Goal: Task Accomplishment & Management: Use online tool/utility

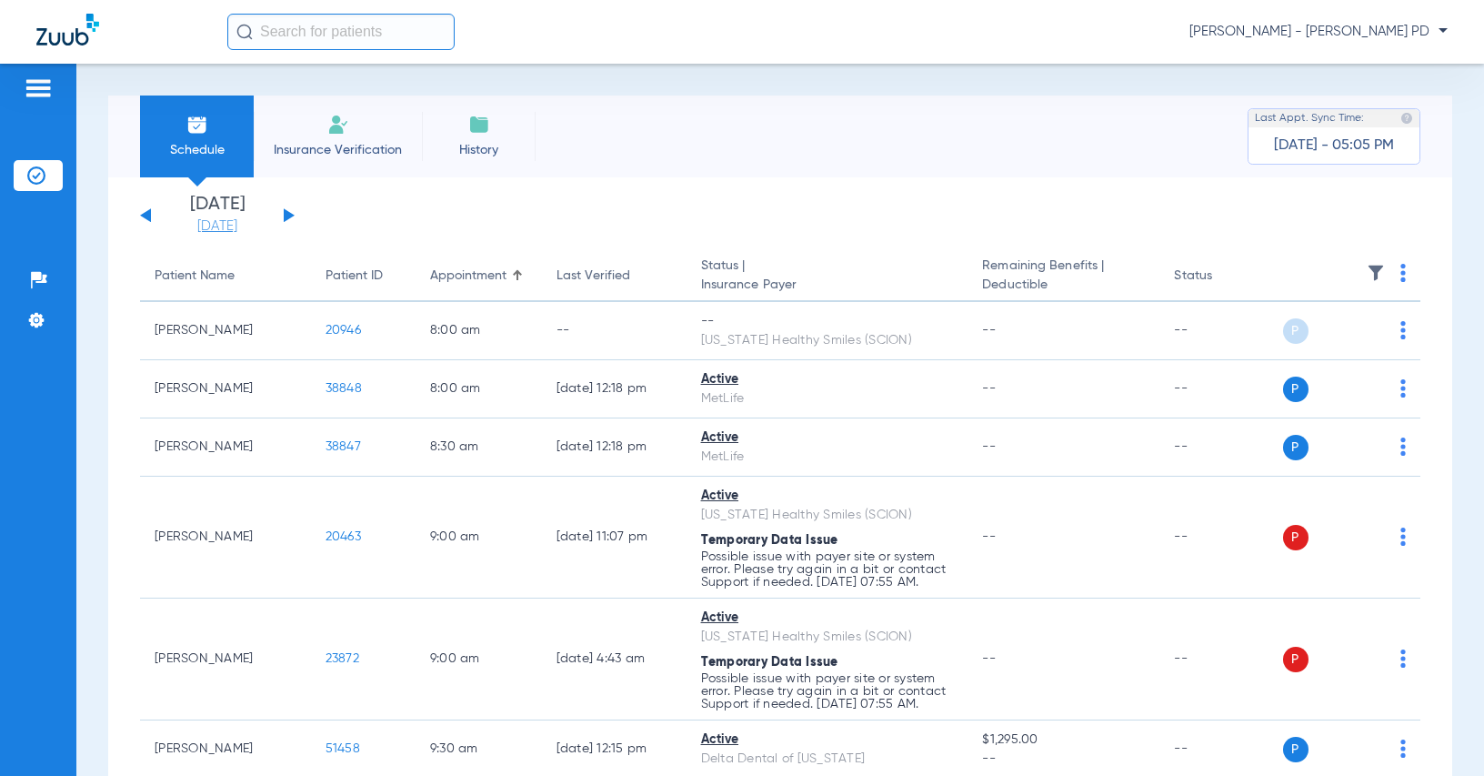
click at [234, 230] on link "[DATE]" at bounding box center [217, 226] width 109 height 18
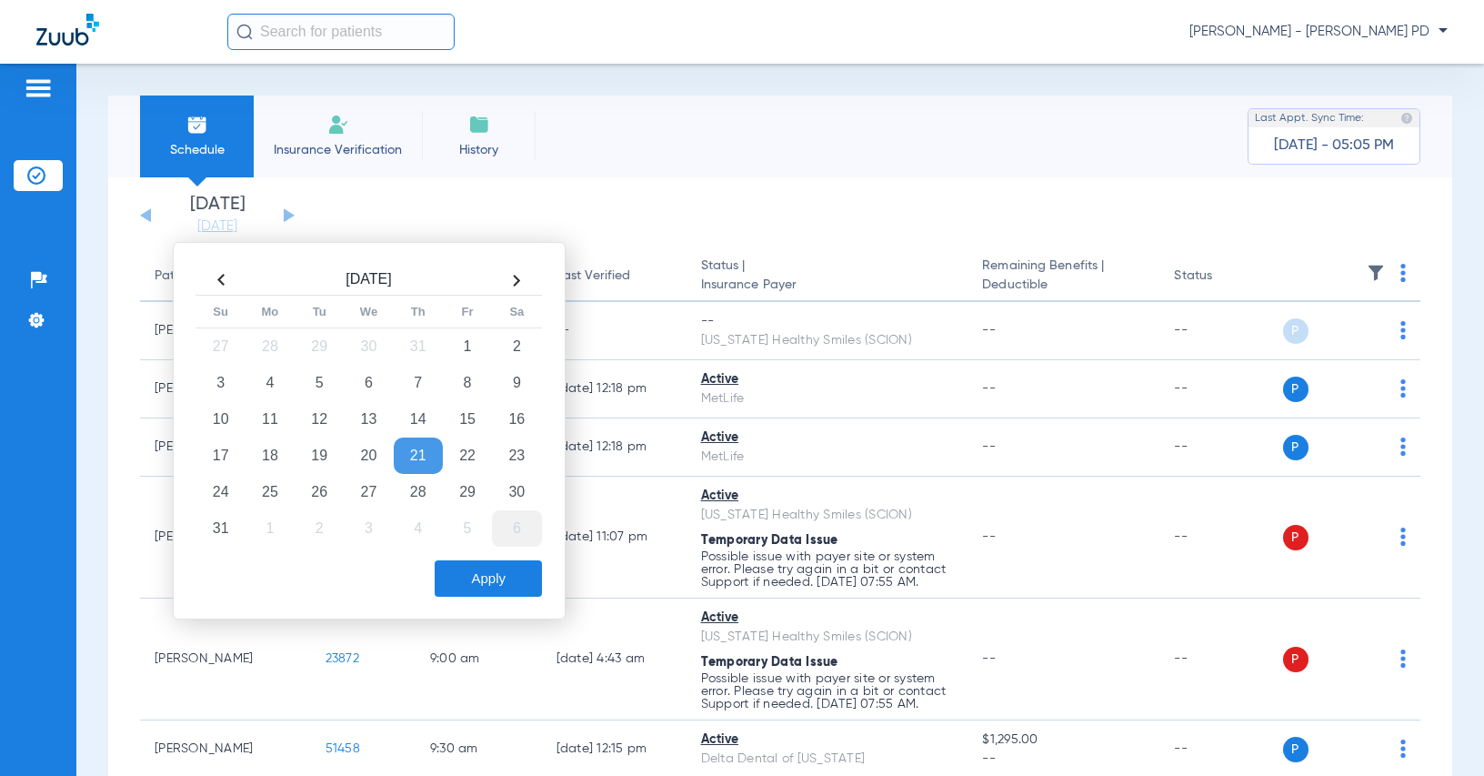
click at [508, 524] on td "6" at bounding box center [516, 528] width 49 height 36
click at [500, 568] on button "Apply" at bounding box center [488, 578] width 107 height 36
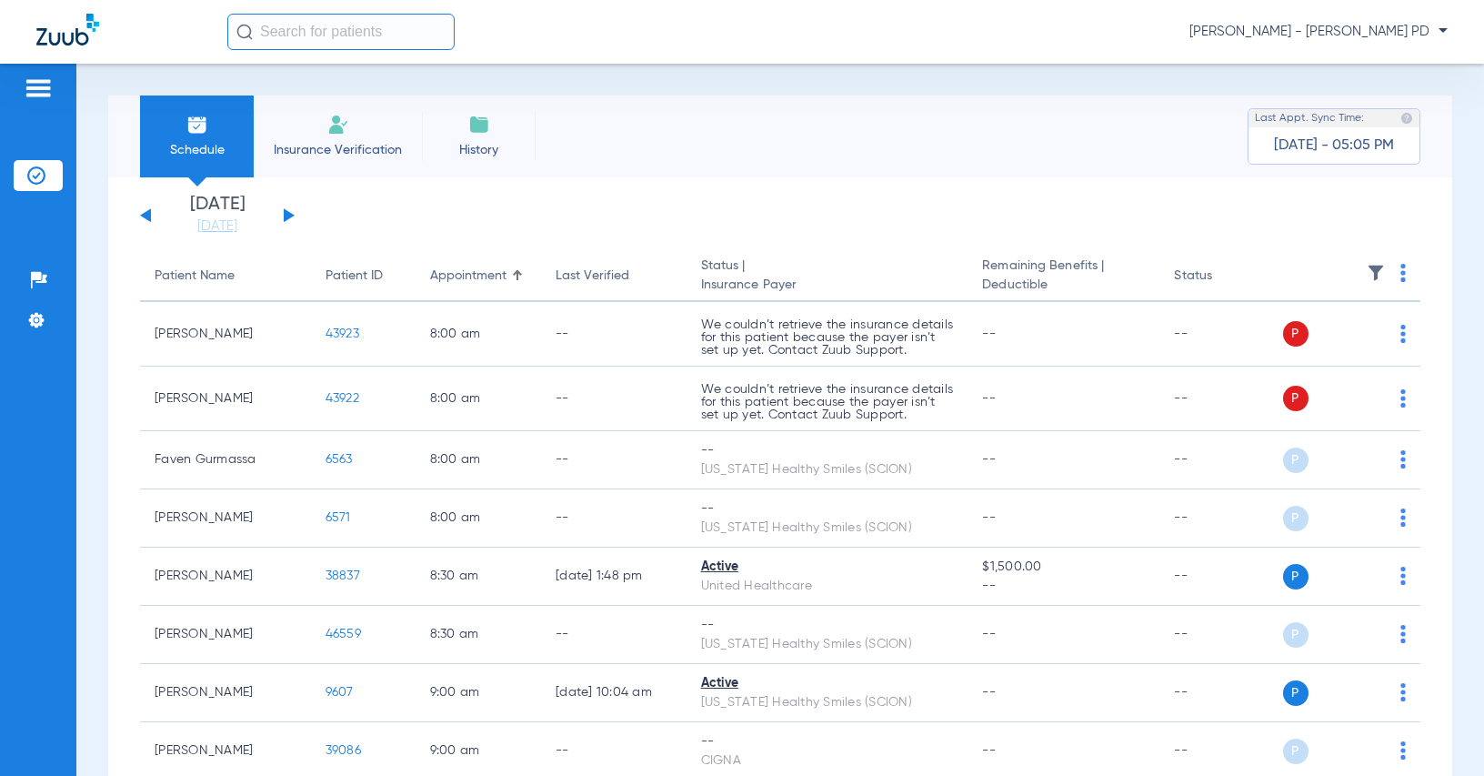
click at [1385, 273] on th at bounding box center [1352, 276] width 138 height 51
click at [1386, 273] on th at bounding box center [1352, 276] width 138 height 51
click at [1401, 273] on img at bounding box center [1403, 273] width 5 height 18
click at [1286, 346] on span "Verify All" at bounding box center [1320, 344] width 114 height 13
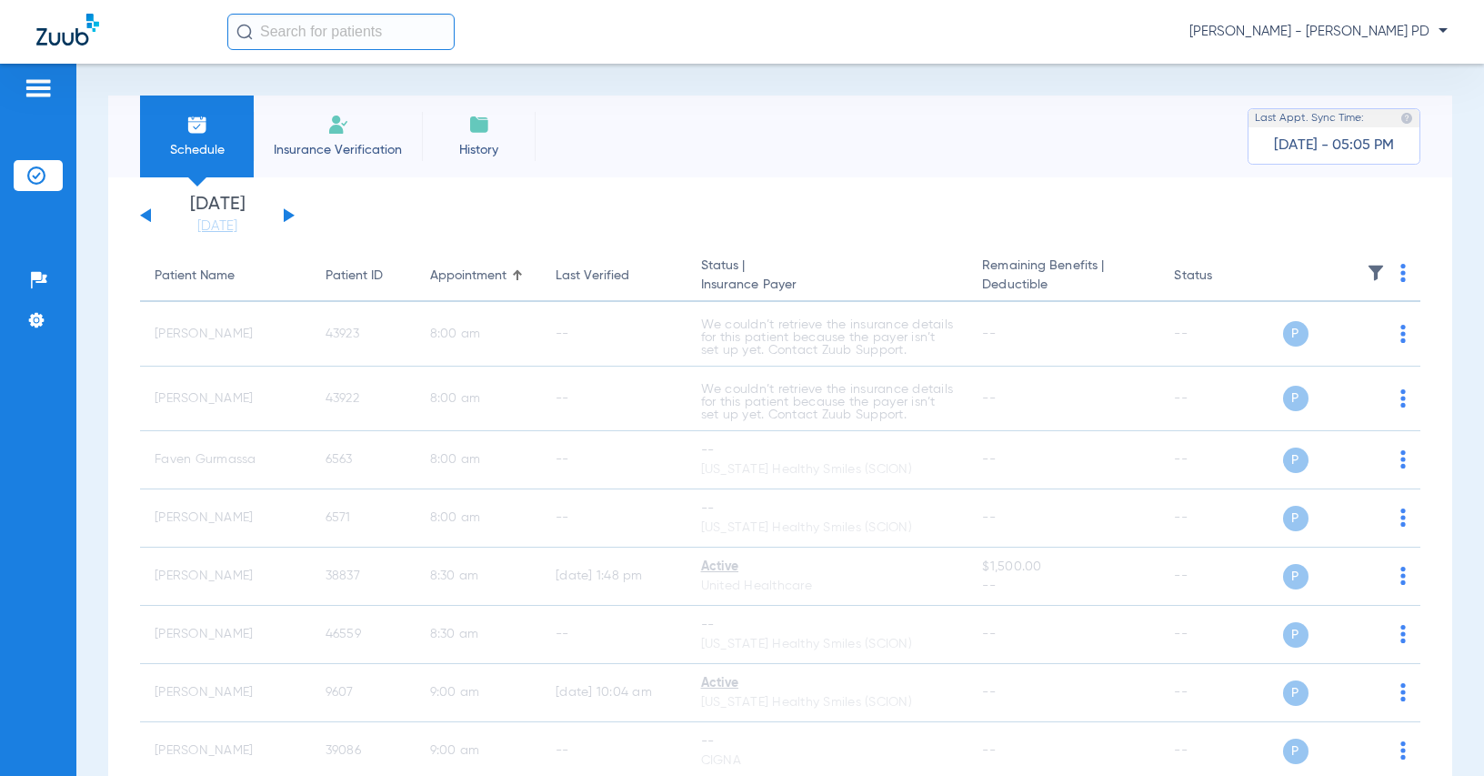
click at [1401, 274] on img at bounding box center [1403, 273] width 5 height 18
click at [1317, 345] on span "Verify All" at bounding box center [1320, 344] width 114 height 13
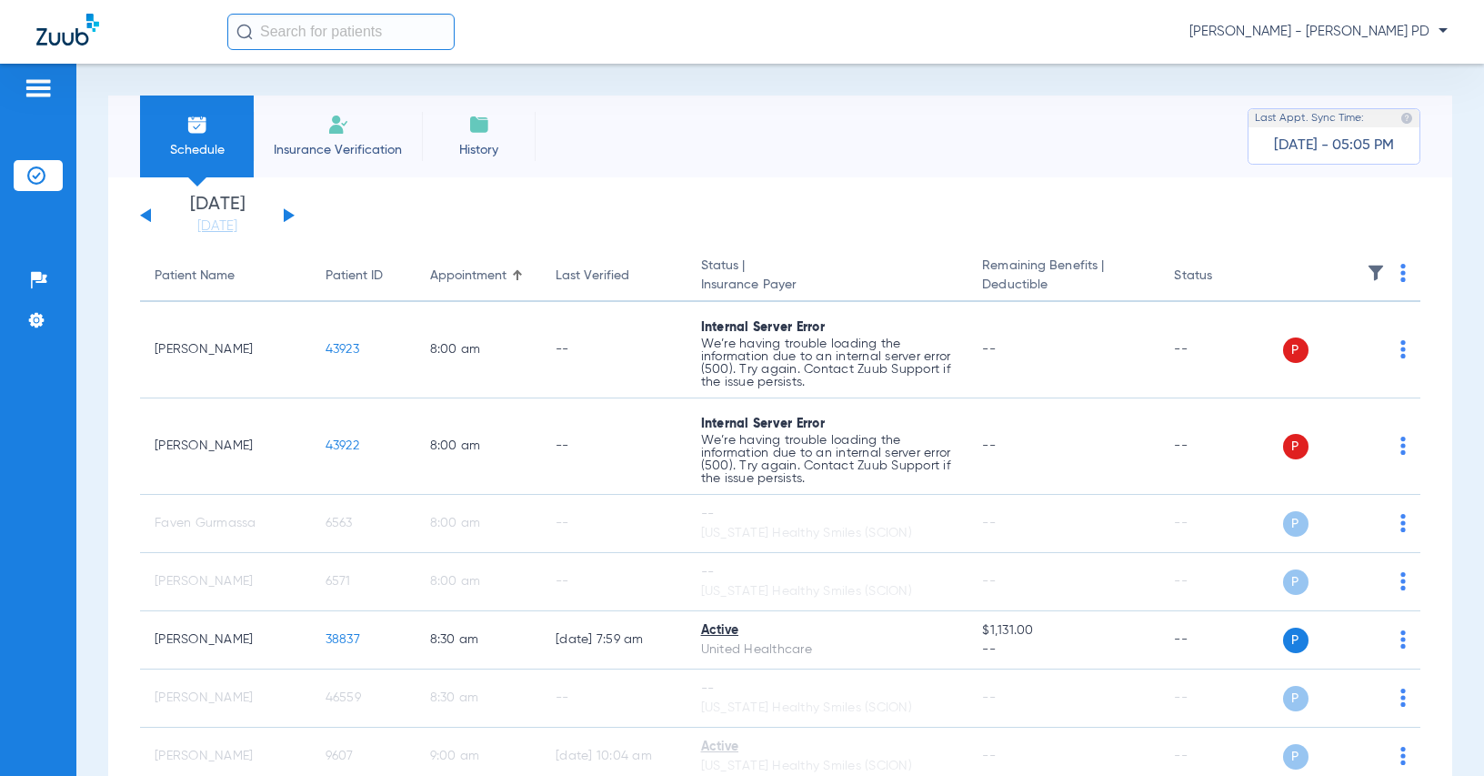
click at [1271, 213] on app-single-date-navigator "[DATE] [DATE] [DATE] [DATE] [DATE] [DATE] [DATE] [DATE] [DATE] [DATE] [DATE] [D…" at bounding box center [780, 216] width 1281 height 40
click at [1401, 275] on img at bounding box center [1403, 273] width 5 height 18
click at [1369, 354] on button "Verify All" at bounding box center [1320, 345] width 143 height 36
click at [1313, 213] on app-single-date-navigator "[DATE] [DATE] [DATE] [DATE] [DATE] [DATE] [DATE] [DATE] [DATE] [DATE] [DATE] [D…" at bounding box center [780, 216] width 1281 height 40
click at [1386, 270] on th at bounding box center [1352, 276] width 138 height 51
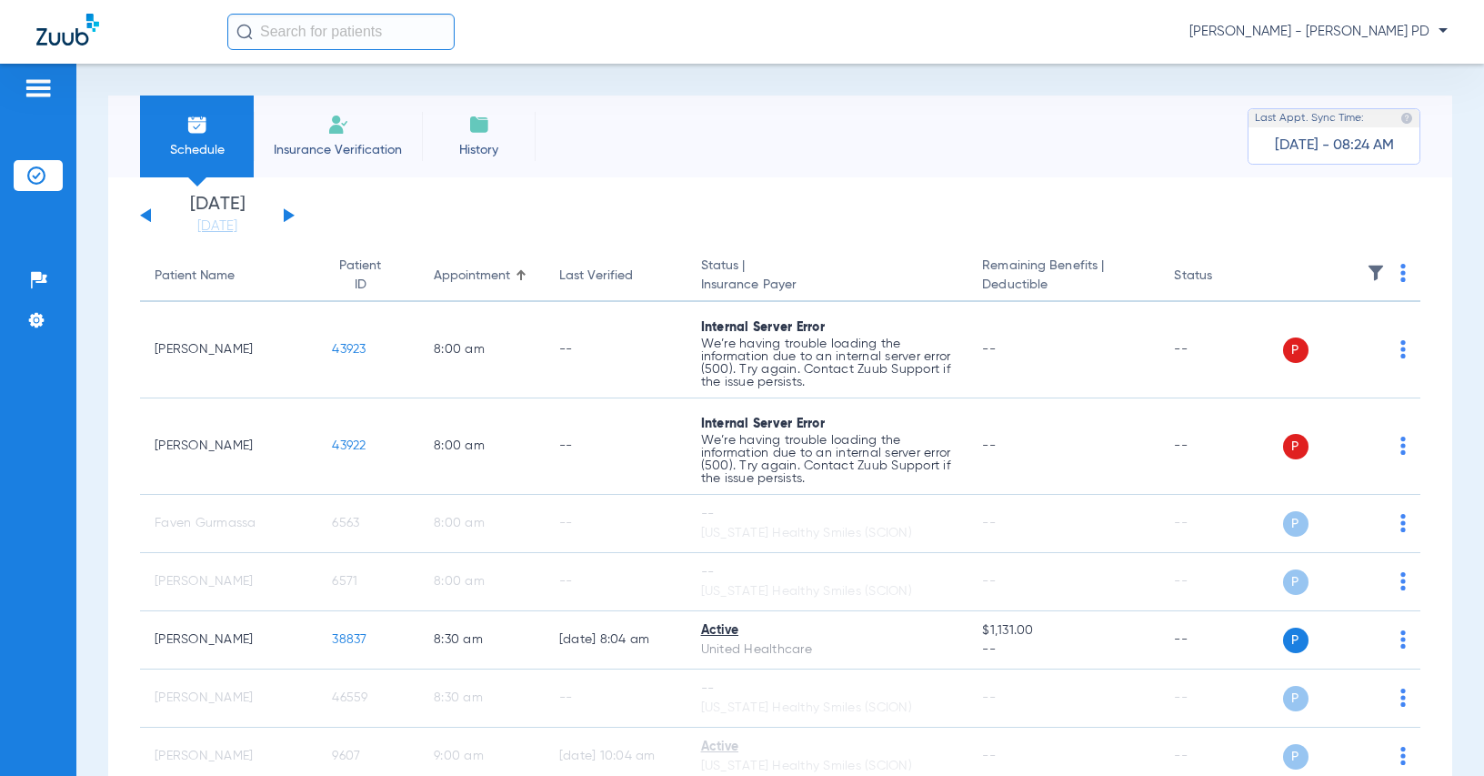
click at [1401, 274] on img at bounding box center [1403, 273] width 5 height 18
click at [1334, 347] on span "Verify All" at bounding box center [1320, 344] width 114 height 13
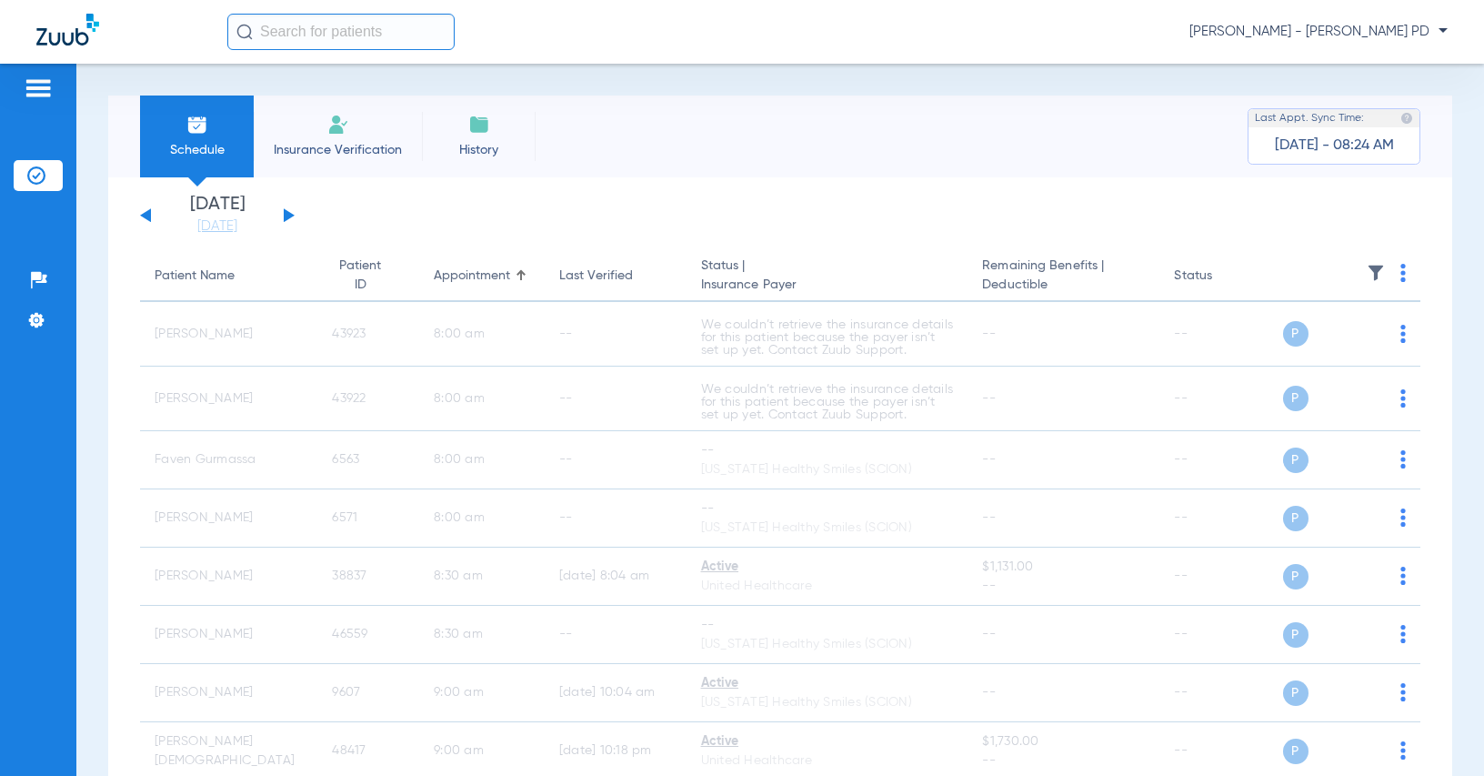
click at [1362, 216] on app-single-date-navigator "[DATE] [DATE] [DATE] [DATE] [DATE] [DATE] [DATE] [DATE] [DATE] [DATE] [DATE] [D…" at bounding box center [780, 216] width 1281 height 40
click at [150, 222] on div "Tuesday 06-17-2025 Wednesday 06-18-2025 Thursday 06-19-2025 Friday 06-20-2025 S…" at bounding box center [217, 216] width 155 height 40
click at [149, 218] on button at bounding box center [145, 215] width 11 height 14
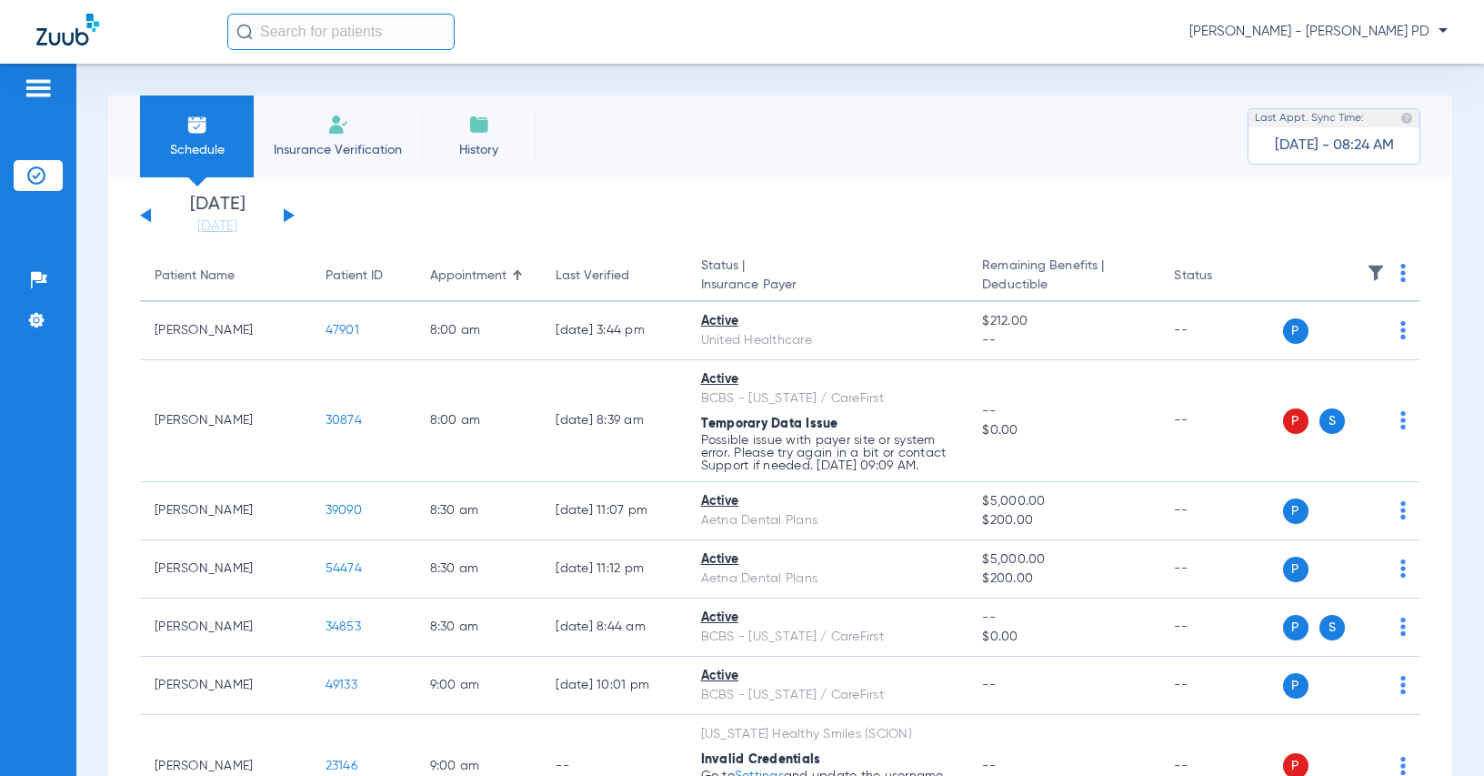
click at [1401, 273] on img at bounding box center [1403, 273] width 5 height 18
click at [1375, 347] on span "Verify All" at bounding box center [1320, 344] width 114 height 13
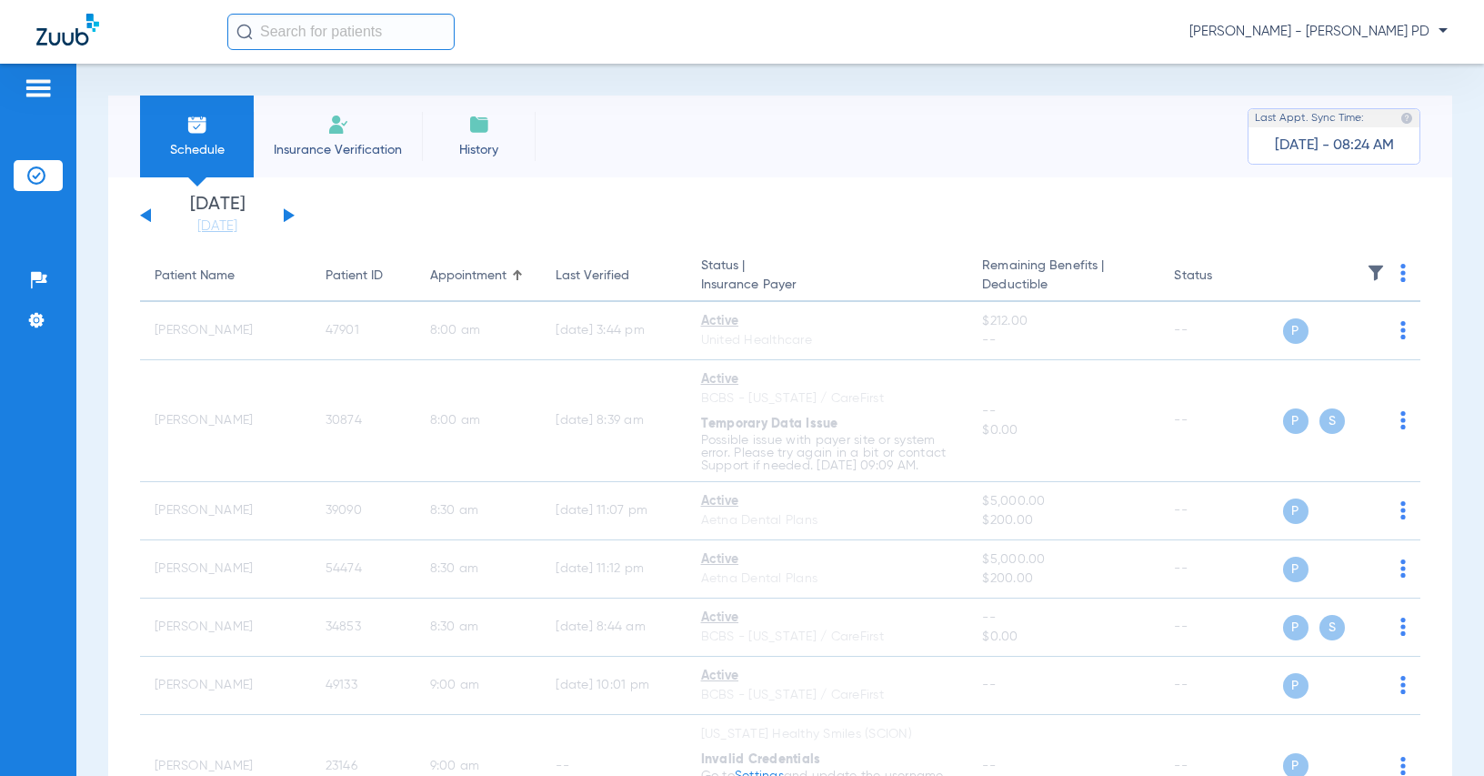
click at [1401, 275] on img at bounding box center [1403, 273] width 5 height 18
click at [1345, 348] on span "Verify All" at bounding box center [1320, 344] width 114 height 13
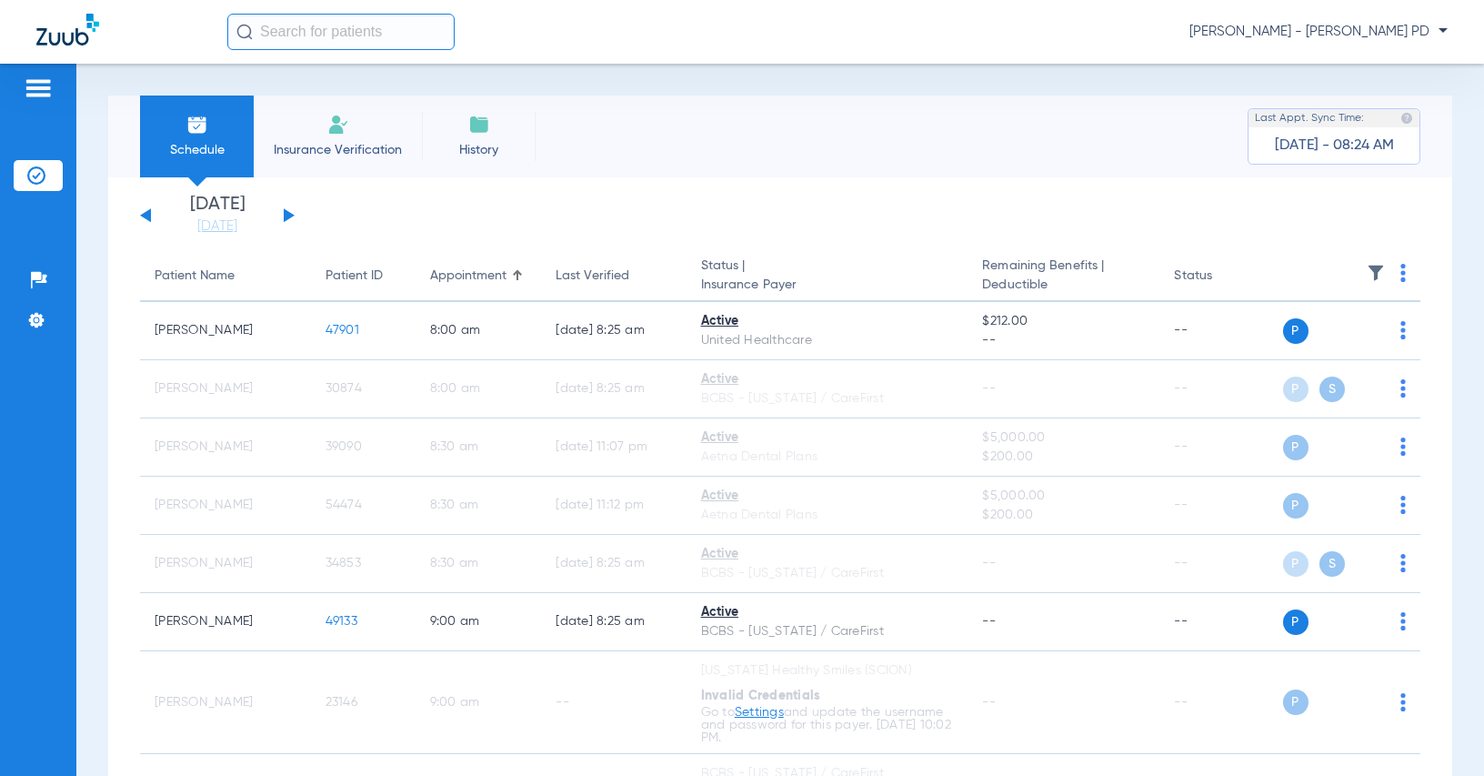
click at [1351, 222] on app-single-date-navigator "[DATE] [DATE] [DATE] [DATE] [DATE] [DATE] [DATE] [DATE] [DATE] [DATE] [DATE] [D…" at bounding box center [780, 216] width 1281 height 40
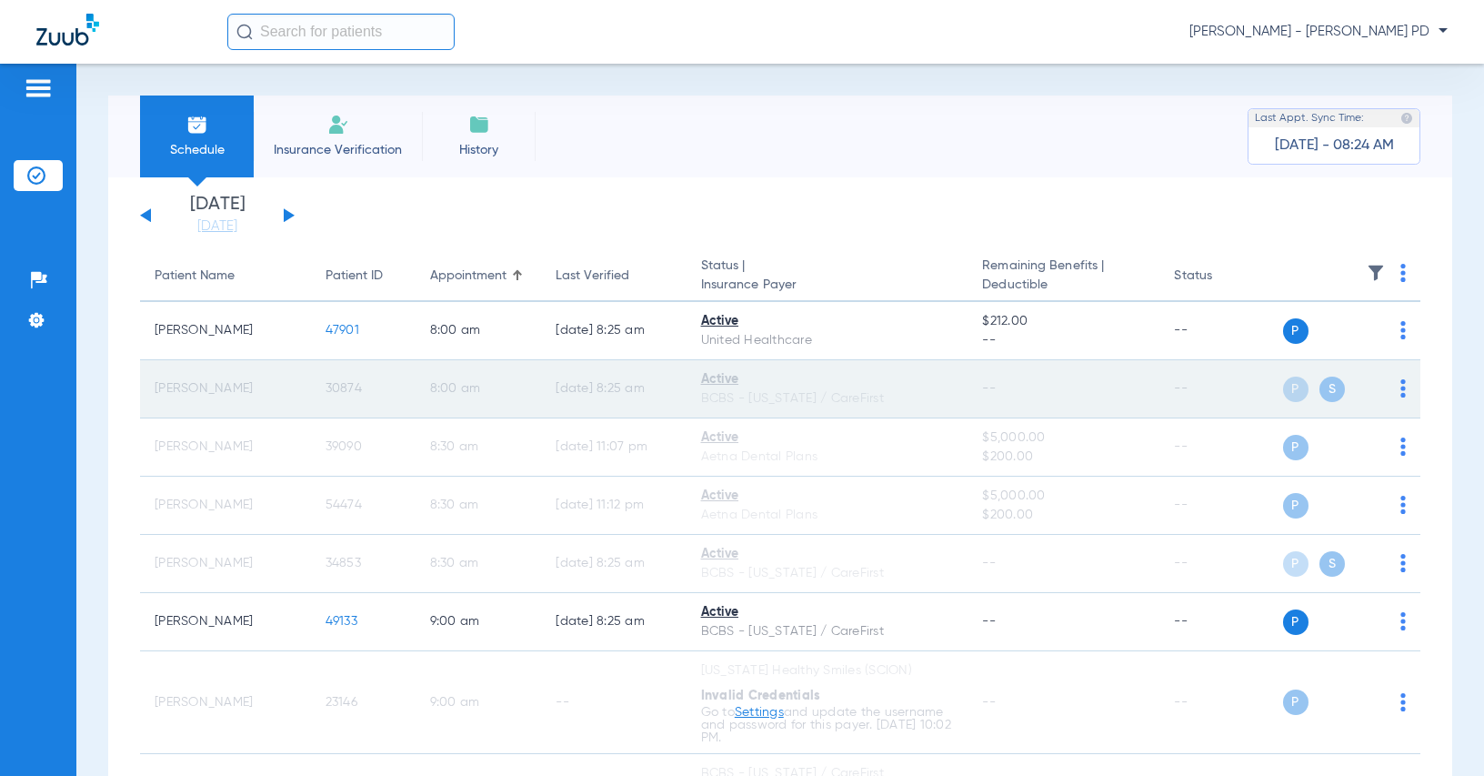
click at [326, 390] on span "30874" at bounding box center [344, 388] width 36 height 13
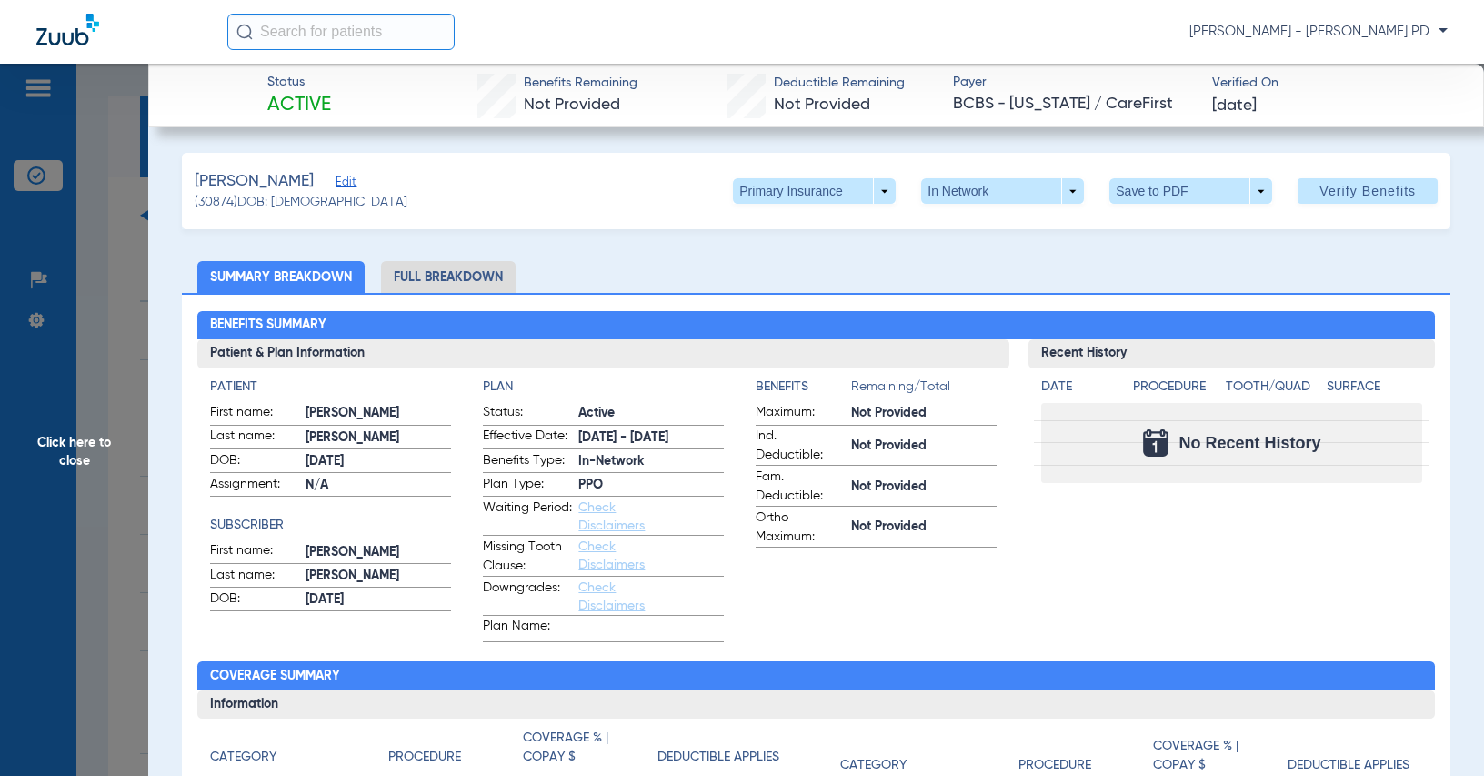
click at [876, 196] on span at bounding box center [814, 190] width 163 height 25
click at [830, 258] on span "Secondary Insurance" at bounding box center [796, 263] width 120 height 13
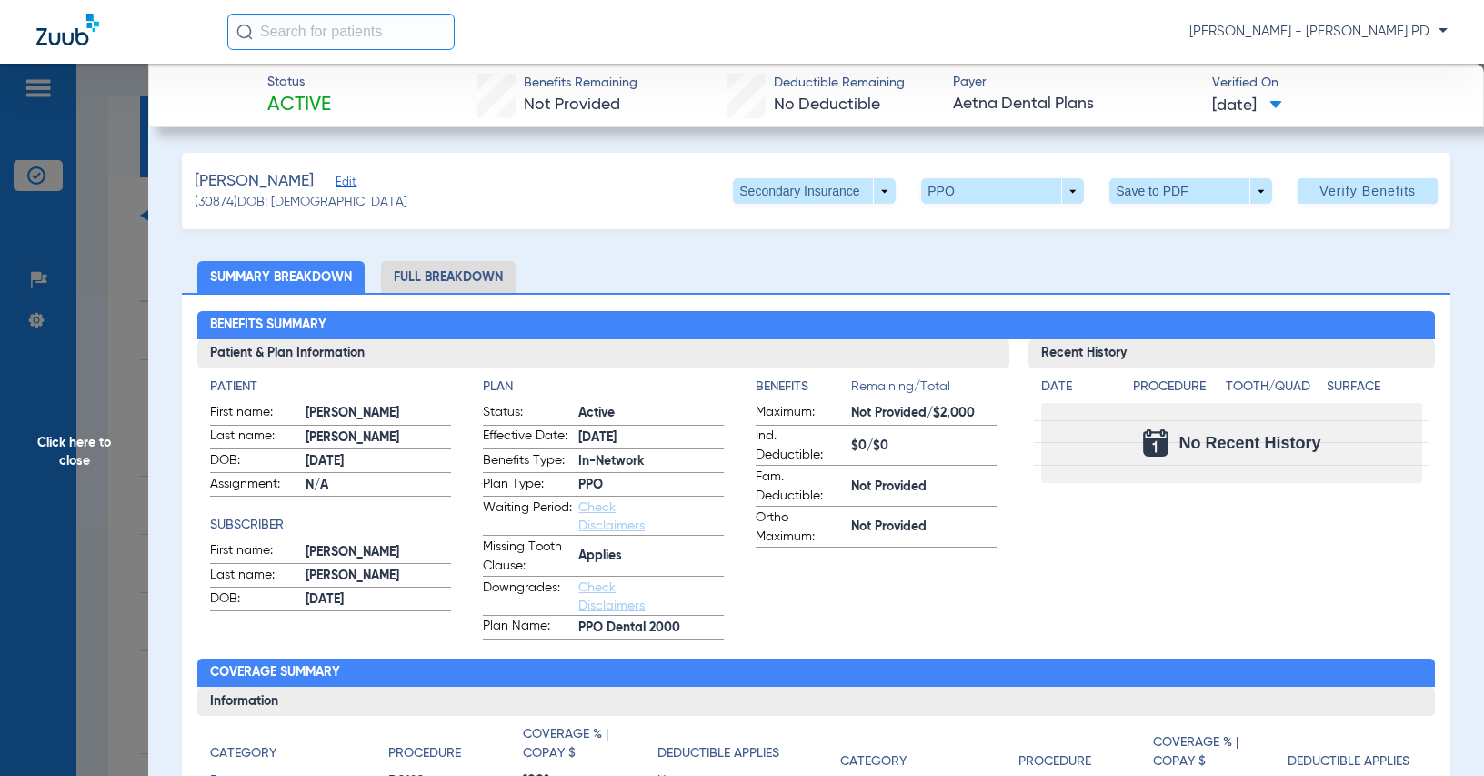
click at [127, 266] on span "Click here to close" at bounding box center [74, 452] width 148 height 776
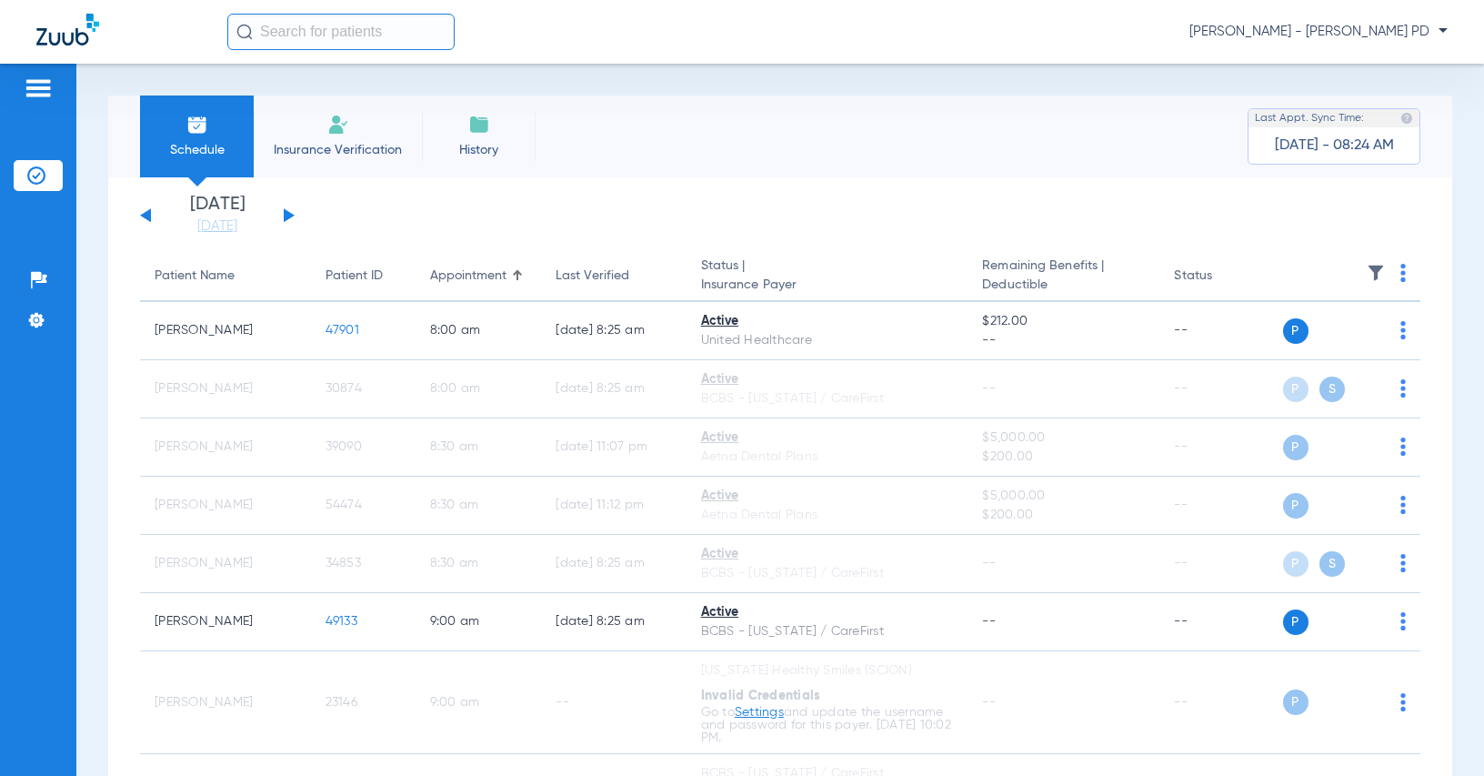
click at [1401, 275] on img at bounding box center [1403, 273] width 5 height 18
click at [1312, 338] on span "Verify All" at bounding box center [1320, 344] width 114 height 13
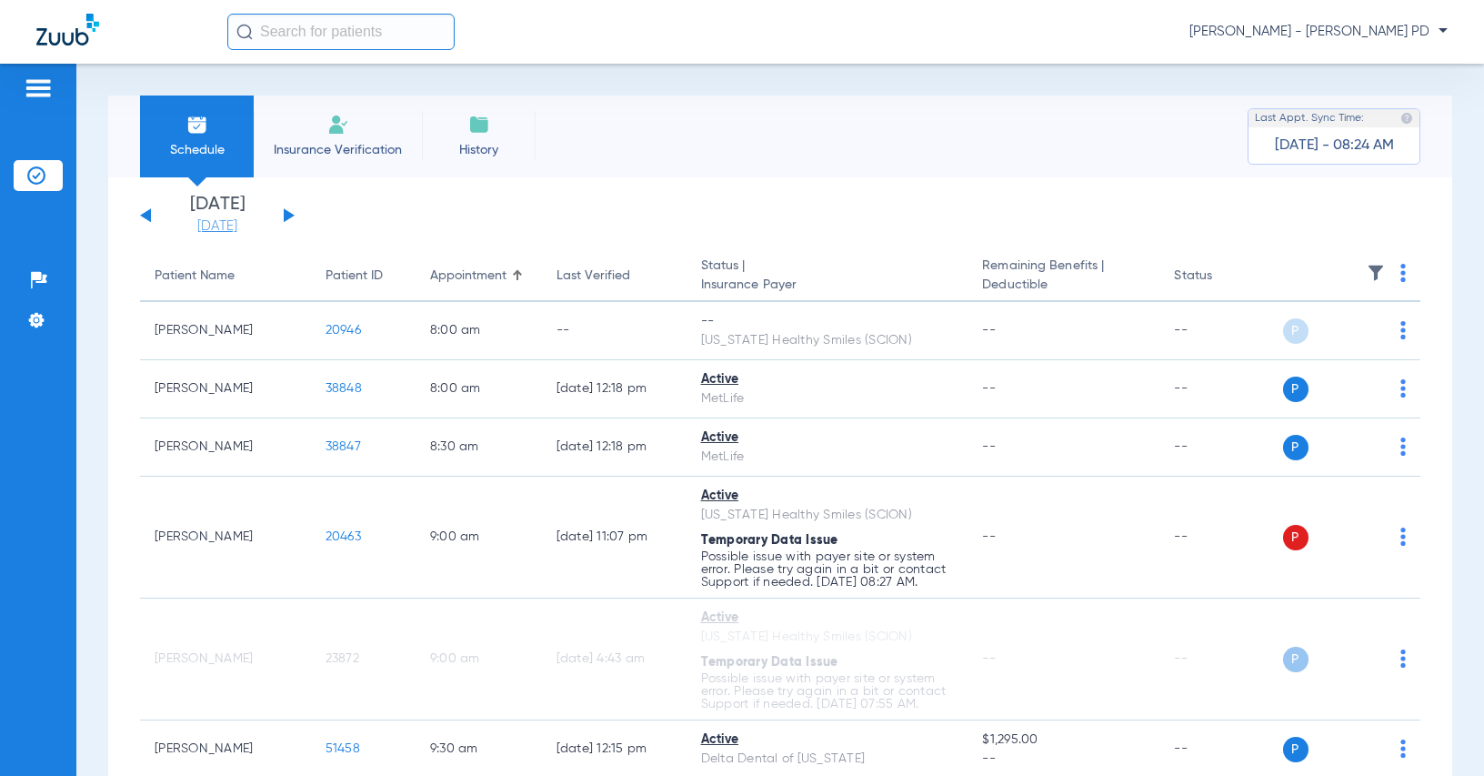
click at [189, 226] on link "[DATE]" at bounding box center [217, 226] width 109 height 18
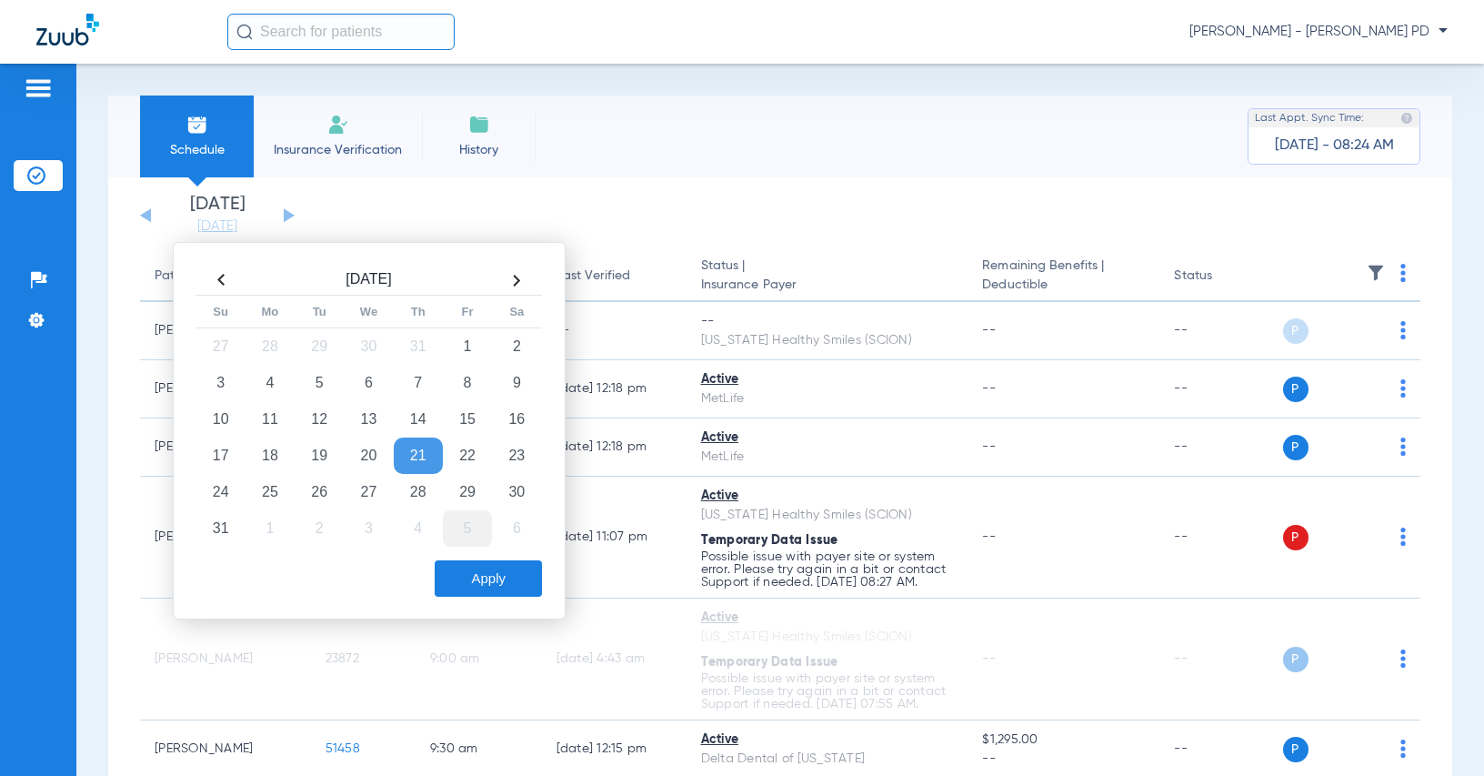
click at [459, 535] on td "5" at bounding box center [467, 528] width 49 height 36
click at [470, 578] on button "Apply" at bounding box center [488, 578] width 107 height 36
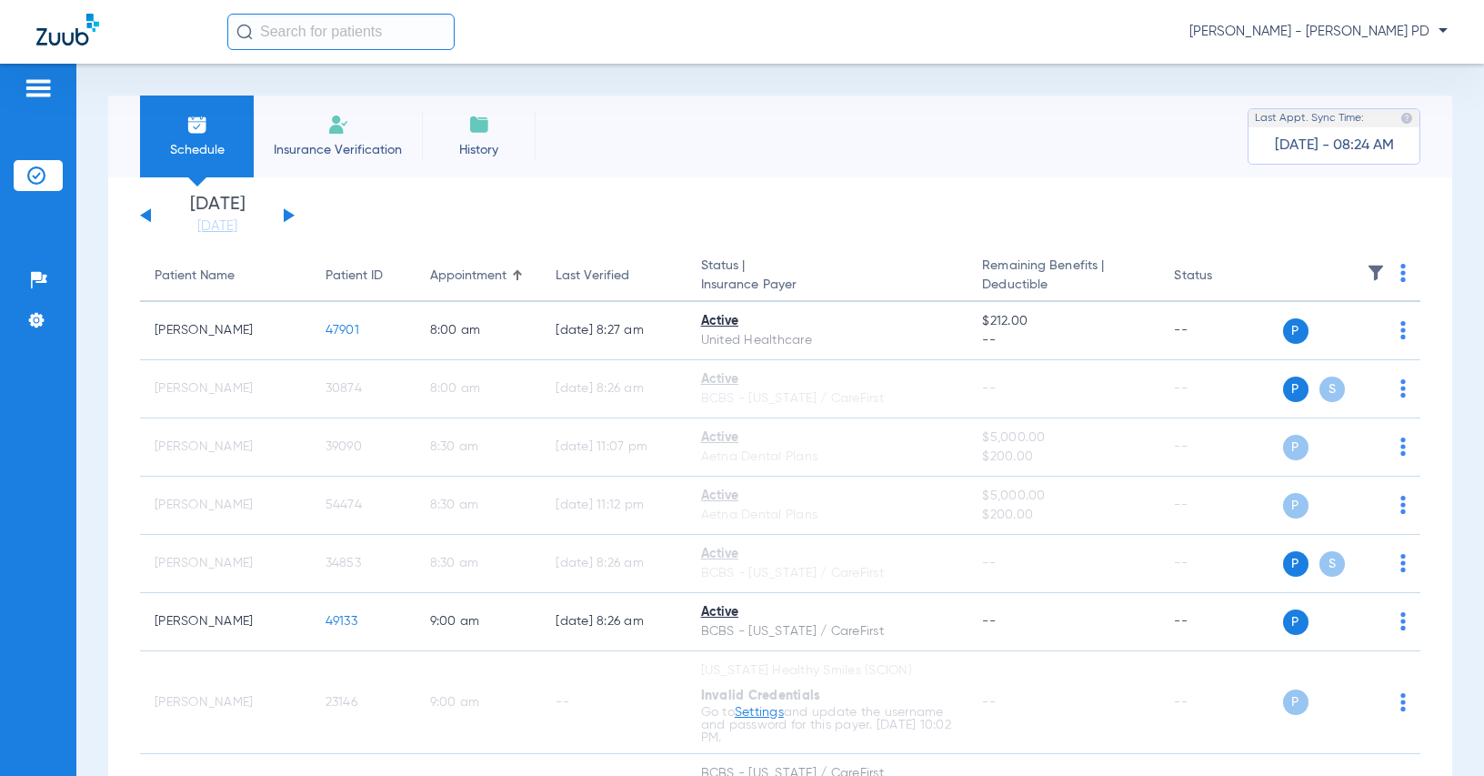
click at [1401, 276] on img at bounding box center [1403, 273] width 5 height 18
click at [1335, 336] on button "Verify All" at bounding box center [1320, 345] width 143 height 36
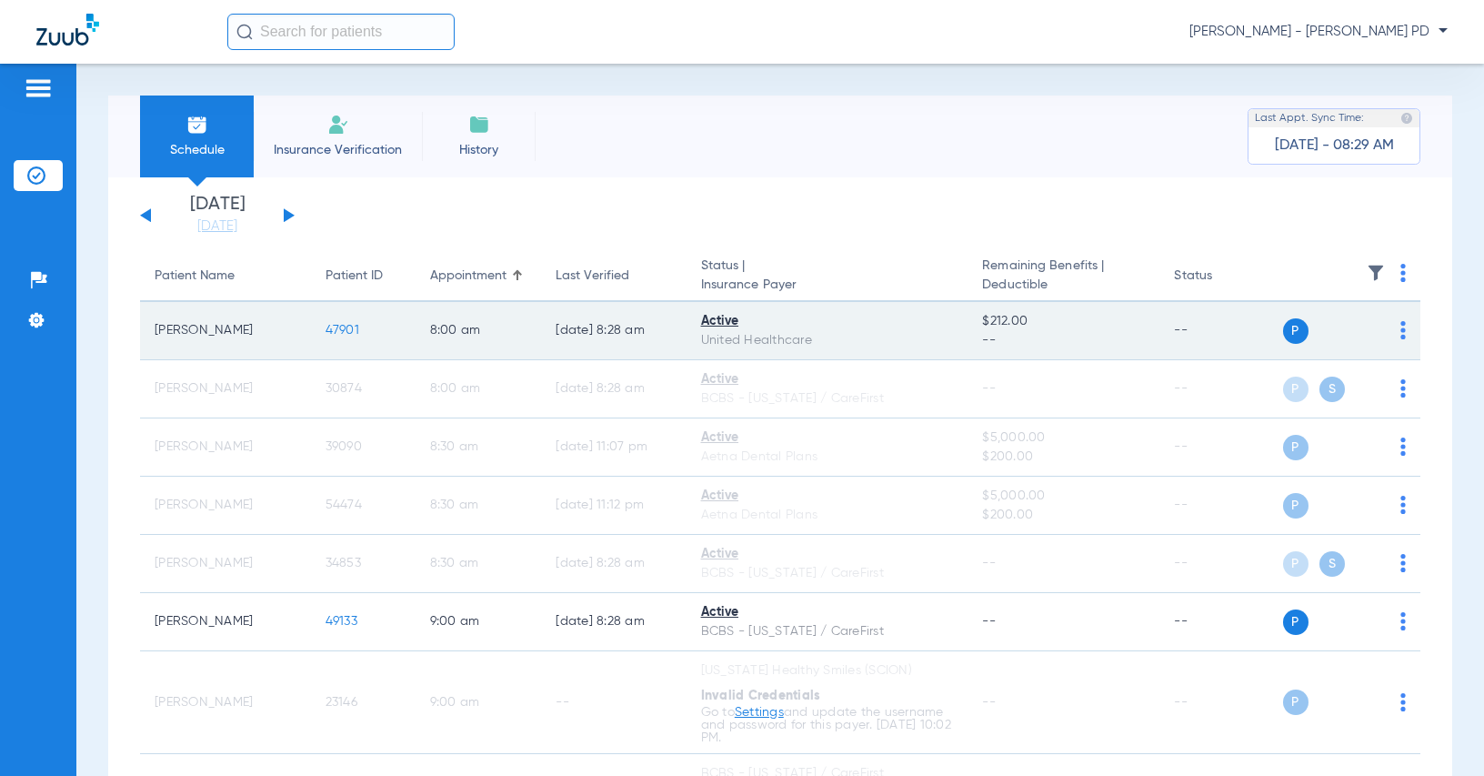
click at [332, 328] on span "47901" at bounding box center [343, 330] width 34 height 13
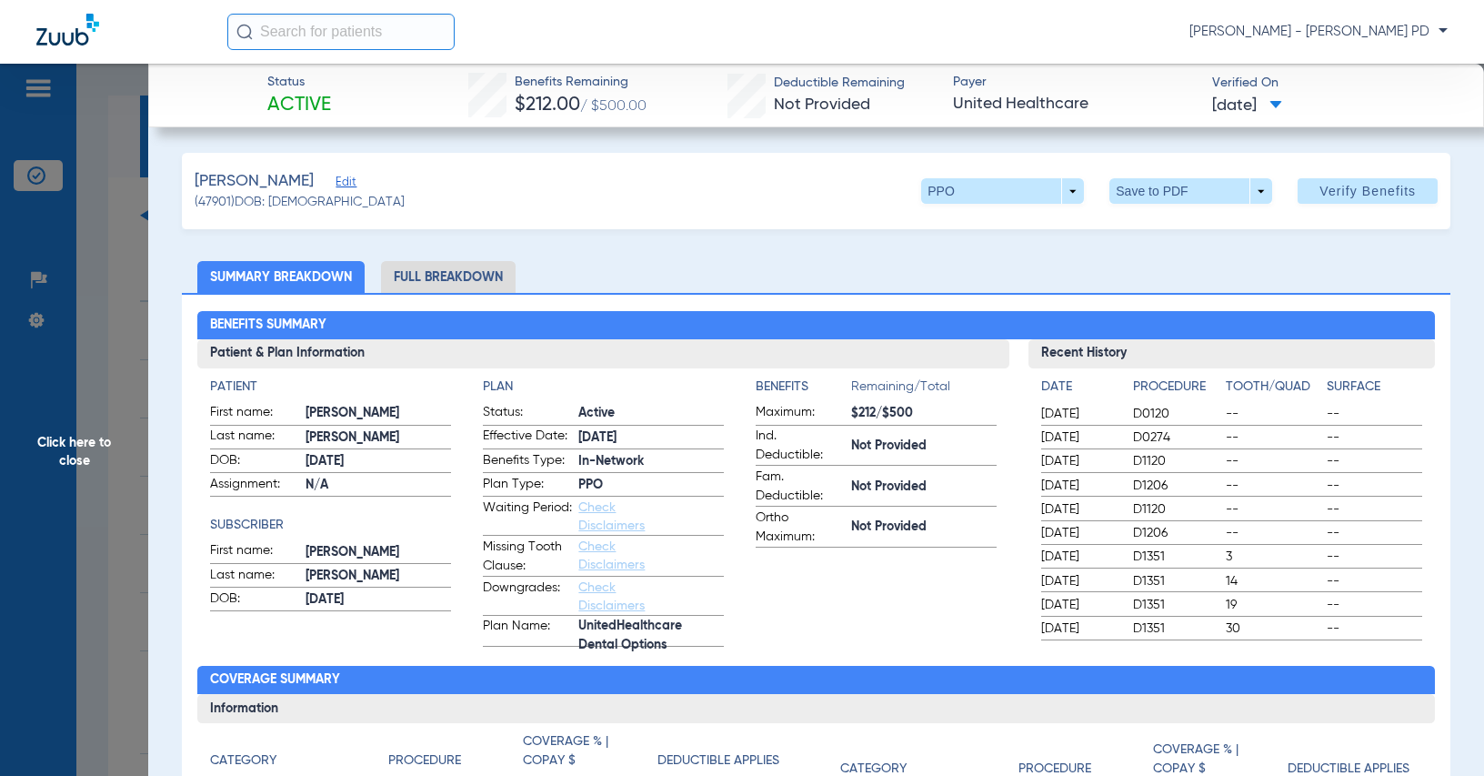
click at [126, 274] on span "Click here to close" at bounding box center [74, 452] width 148 height 776
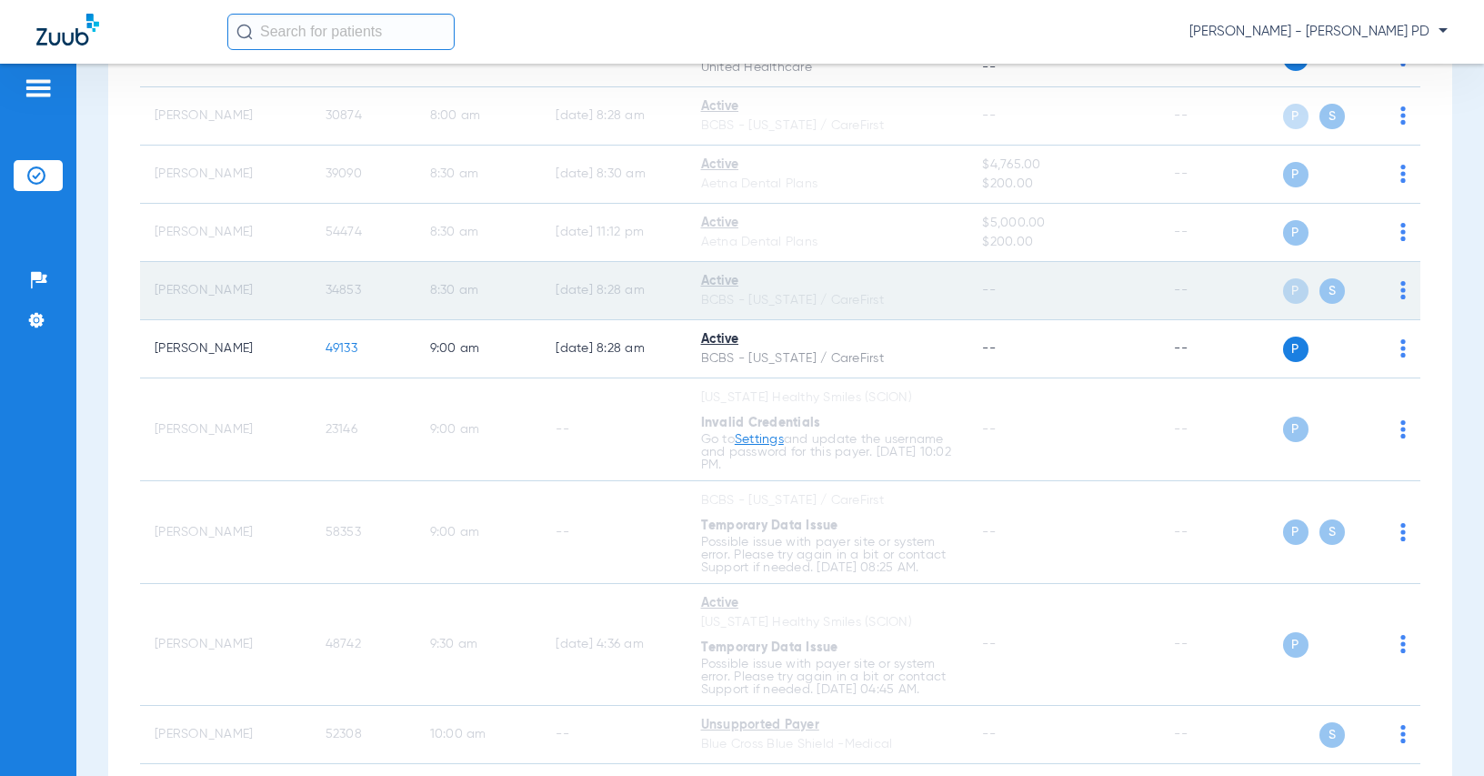
scroll to position [364, 0]
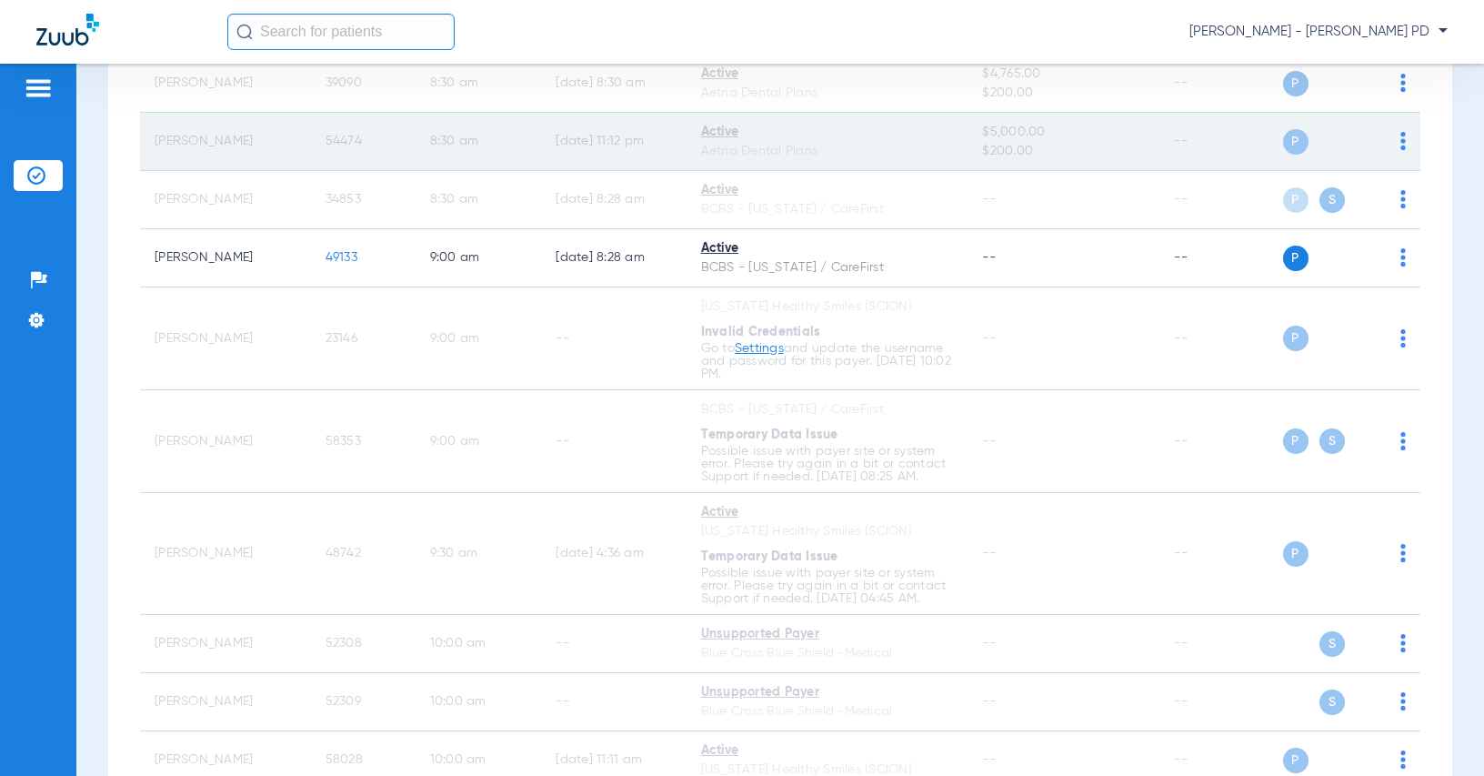
click at [335, 147] on span "54474" at bounding box center [344, 141] width 36 height 13
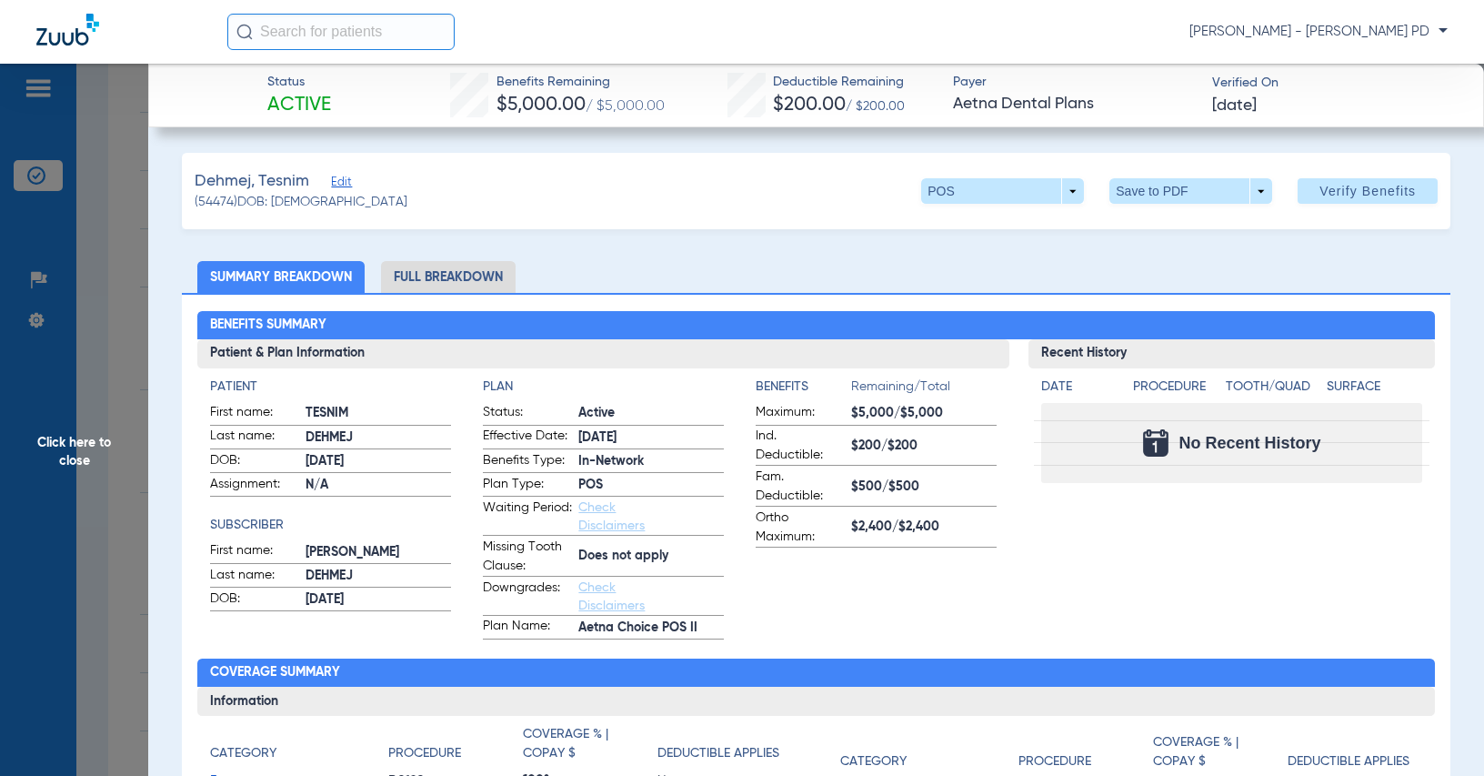
click at [1416, 612] on div "Recent History Date Procedure Tooth/Quad Surface No Recent History" at bounding box center [1232, 489] width 406 height 300
drag, startPoint x: 129, startPoint y: 258, endPoint x: 28, endPoint y: 283, distance: 103.9
click at [129, 258] on span "Click here to close" at bounding box center [74, 452] width 148 height 776
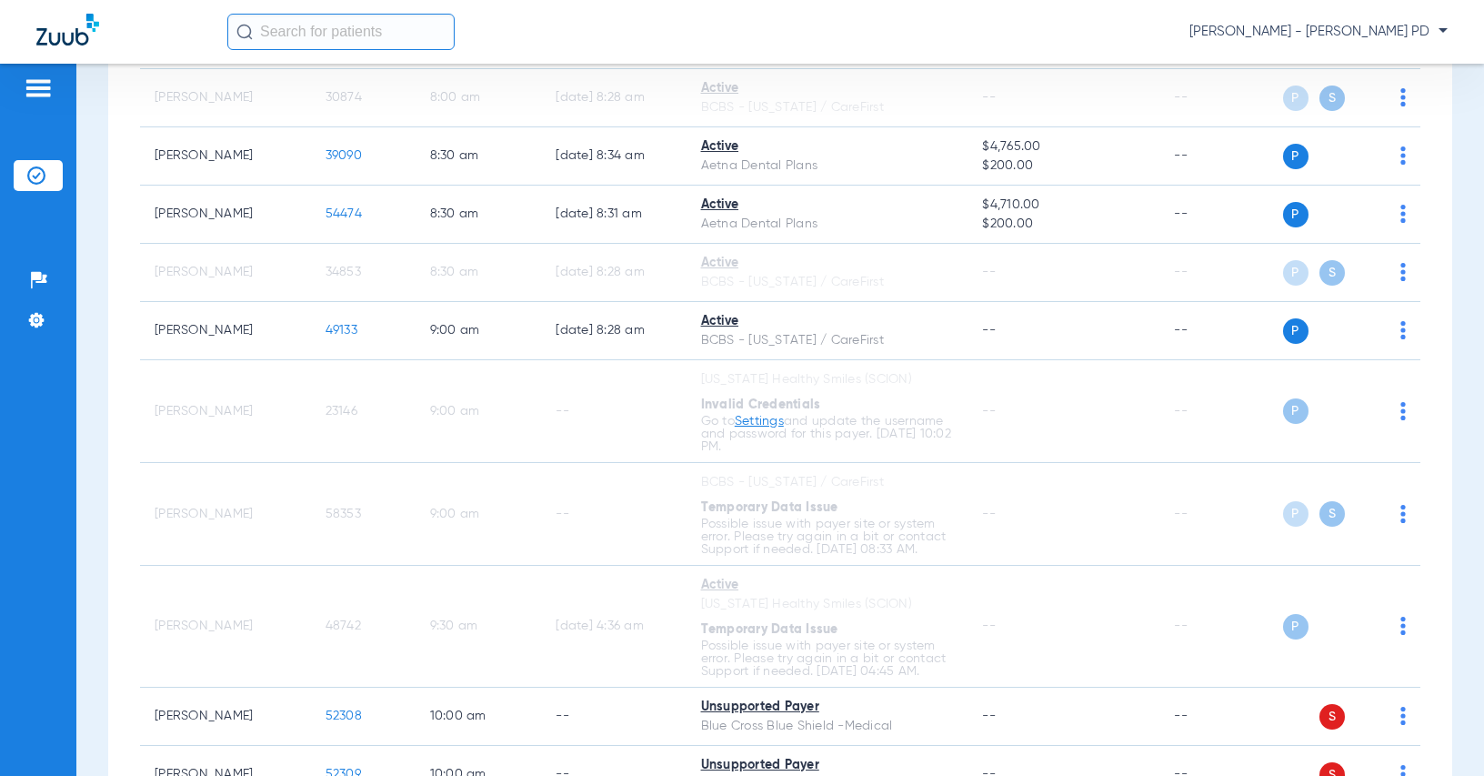
scroll to position [259, 0]
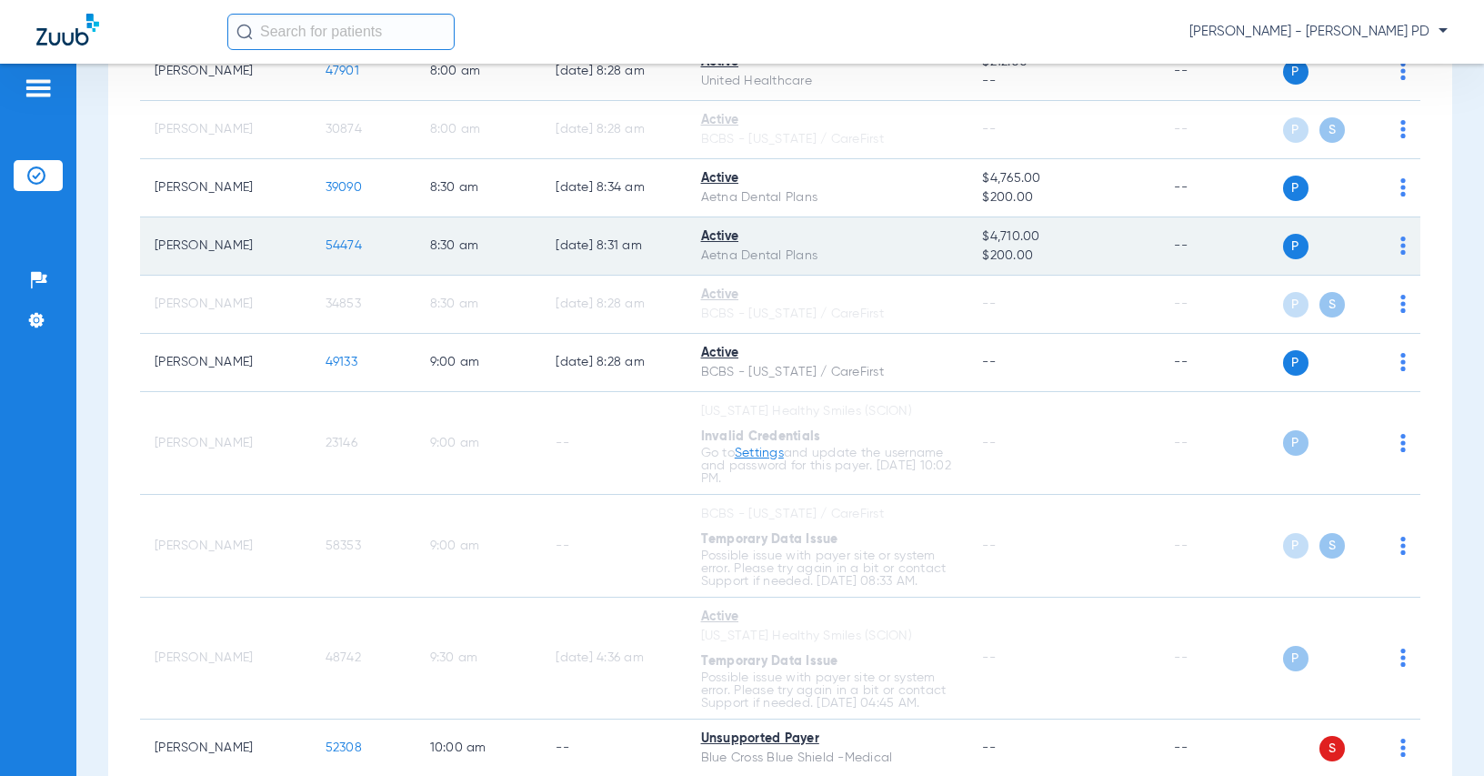
click at [326, 246] on span "54474" at bounding box center [344, 245] width 36 height 13
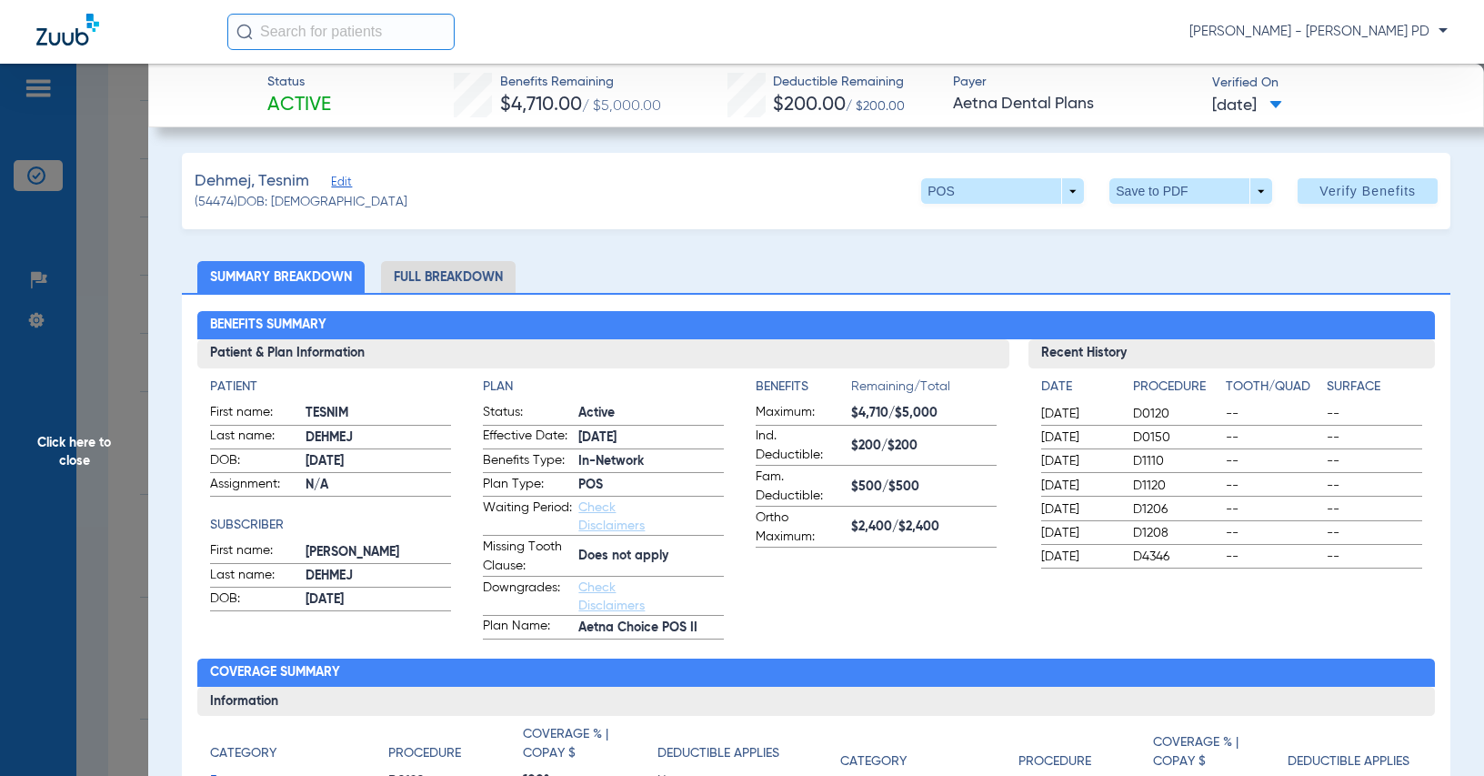
drag, startPoint x: 1436, startPoint y: 334, endPoint x: 677, endPoint y: 251, distance: 764.0
click at [1435, 334] on div "Benefits Summary Patient & Plan Information Patient First name: TESNIM Last nam…" at bounding box center [816, 651] width 1269 height 716
click at [134, 206] on span "Click here to close" at bounding box center [74, 452] width 148 height 776
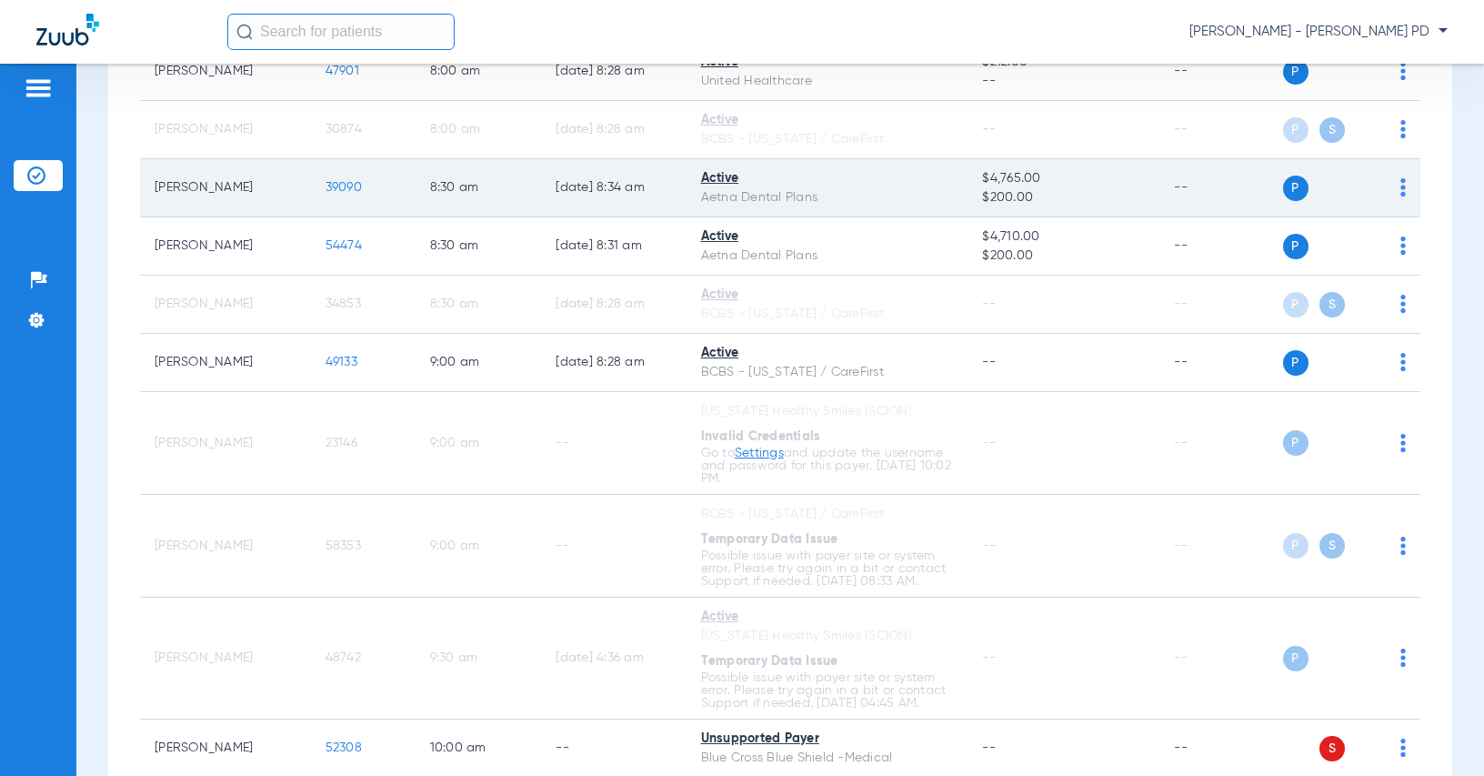
click at [338, 178] on td "39090" at bounding box center [363, 188] width 105 height 58
click at [338, 182] on span "39090" at bounding box center [344, 187] width 36 height 13
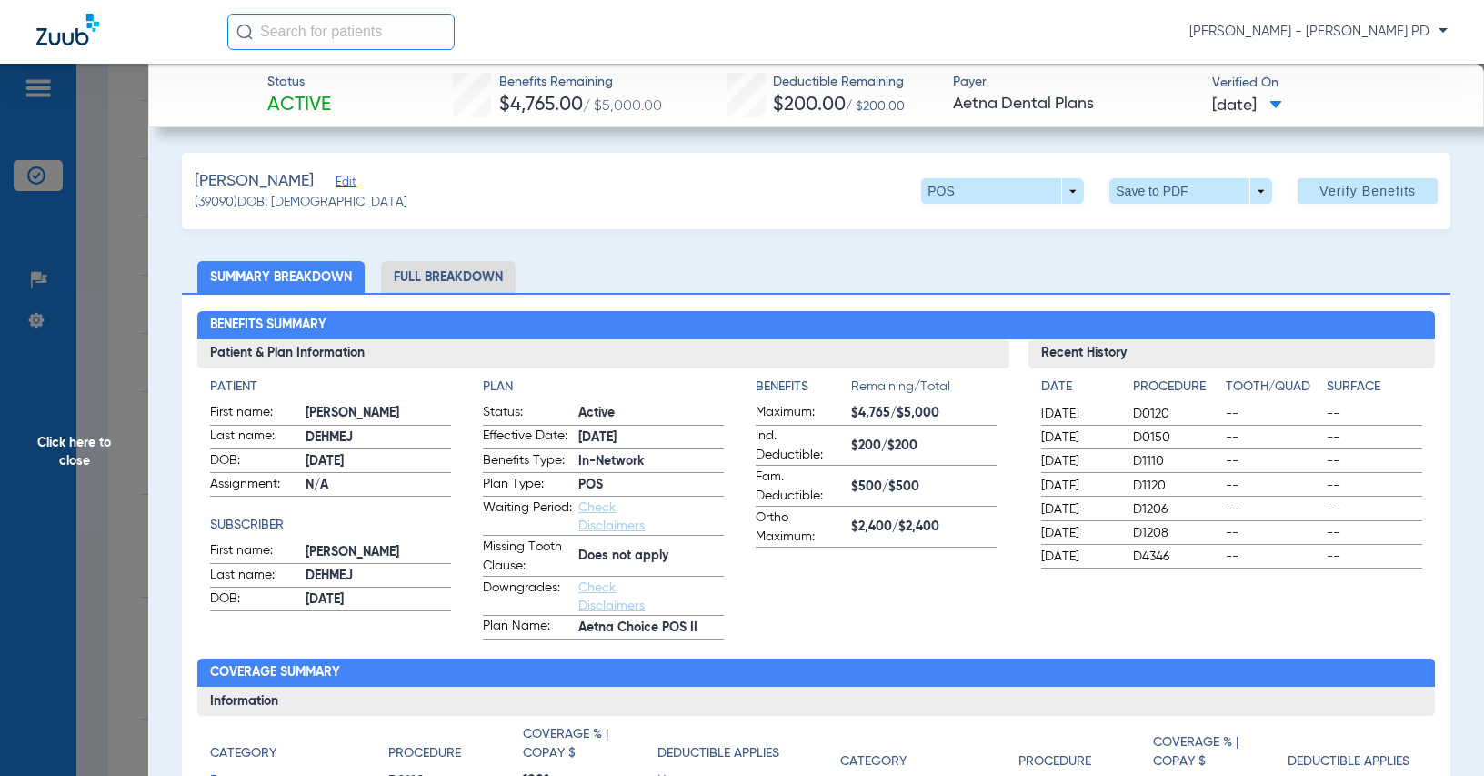
drag, startPoint x: 1322, startPoint y: 296, endPoint x: 1255, endPoint y: 298, distance: 67.4
click at [1322, 296] on div "Benefits Summary Patient & Plan Information Patient First name: [PERSON_NAME] L…" at bounding box center [816, 651] width 1269 height 716
click at [134, 289] on span "Click here to close" at bounding box center [74, 452] width 148 height 776
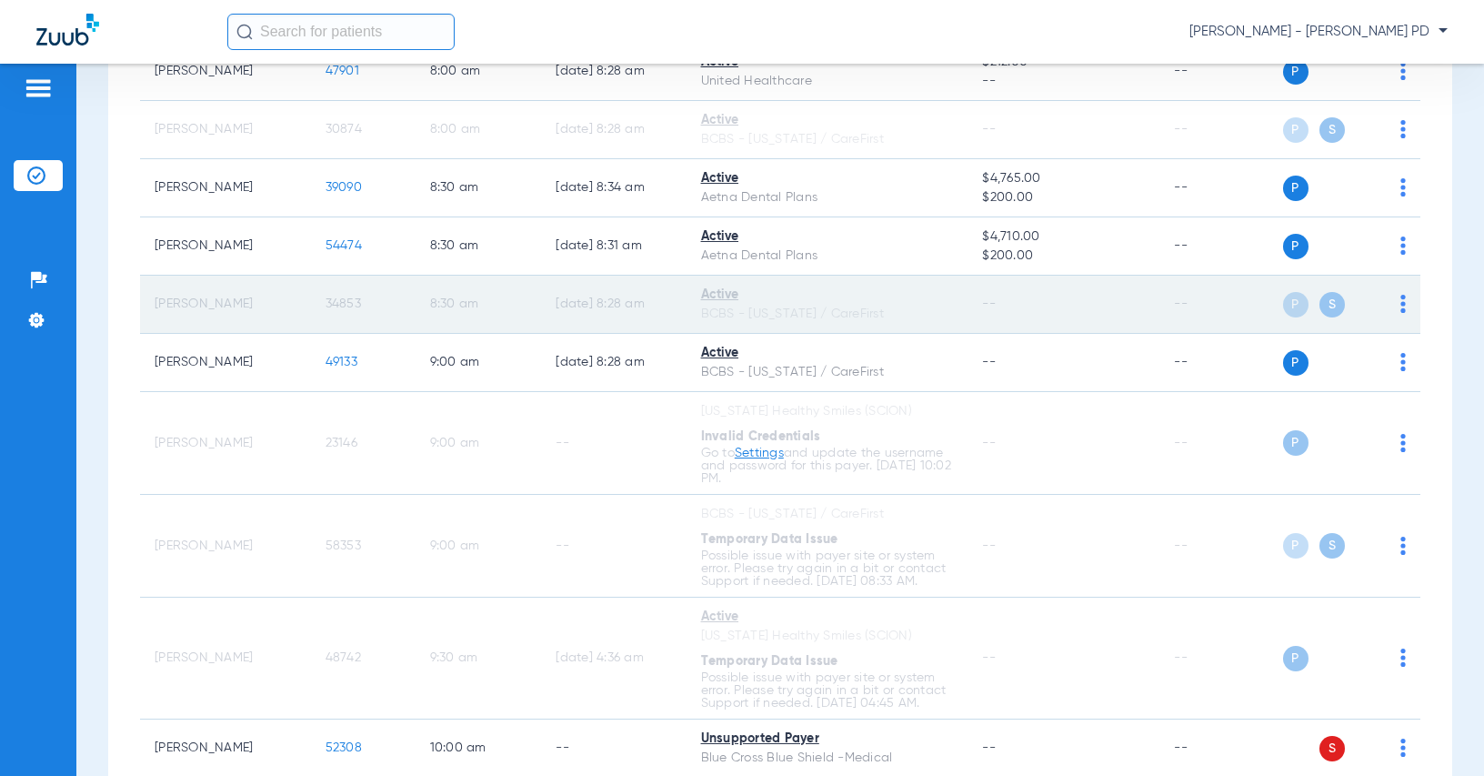
click at [333, 303] on span "34853" at bounding box center [343, 303] width 35 height 13
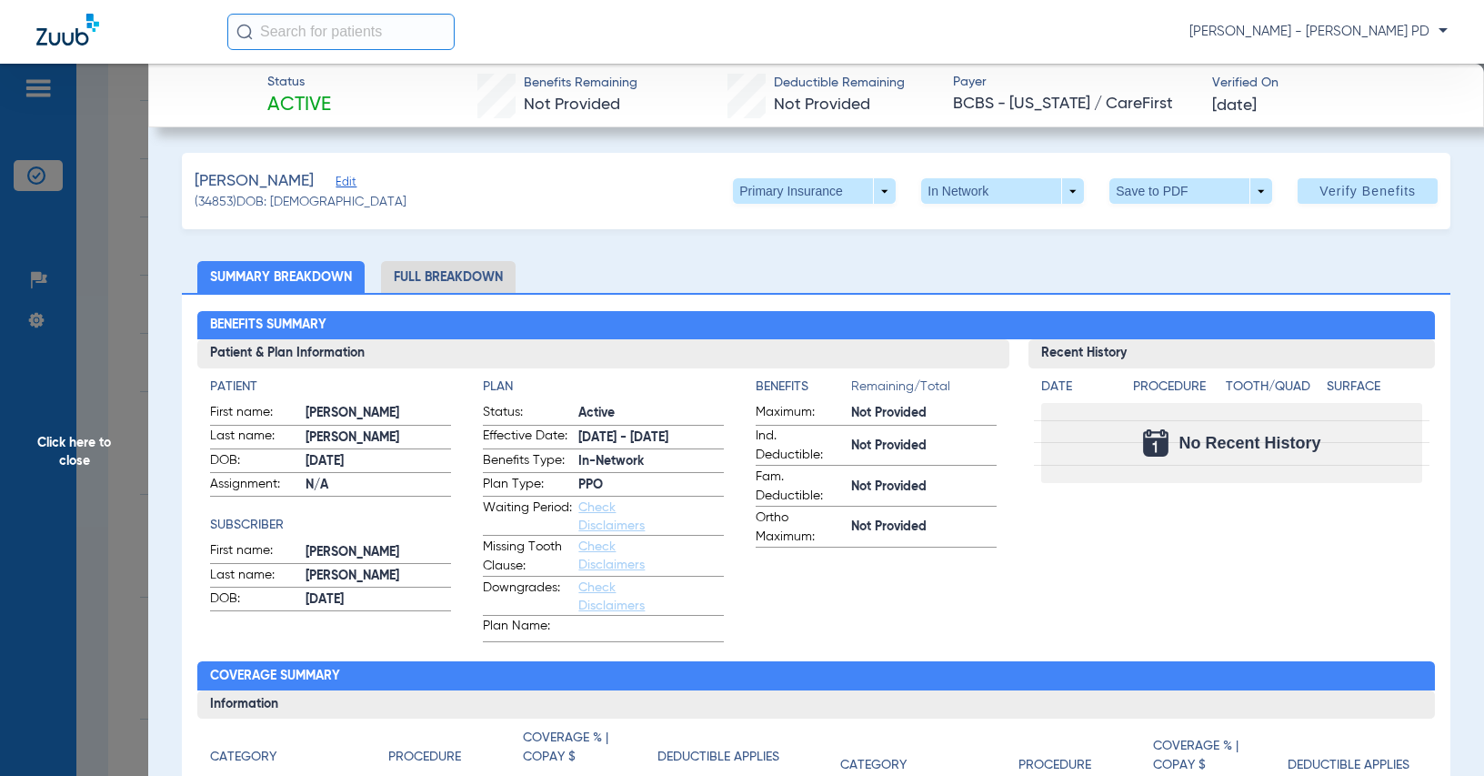
click at [1264, 404] on div "No Recent History" at bounding box center [1231, 443] width 380 height 80
click at [868, 199] on span at bounding box center [814, 190] width 163 height 25
click at [815, 268] on span "Secondary Insurance" at bounding box center [796, 263] width 120 height 13
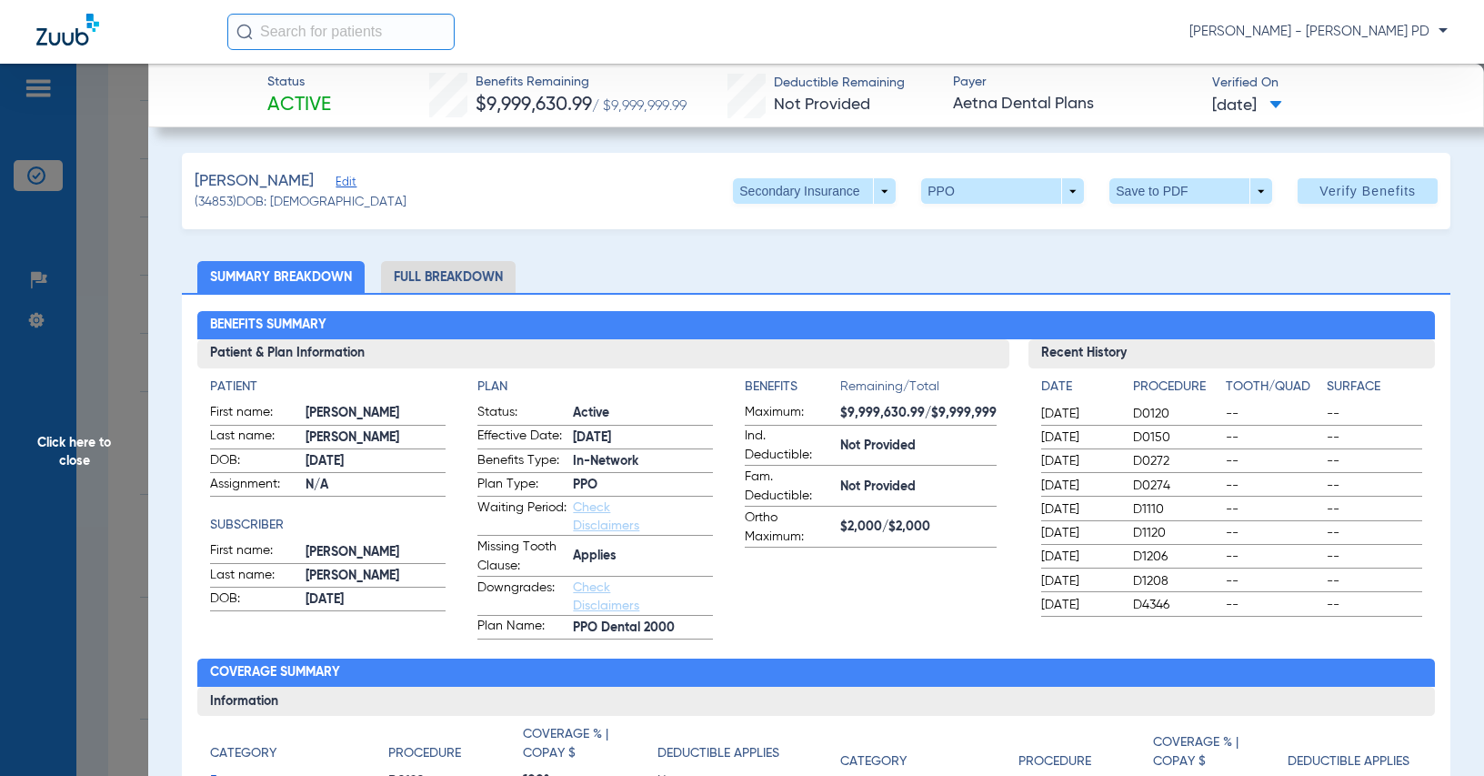
click at [1284, 311] on h2 "Benefits Summary" at bounding box center [815, 325] width 1237 height 29
drag, startPoint x: 114, startPoint y: 365, endPoint x: 94, endPoint y: 367, distance: 20.2
click at [114, 363] on span "Click here to close" at bounding box center [74, 452] width 148 height 776
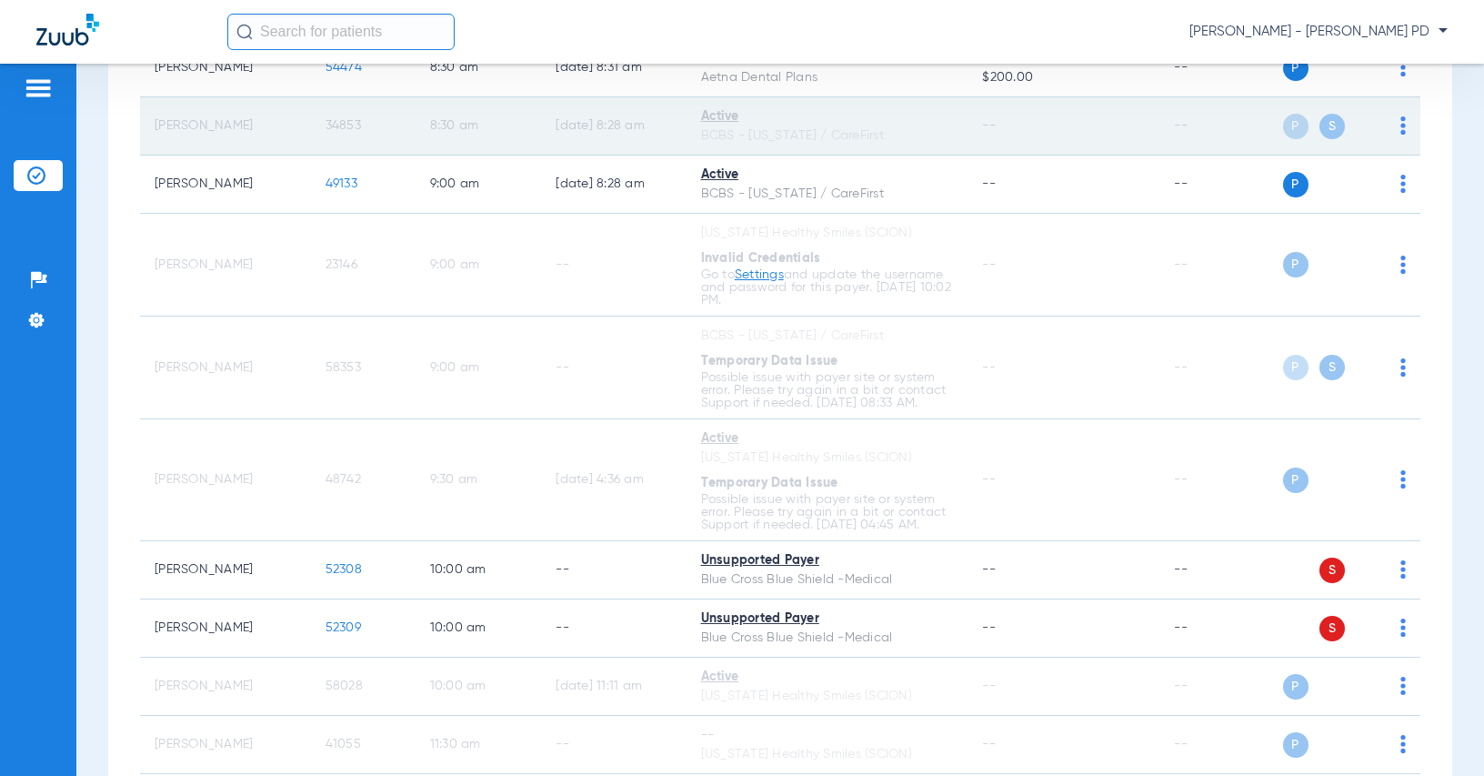
scroll to position [441, 0]
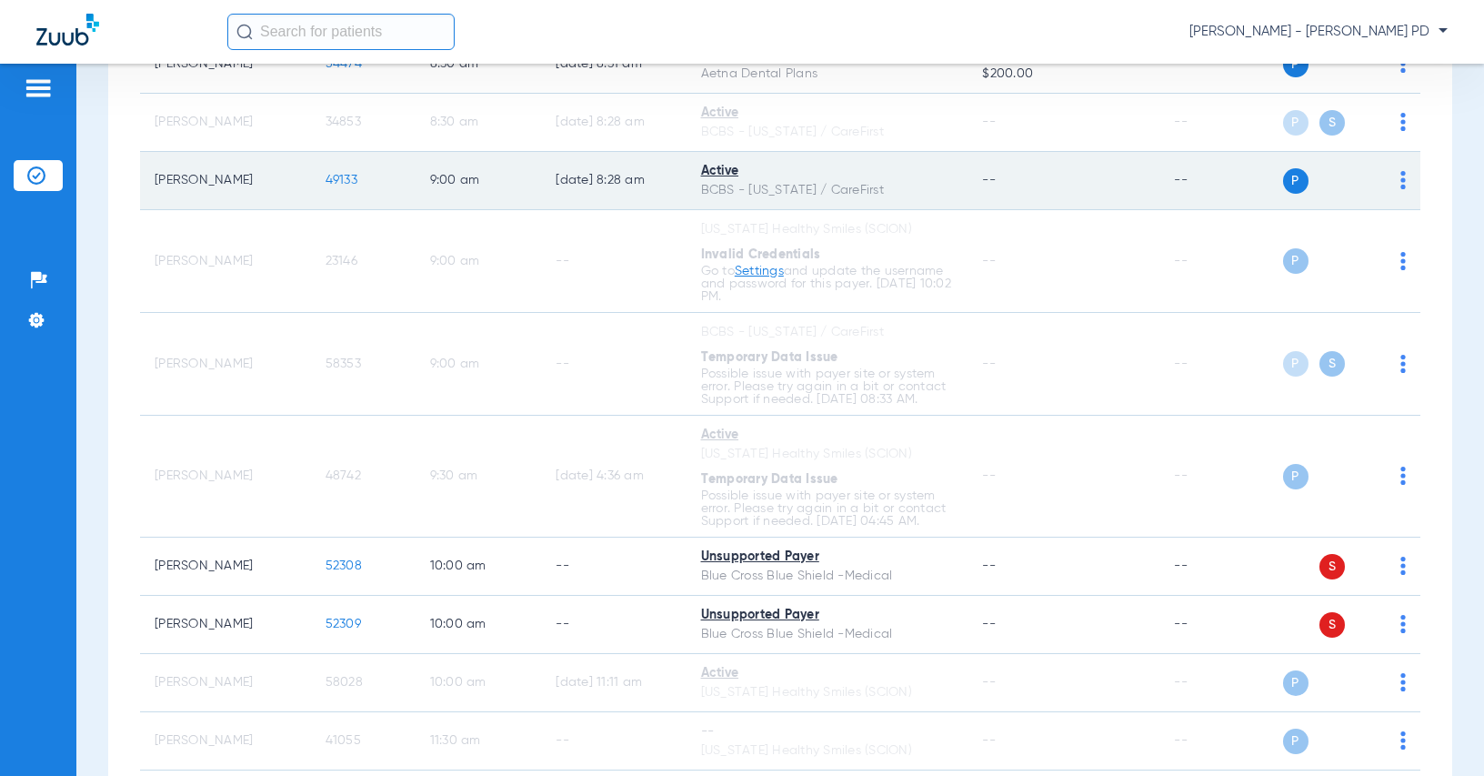
click at [326, 176] on span "49133" at bounding box center [342, 180] width 32 height 13
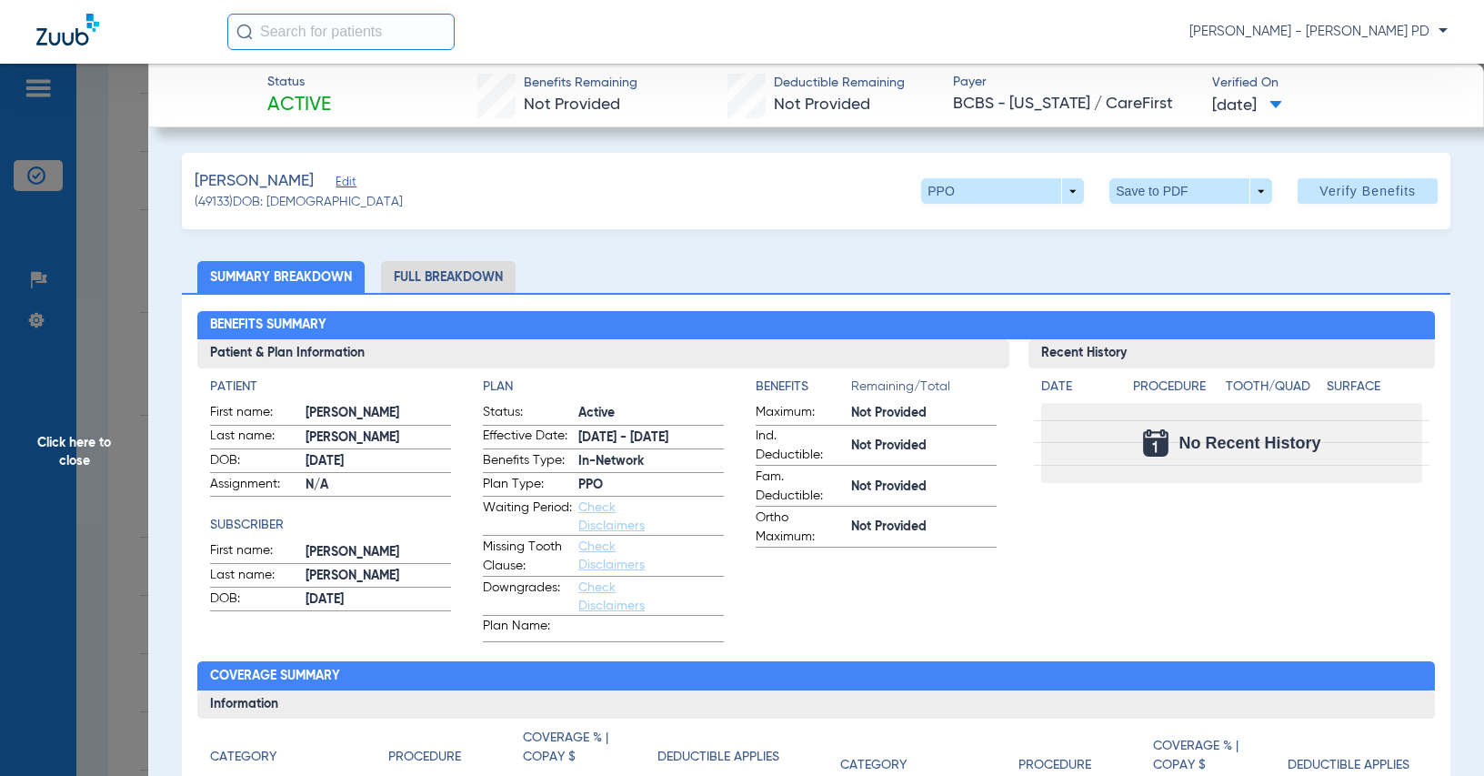
drag, startPoint x: 1370, startPoint y: 298, endPoint x: 1351, endPoint y: 301, distance: 19.3
click at [1370, 298] on div "Benefits Summary Patient & Plan Information Patient First name: [PERSON_NAME] L…" at bounding box center [816, 652] width 1269 height 719
click at [96, 305] on span "Click here to close" at bounding box center [74, 452] width 148 height 776
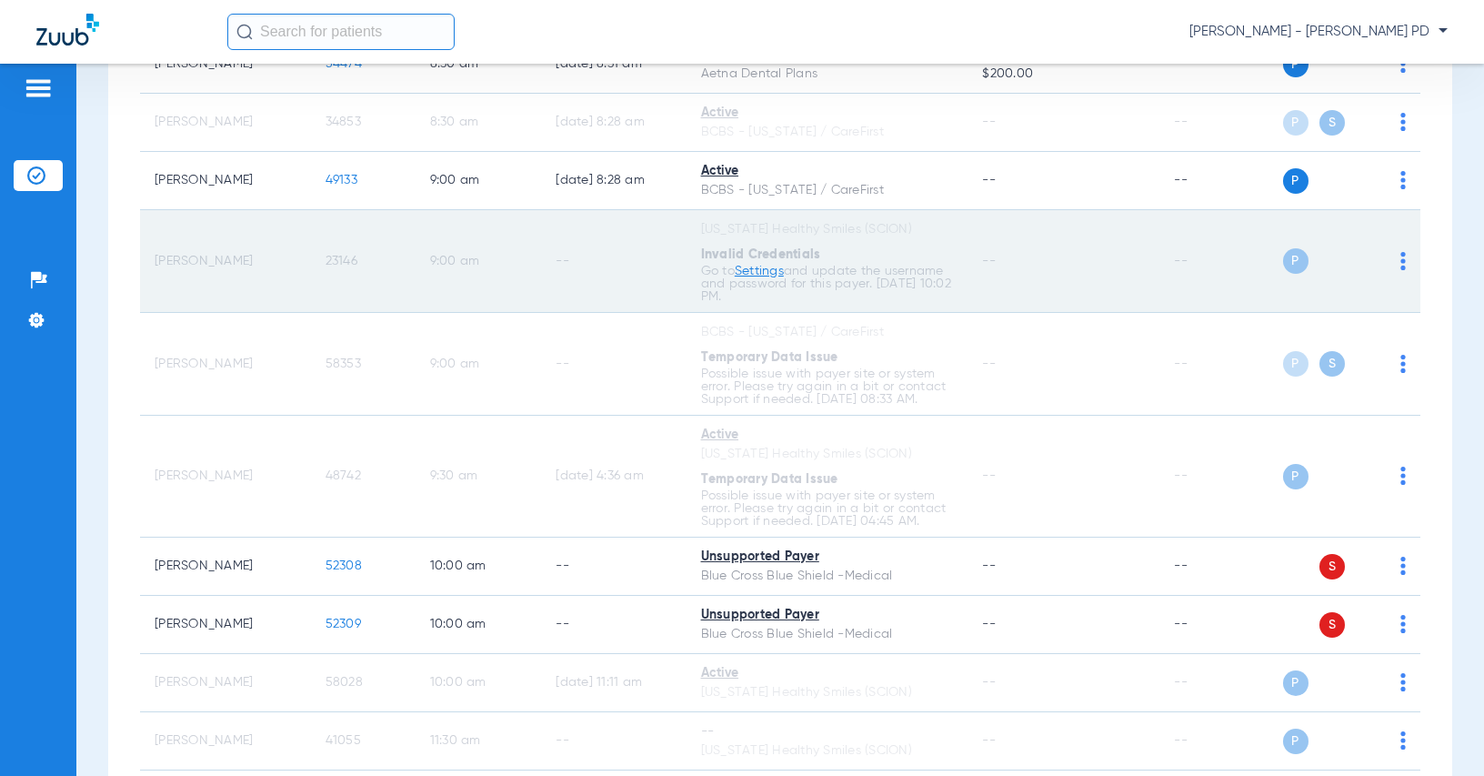
click at [326, 266] on span "23146" at bounding box center [342, 261] width 32 height 13
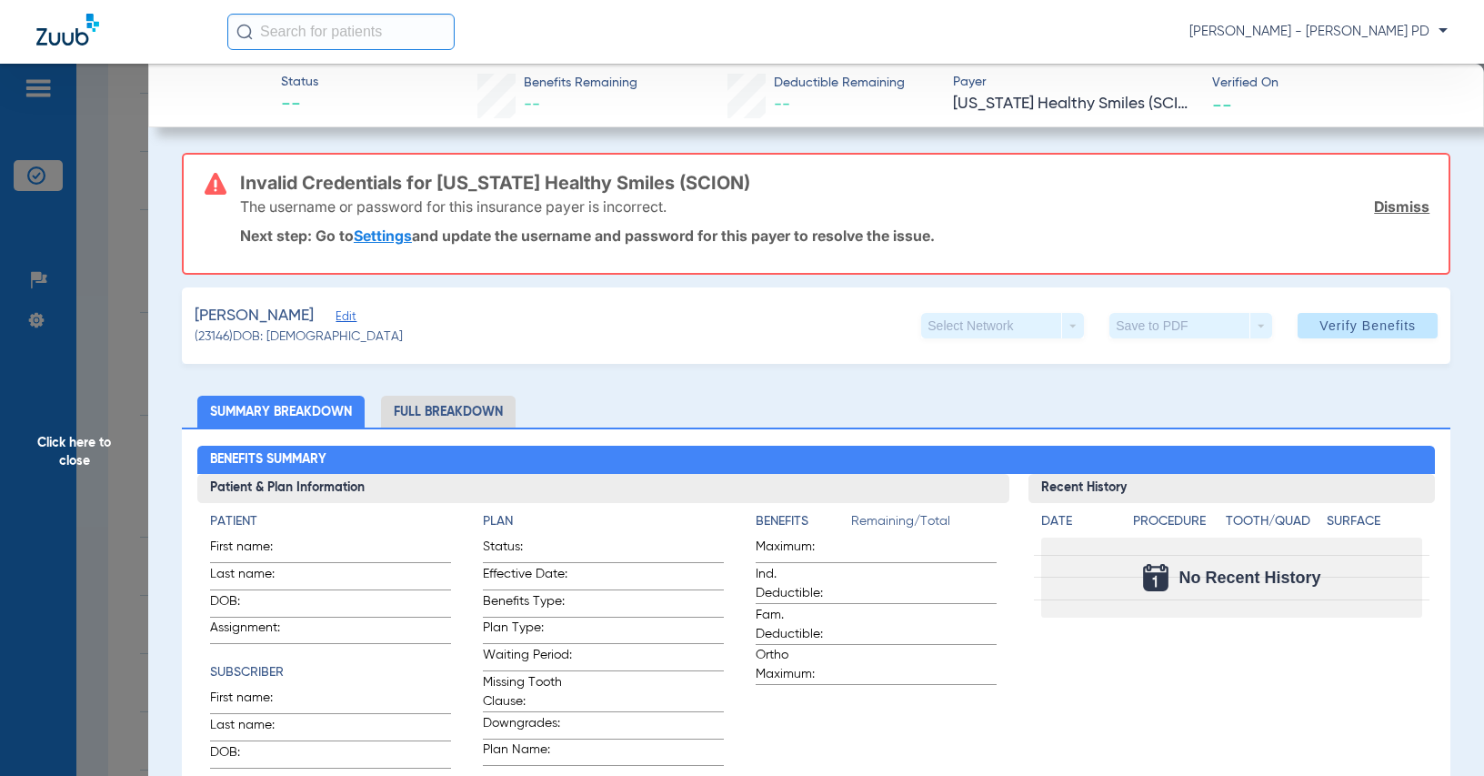
click at [127, 332] on span "Click here to close" at bounding box center [74, 452] width 148 height 776
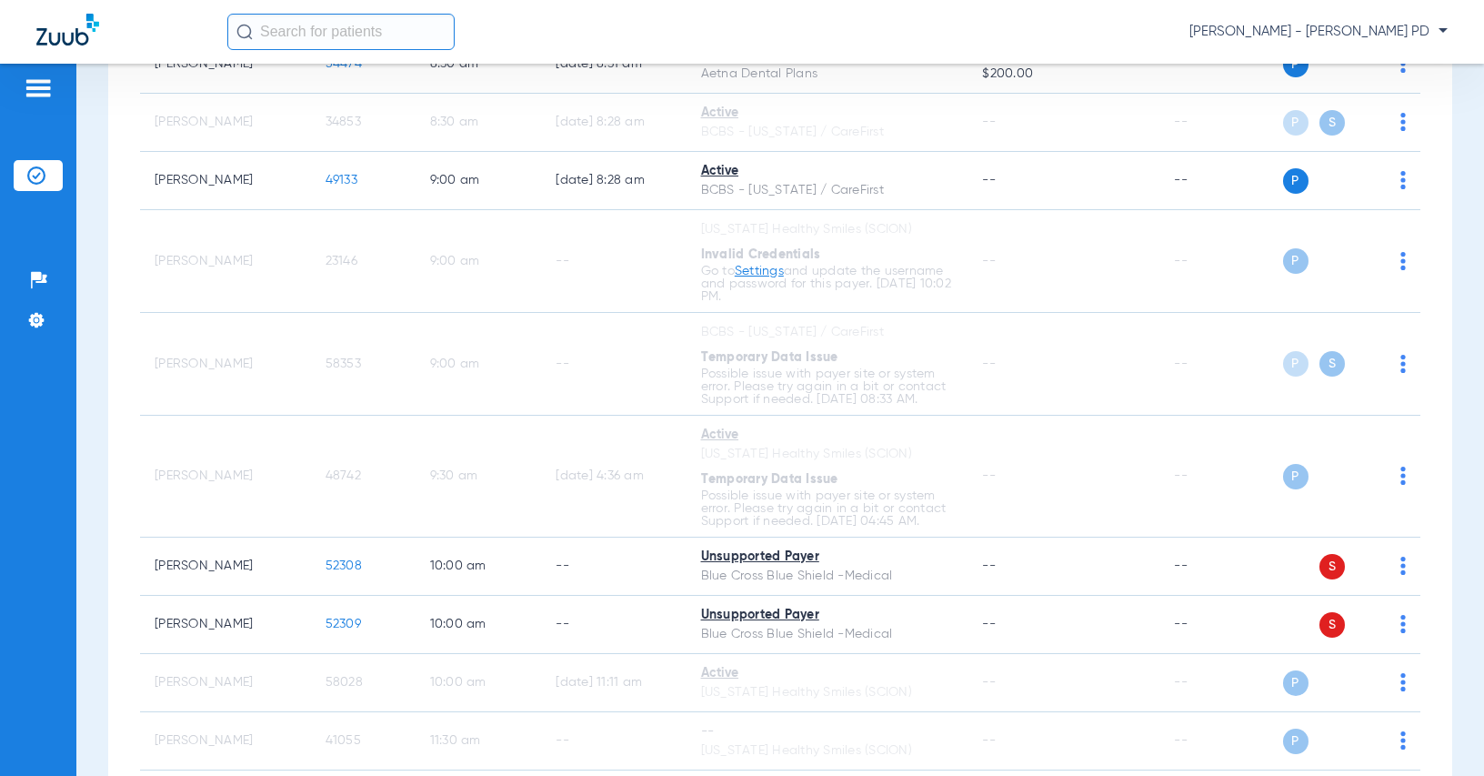
click at [1454, 288] on div "Schedule Insurance Verification History Last Appt. Sync Time: [DATE] - 08:41 AM…" at bounding box center [780, 420] width 1408 height 712
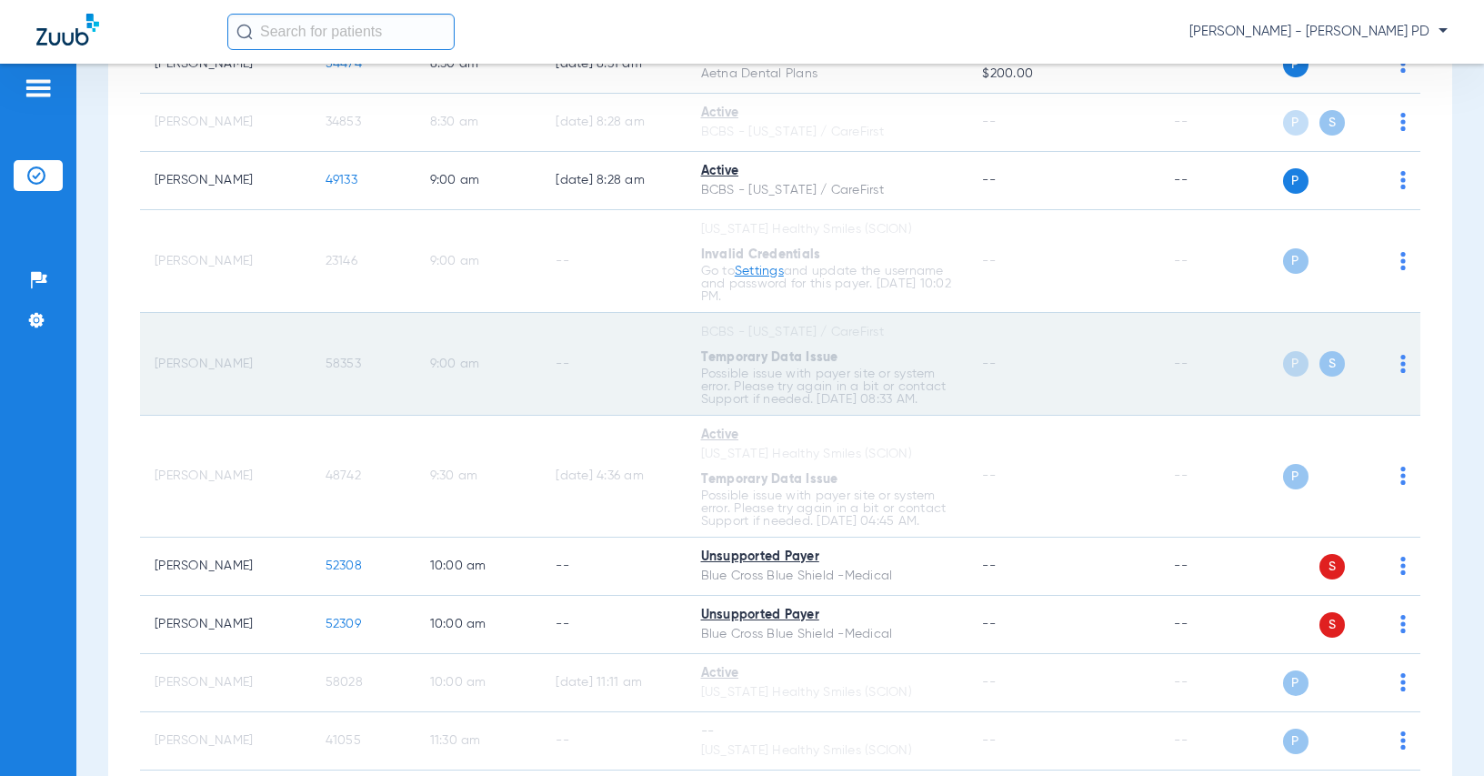
click at [333, 363] on span "58353" at bounding box center [343, 363] width 35 height 13
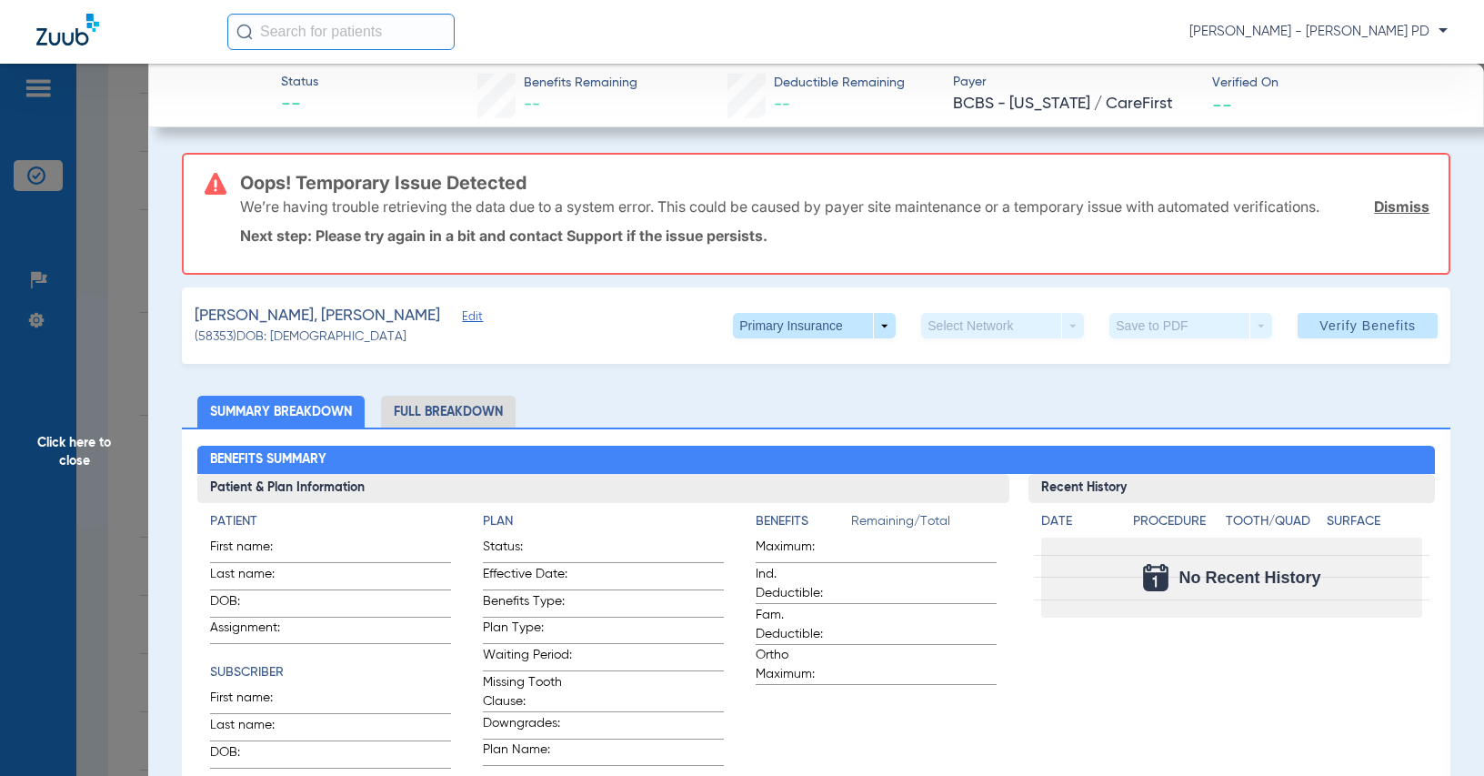
click at [132, 337] on span "Click here to close" at bounding box center [74, 452] width 148 height 776
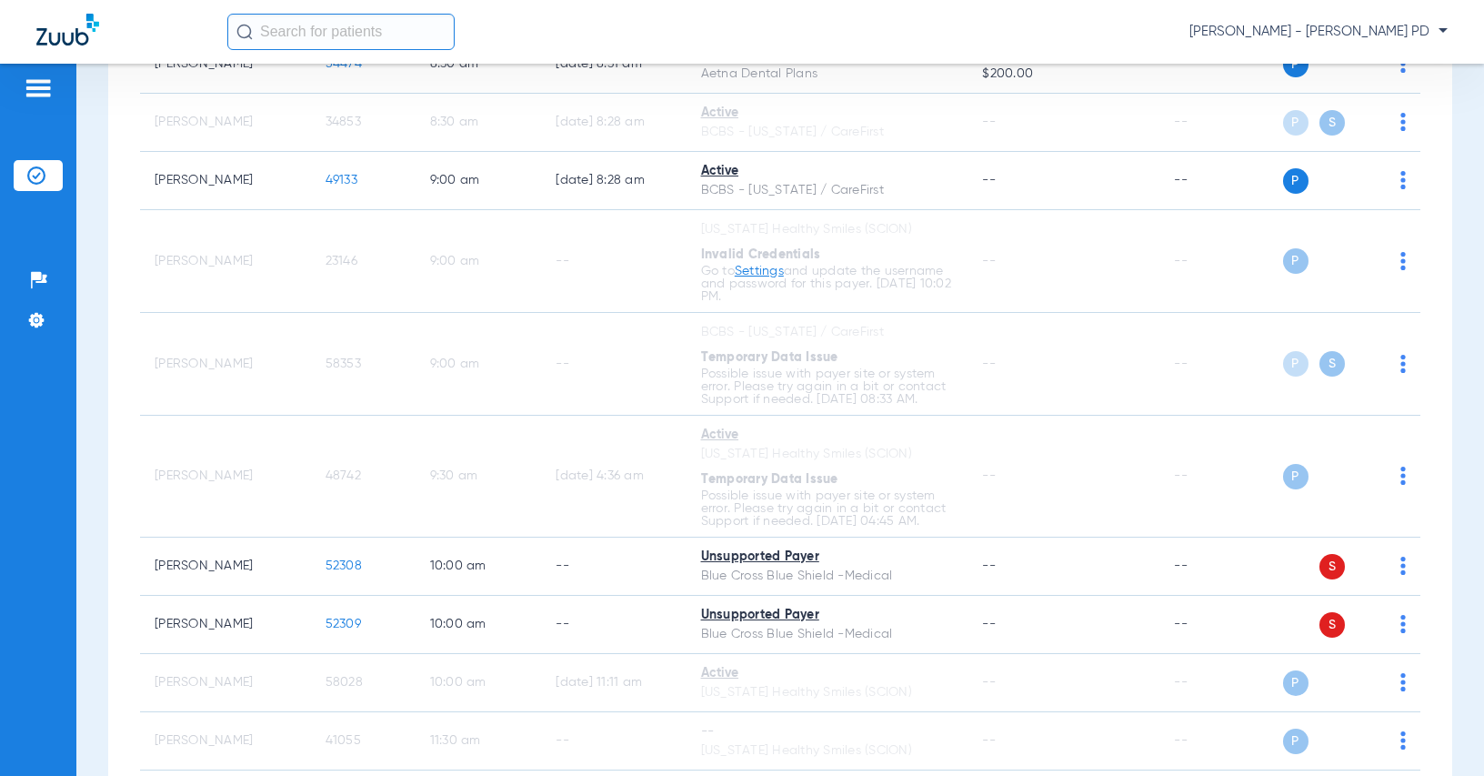
click at [1451, 281] on div "Schedule Insurance Verification History Last Appt. Sync Time: [DATE] - 08:41 AM…" at bounding box center [780, 420] width 1408 height 712
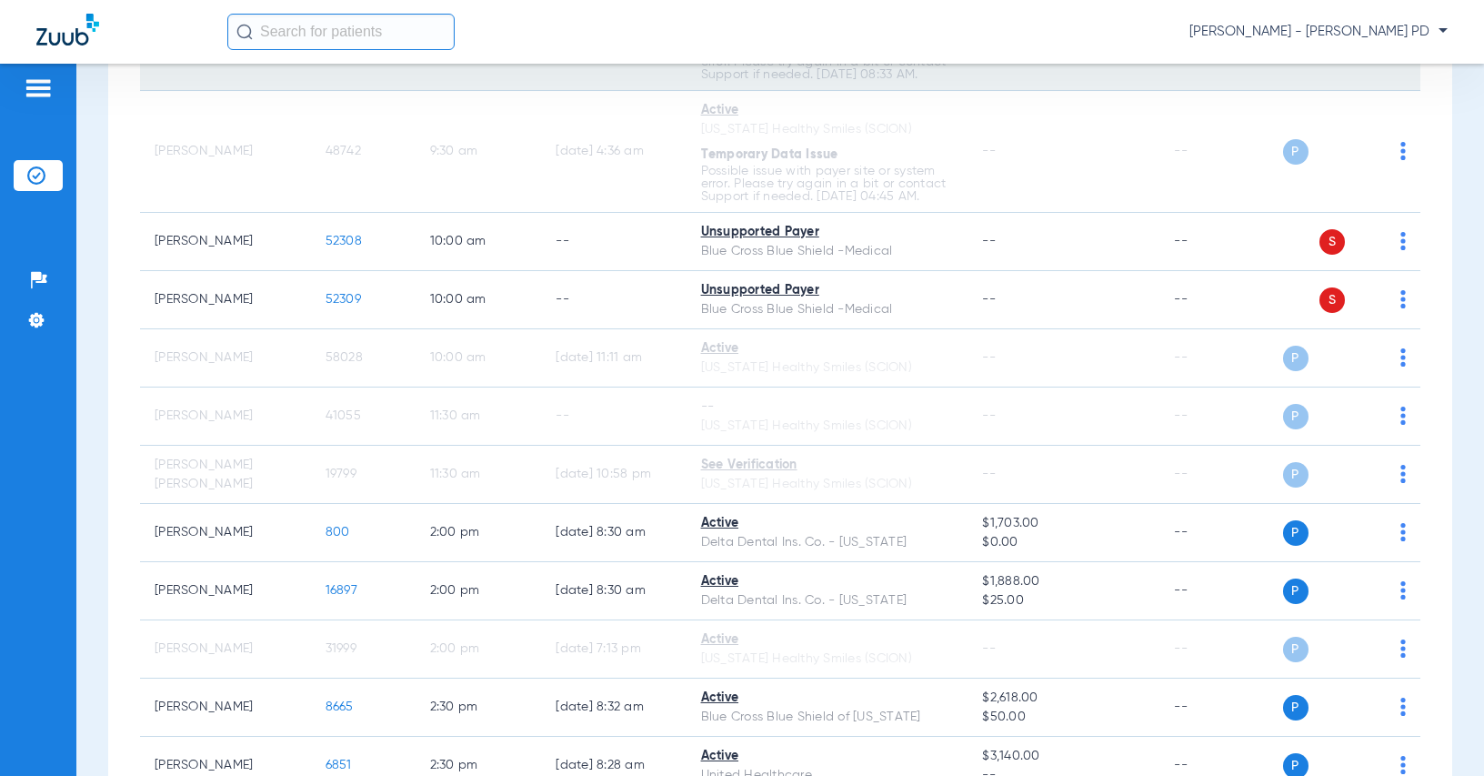
scroll to position [772, 0]
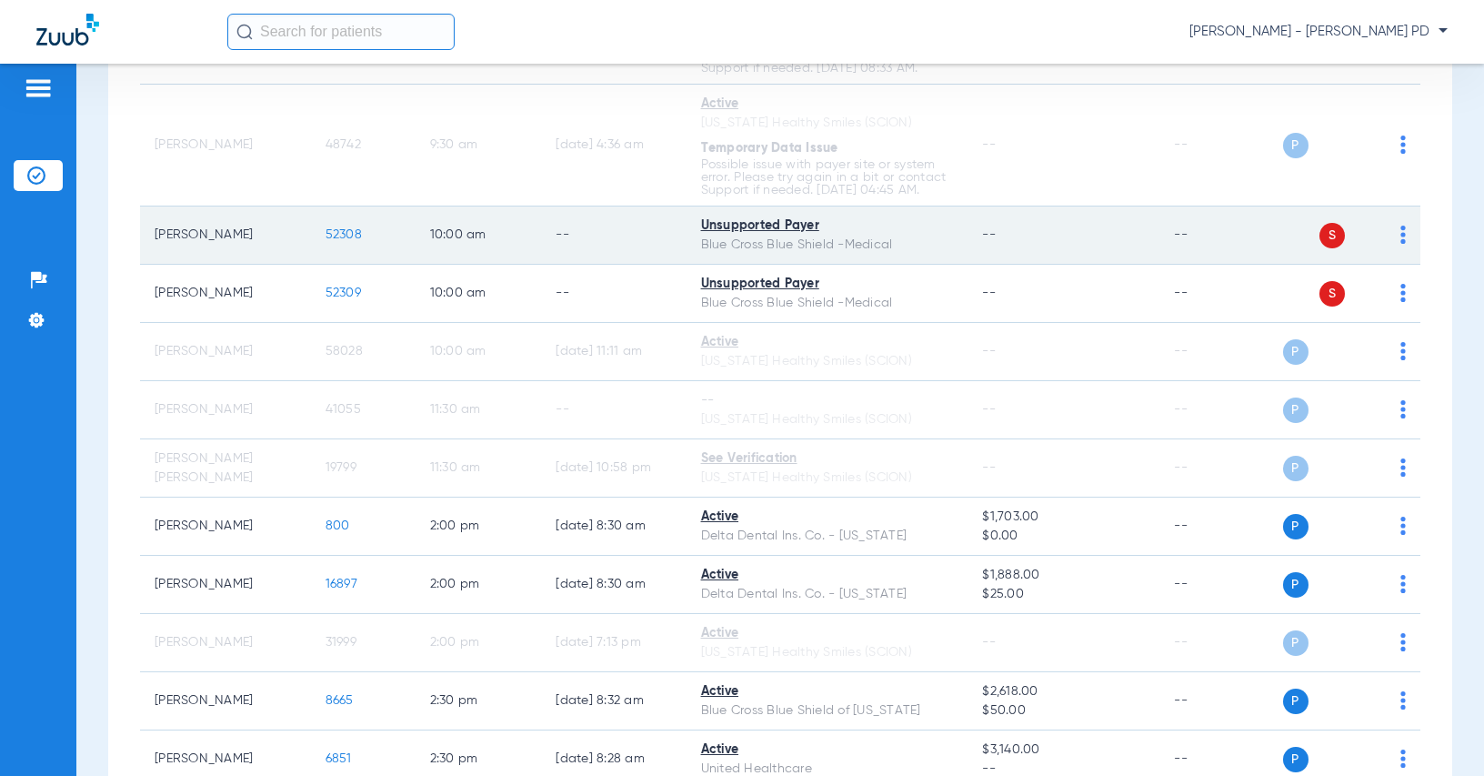
click at [326, 239] on span "52308" at bounding box center [344, 234] width 36 height 13
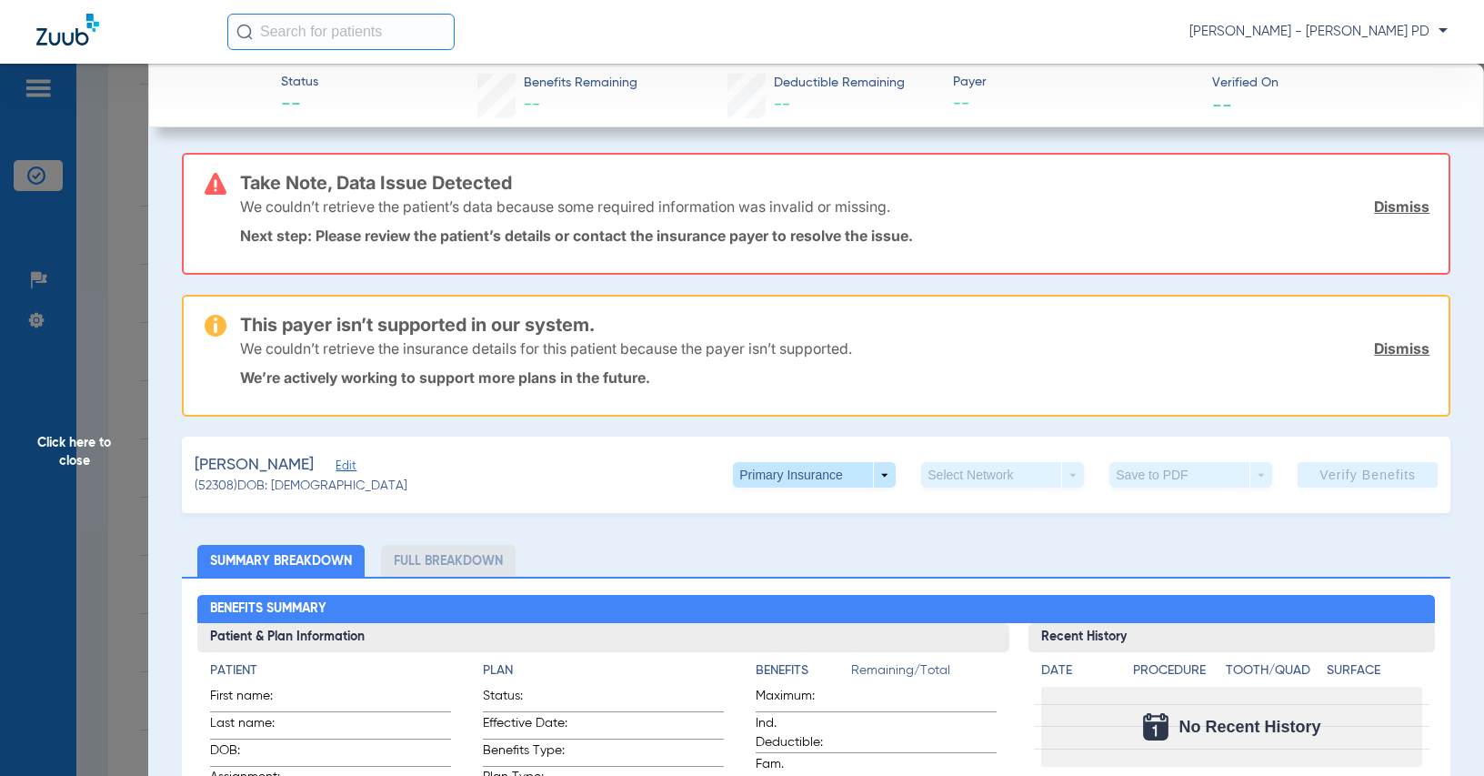
click at [107, 238] on span "Click here to close" at bounding box center [74, 452] width 148 height 776
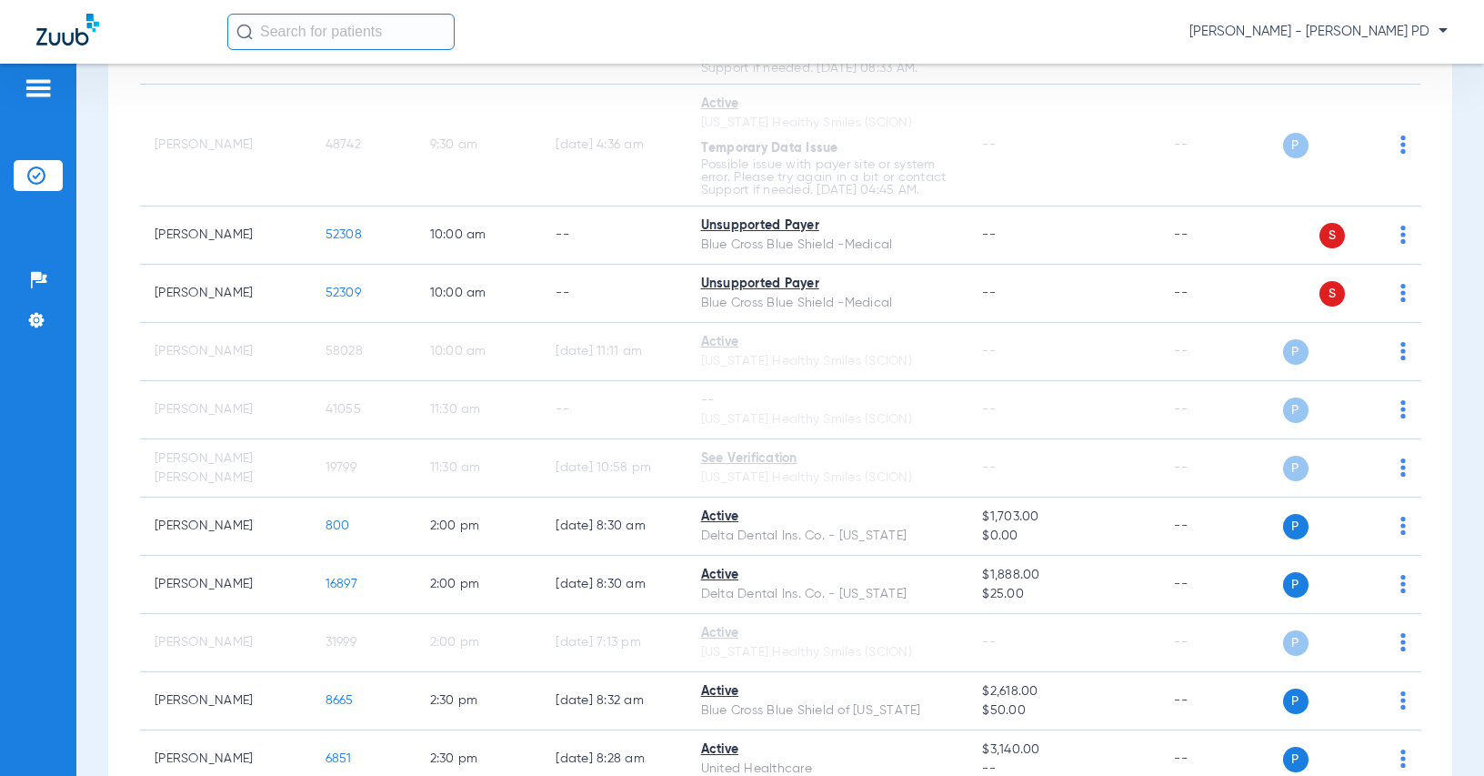
click at [1455, 280] on div "Schedule Insurance Verification History Last Appt. Sync Time: [DATE] - 08:46 AM…" at bounding box center [780, 420] width 1408 height 712
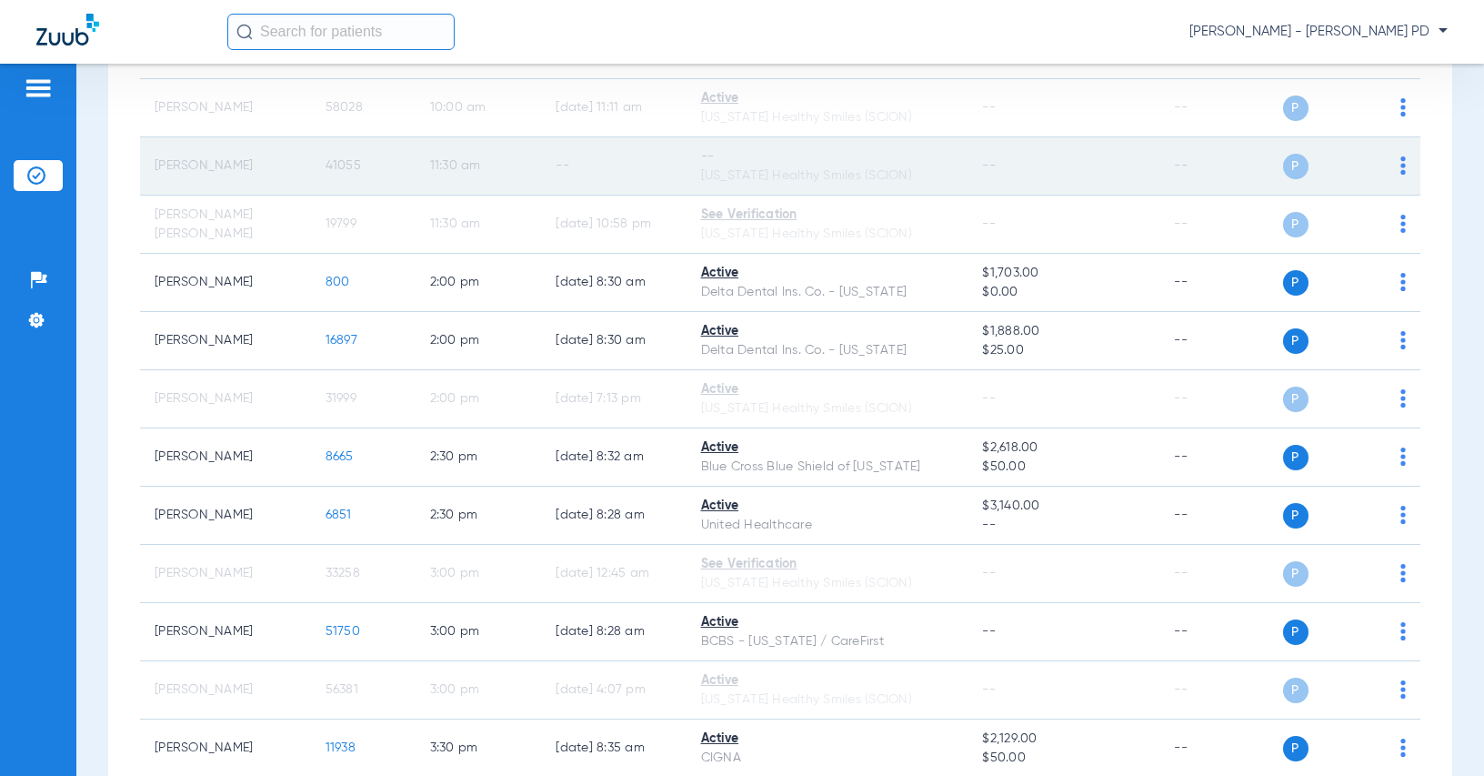
scroll to position [1136, 0]
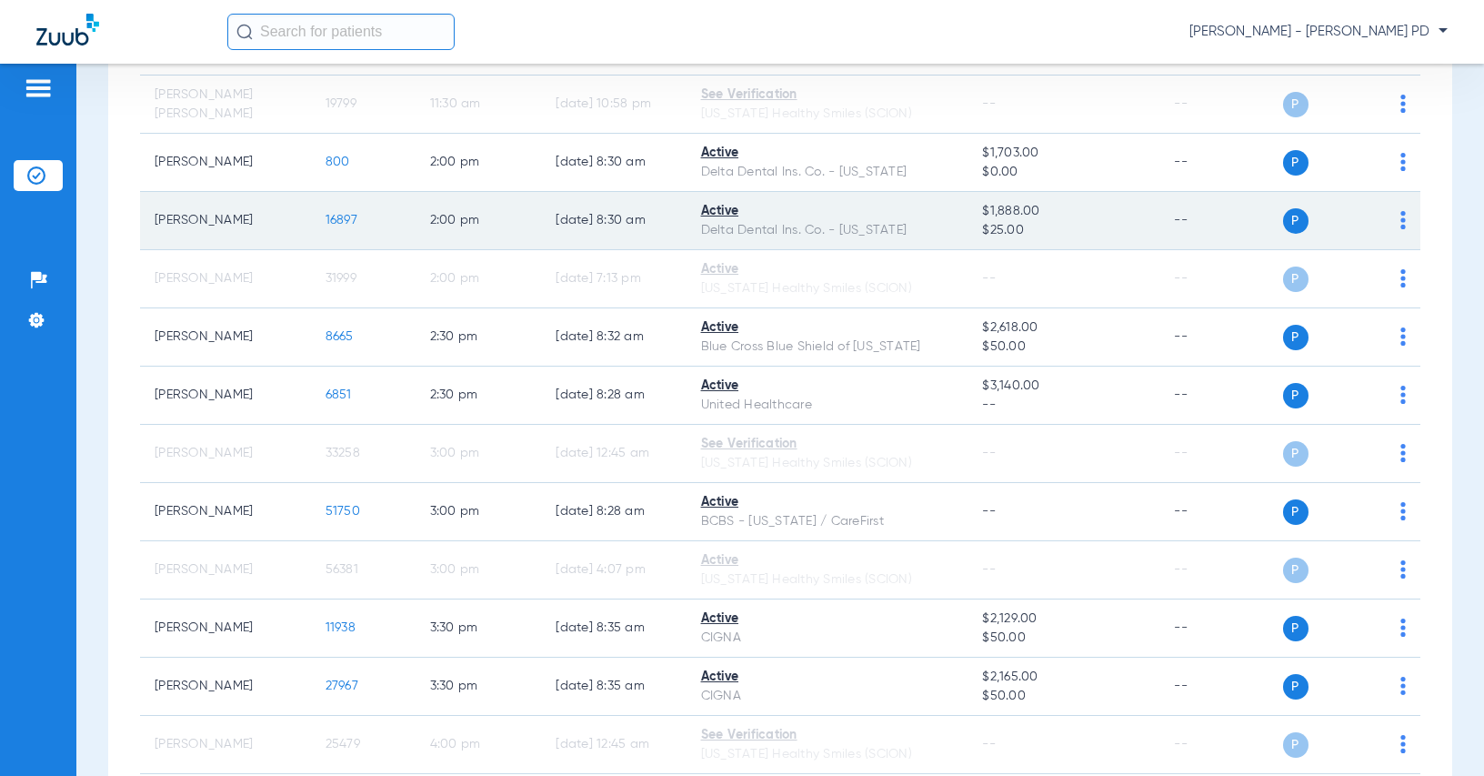
click at [323, 211] on td "16897" at bounding box center [363, 221] width 105 height 58
click at [326, 215] on span "16897" at bounding box center [342, 220] width 32 height 13
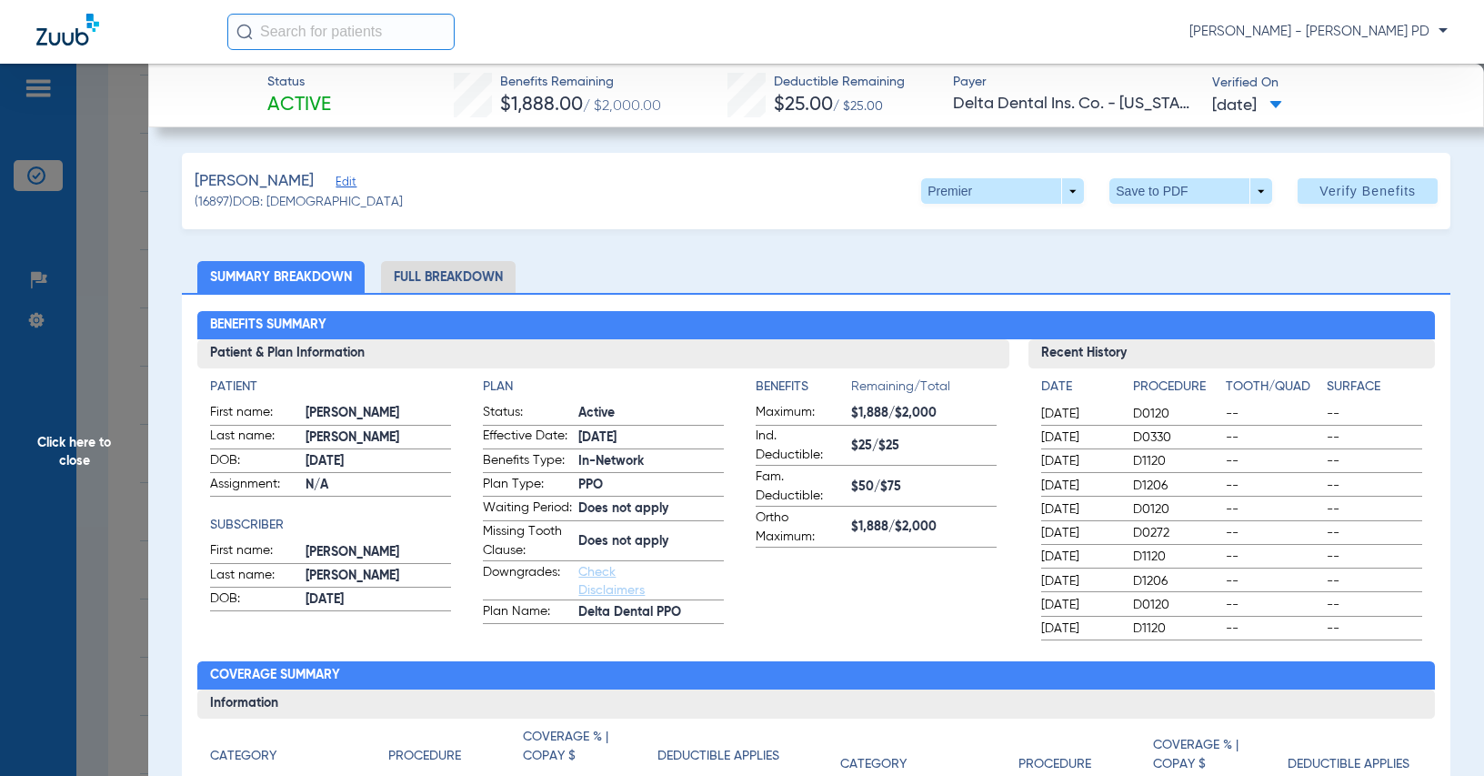
drag, startPoint x: 1381, startPoint y: 347, endPoint x: 1292, endPoint y: 356, distance: 89.5
click at [1381, 347] on h3 "Recent History" at bounding box center [1232, 353] width 406 height 29
click at [134, 367] on span "Click here to close" at bounding box center [74, 452] width 148 height 776
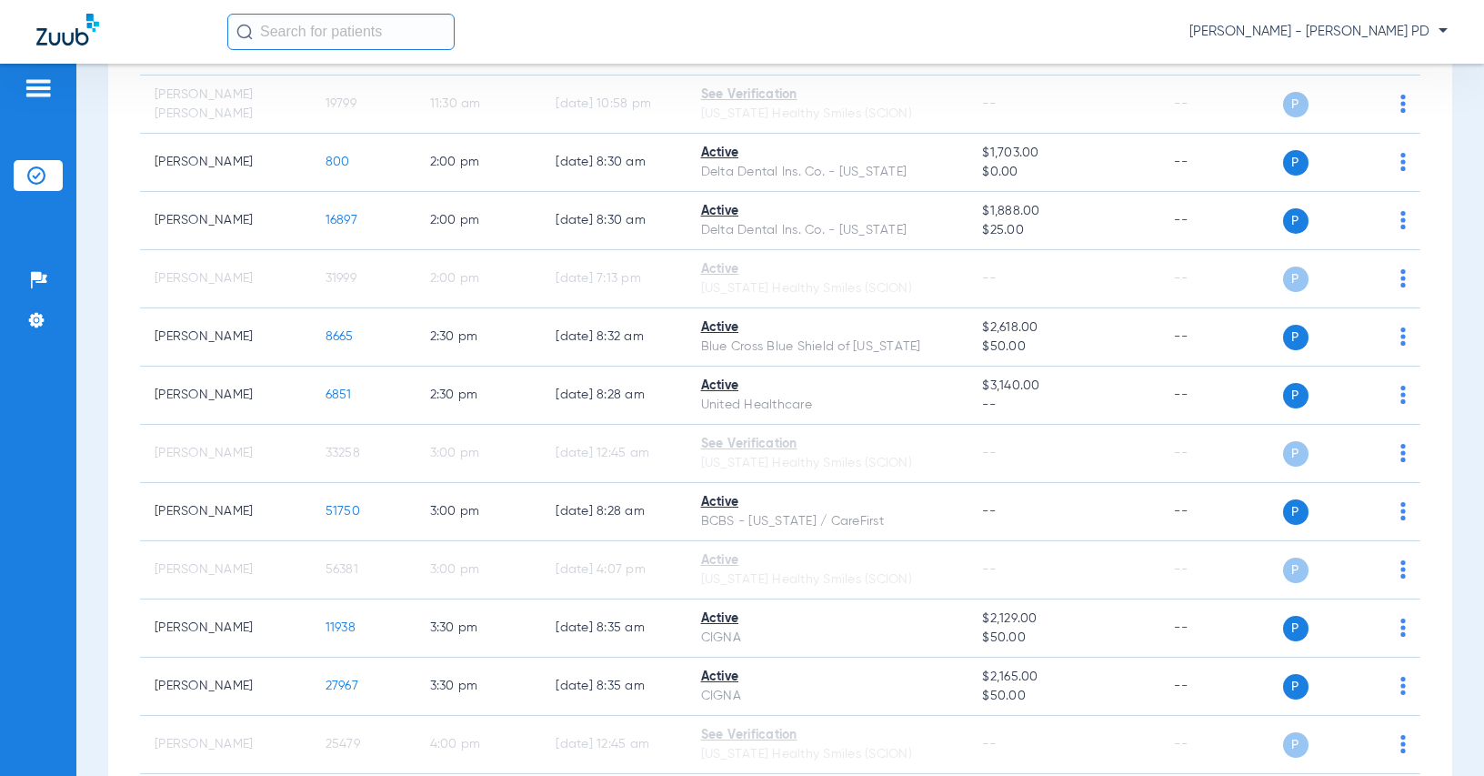
click at [1420, 283] on div "[DATE] [DATE] [DATE] [DATE] [DATE] [DATE] [DATE] [DATE] [DATE] [DATE] [DATE] [D…" at bounding box center [780, 8] width 1344 height 1934
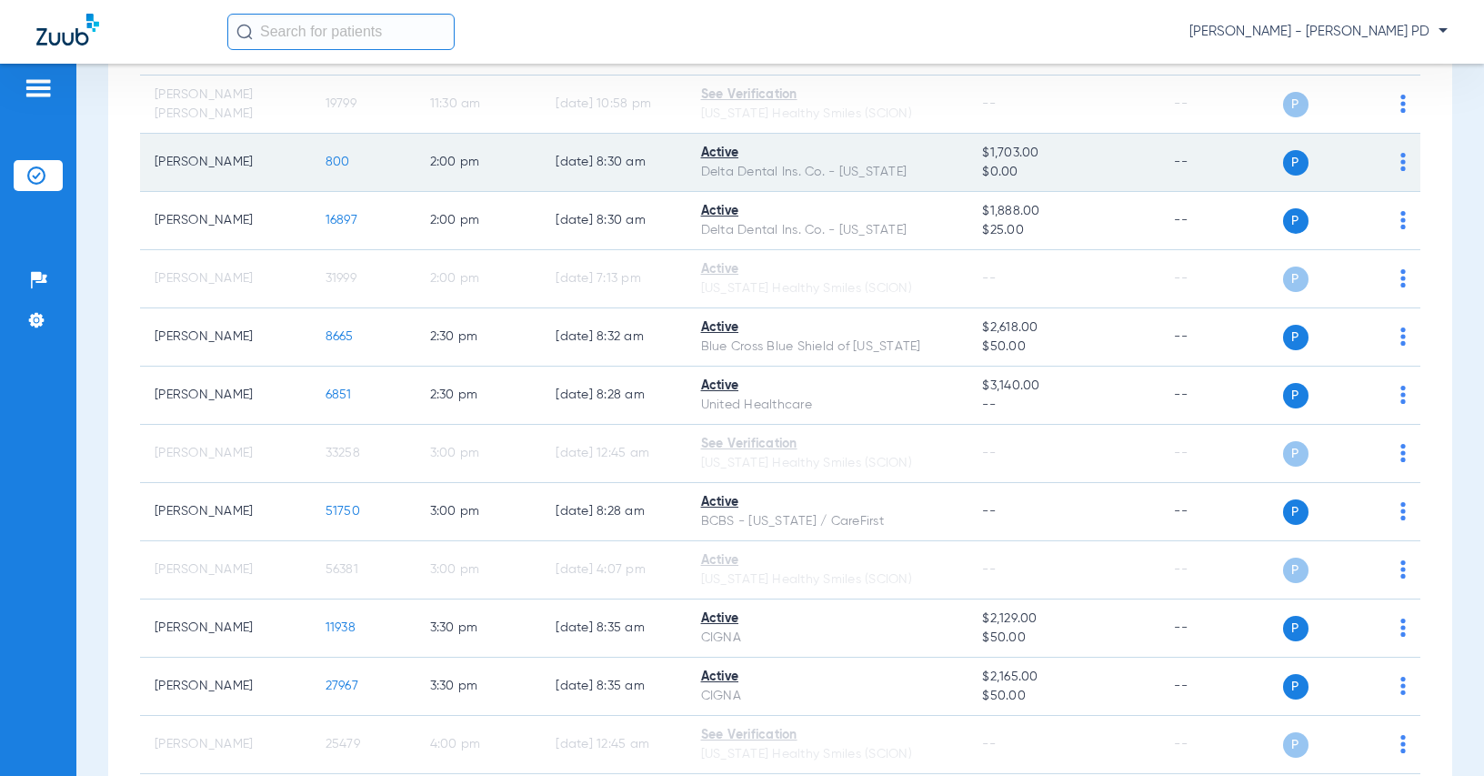
click at [329, 156] on span "800" at bounding box center [338, 162] width 25 height 13
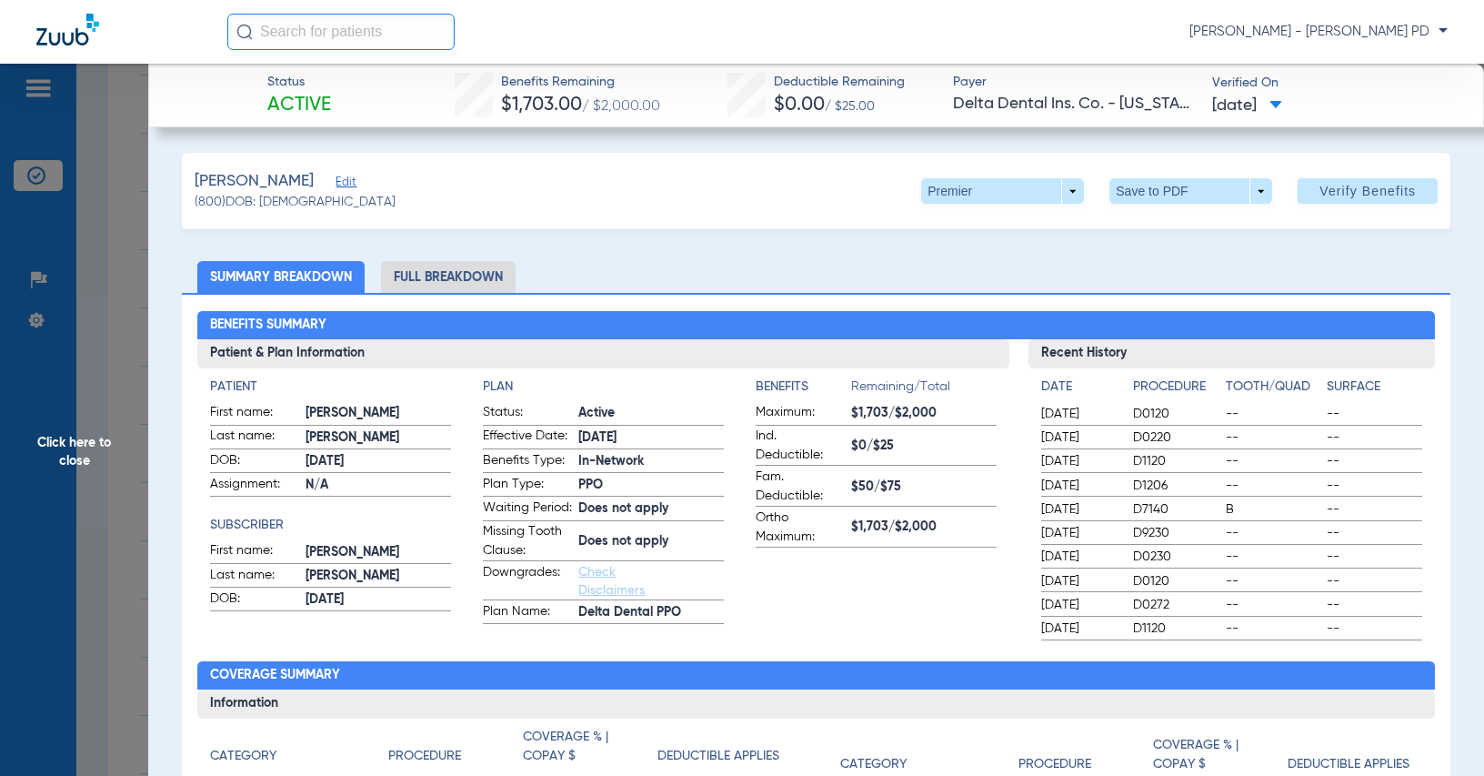
drag, startPoint x: 1395, startPoint y: 376, endPoint x: 549, endPoint y: 373, distance: 845.9
click at [1394, 375] on div "Date Procedure Tooth/Quad Surface [DATE] D0120 -- -- [DATE] D0220 -- -- [DATE] …" at bounding box center [1232, 504] width 406 height 272
click at [112, 332] on span "Click here to close" at bounding box center [74, 452] width 148 height 776
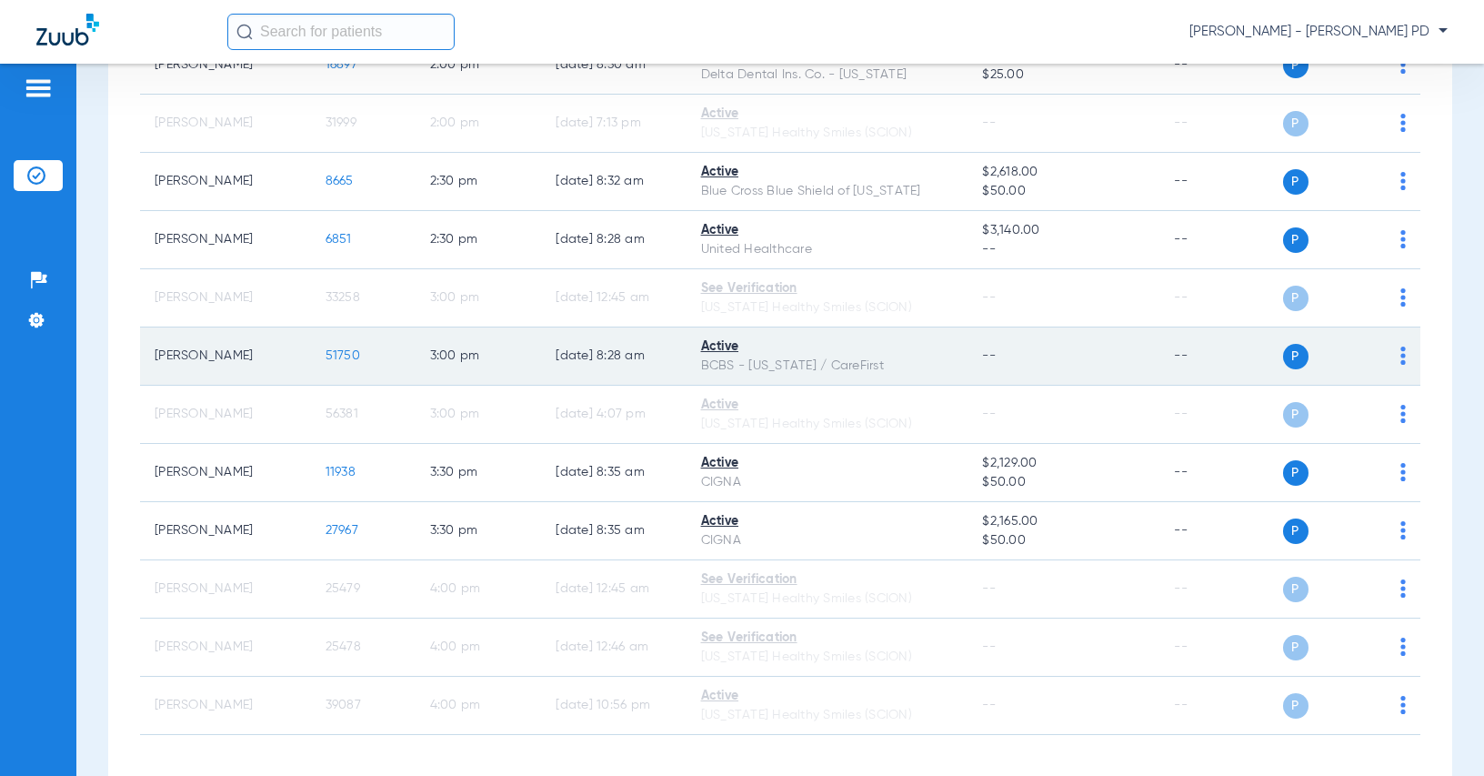
scroll to position [1318, 0]
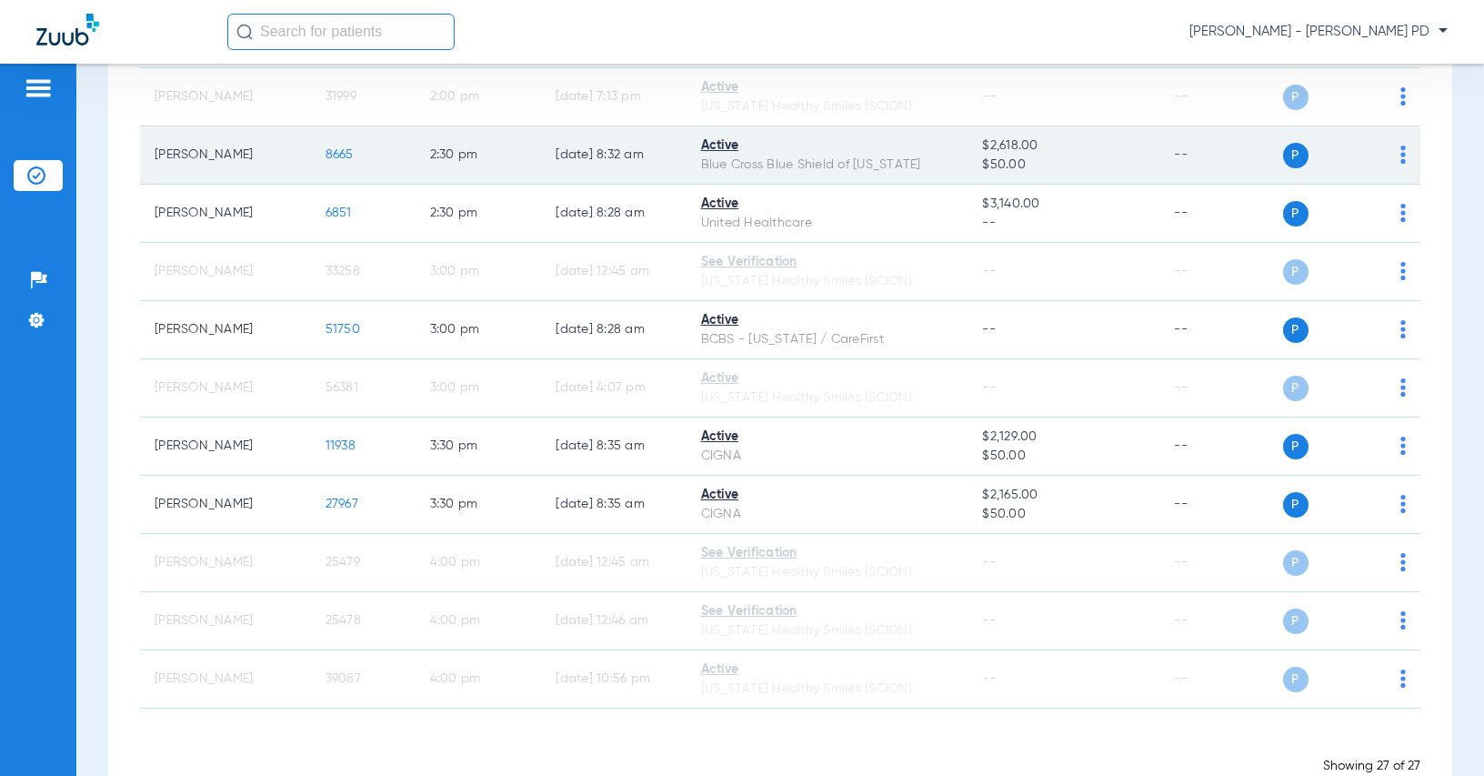
click at [326, 156] on span "8665" at bounding box center [340, 154] width 28 height 13
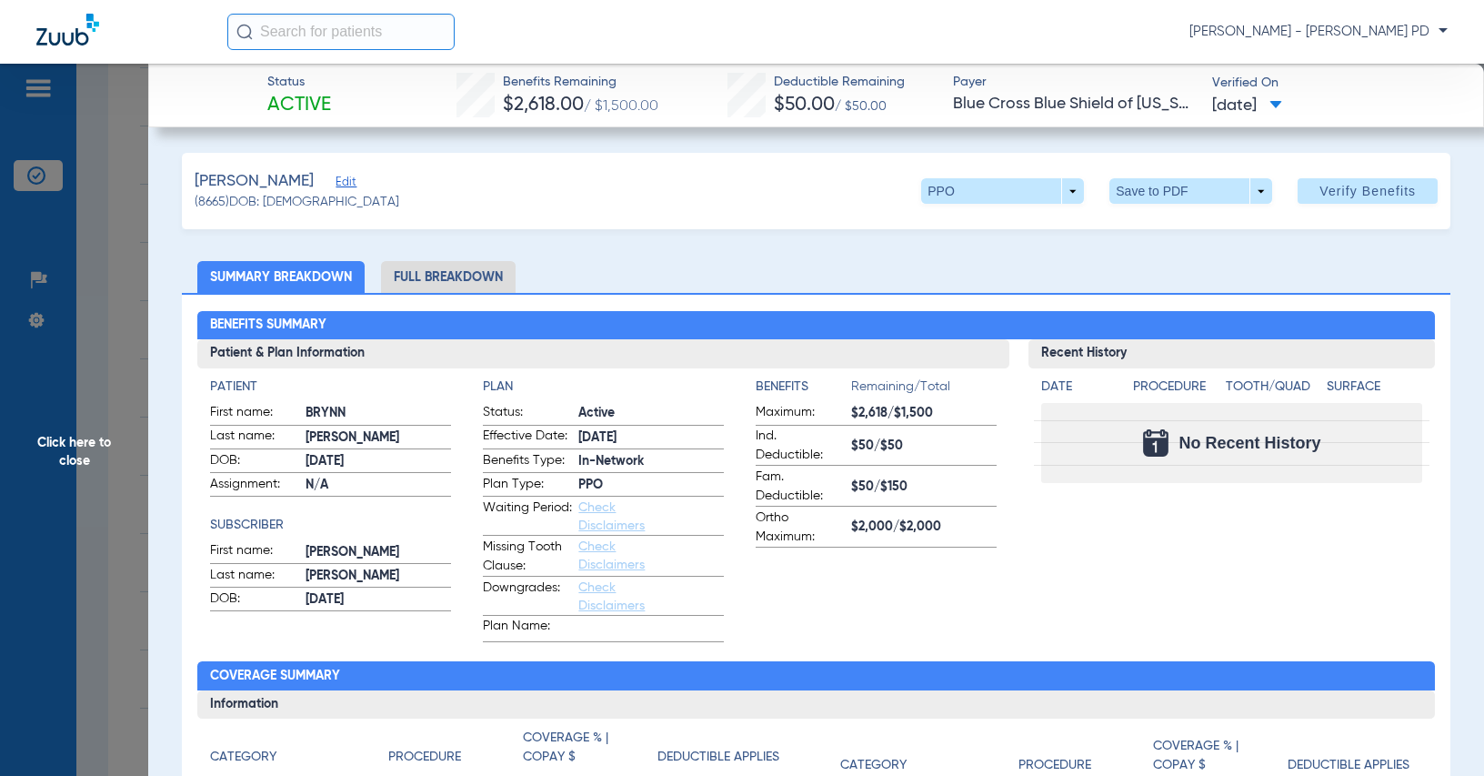
drag, startPoint x: 1421, startPoint y: 334, endPoint x: 1277, endPoint y: 341, distance: 143.9
click at [1421, 334] on h2 "Benefits Summary" at bounding box center [815, 325] width 1237 height 29
click at [125, 324] on span "Click here to close" at bounding box center [74, 452] width 148 height 776
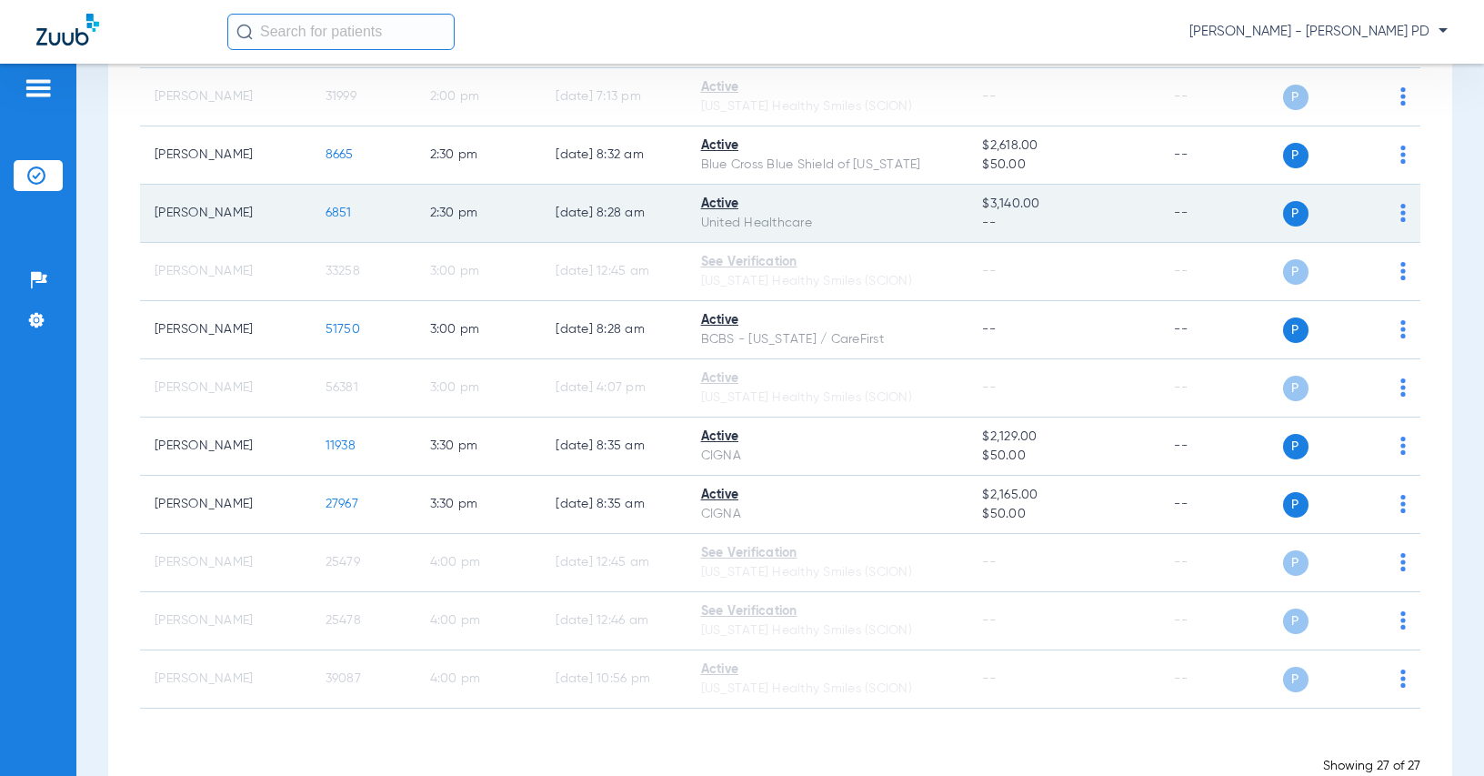
click at [343, 210] on td "6851" at bounding box center [363, 214] width 105 height 58
click at [338, 210] on span "6851" at bounding box center [339, 212] width 26 height 13
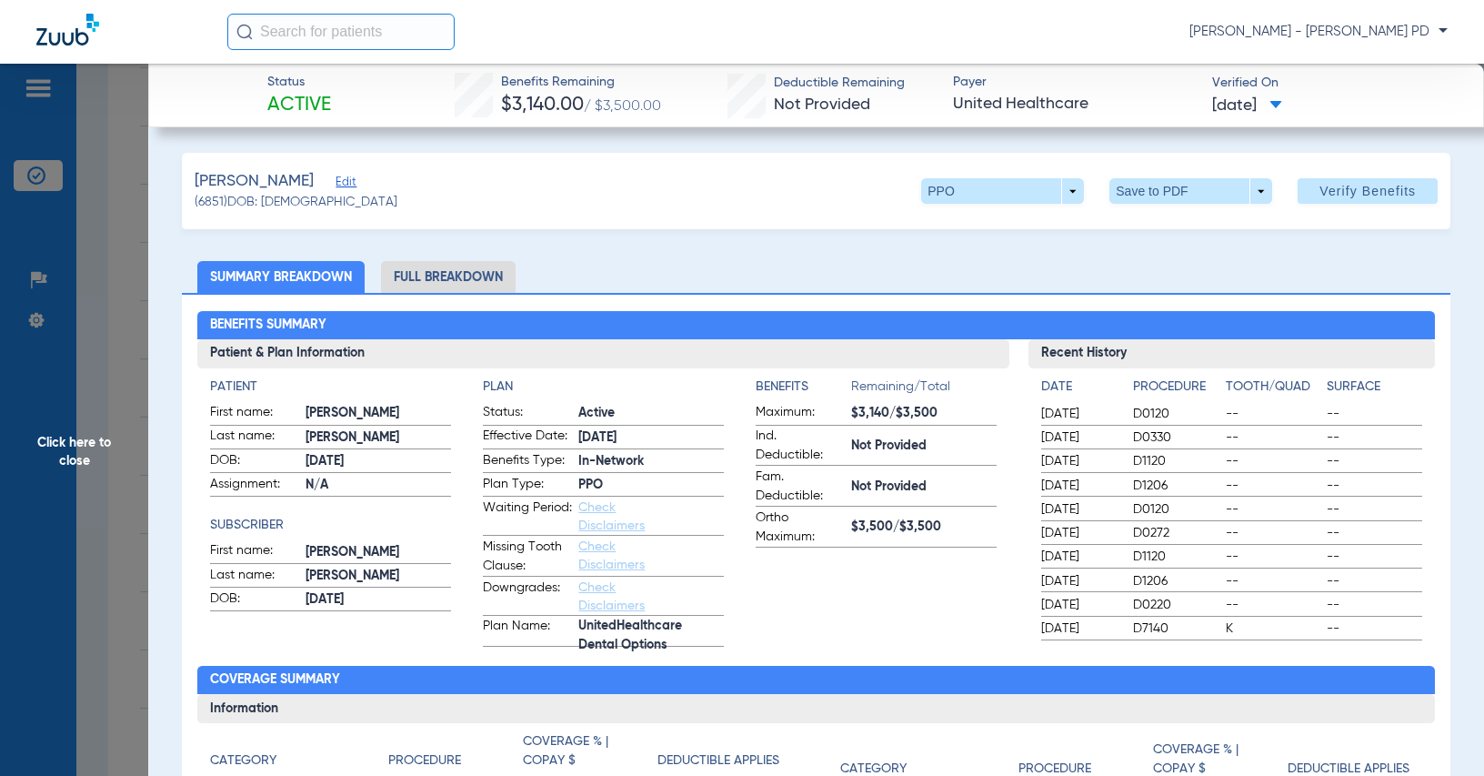
click at [90, 417] on span "Click here to close" at bounding box center [74, 452] width 148 height 776
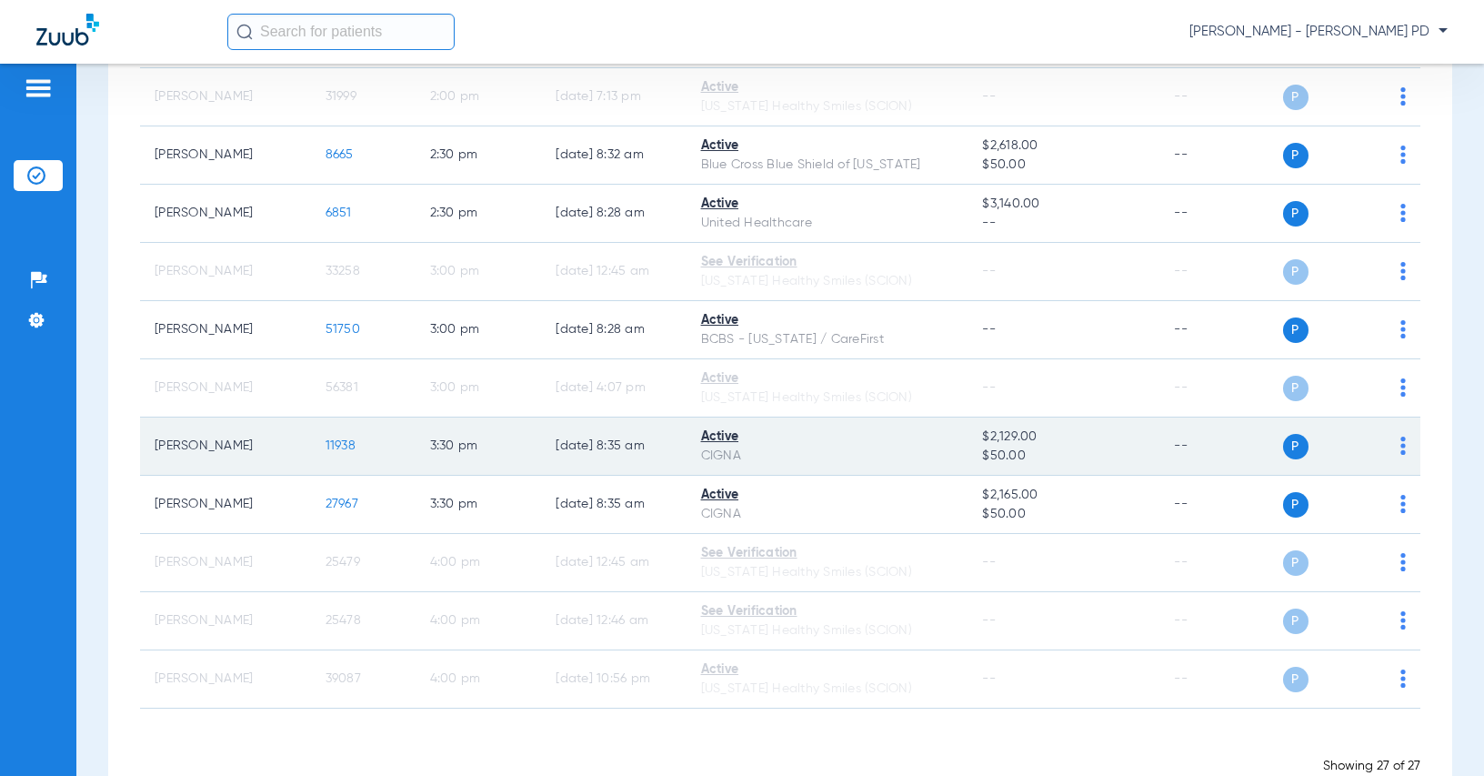
scroll to position [1367, 0]
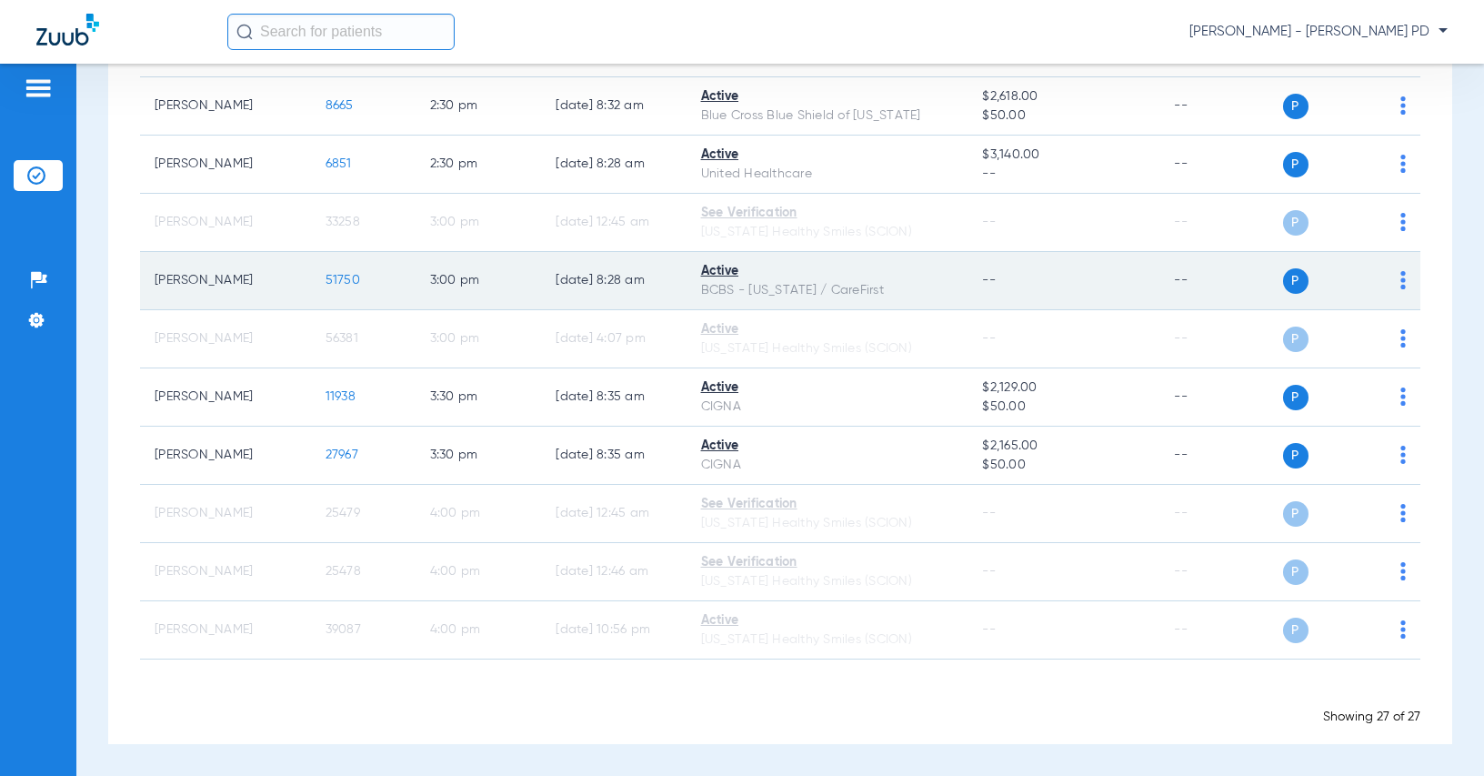
click at [326, 279] on span "51750" at bounding box center [343, 280] width 35 height 13
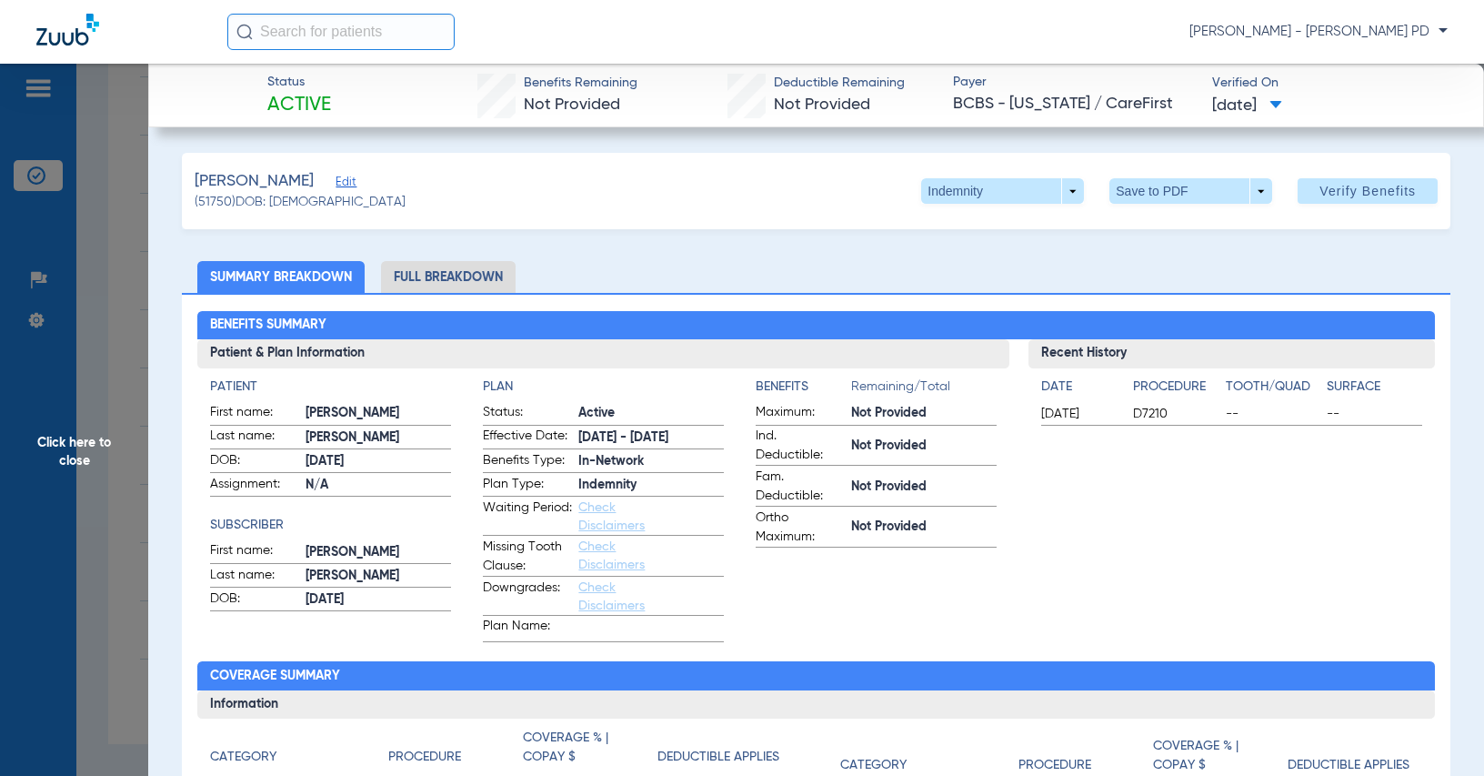
drag, startPoint x: 1388, startPoint y: 588, endPoint x: 1109, endPoint y: 564, distance: 280.2
click at [1388, 588] on div "Recent History Date Procedure Tooth/Quad Surface [DATE] D7210 -- --" at bounding box center [1232, 490] width 406 height 303
click at [104, 513] on span "Click here to close" at bounding box center [74, 452] width 148 height 776
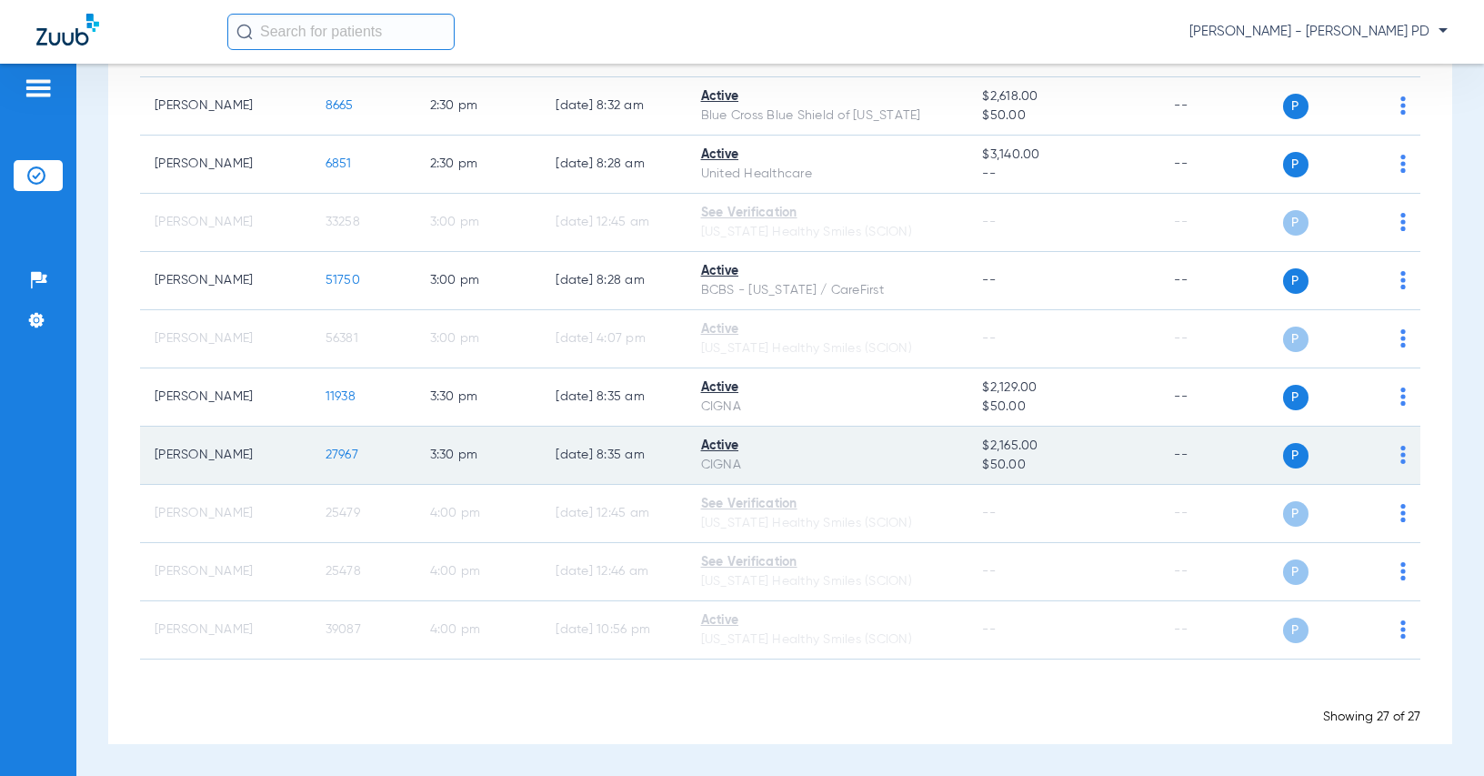
click at [334, 445] on td "27967" at bounding box center [363, 456] width 105 height 58
click at [333, 453] on span "27967" at bounding box center [342, 454] width 33 height 13
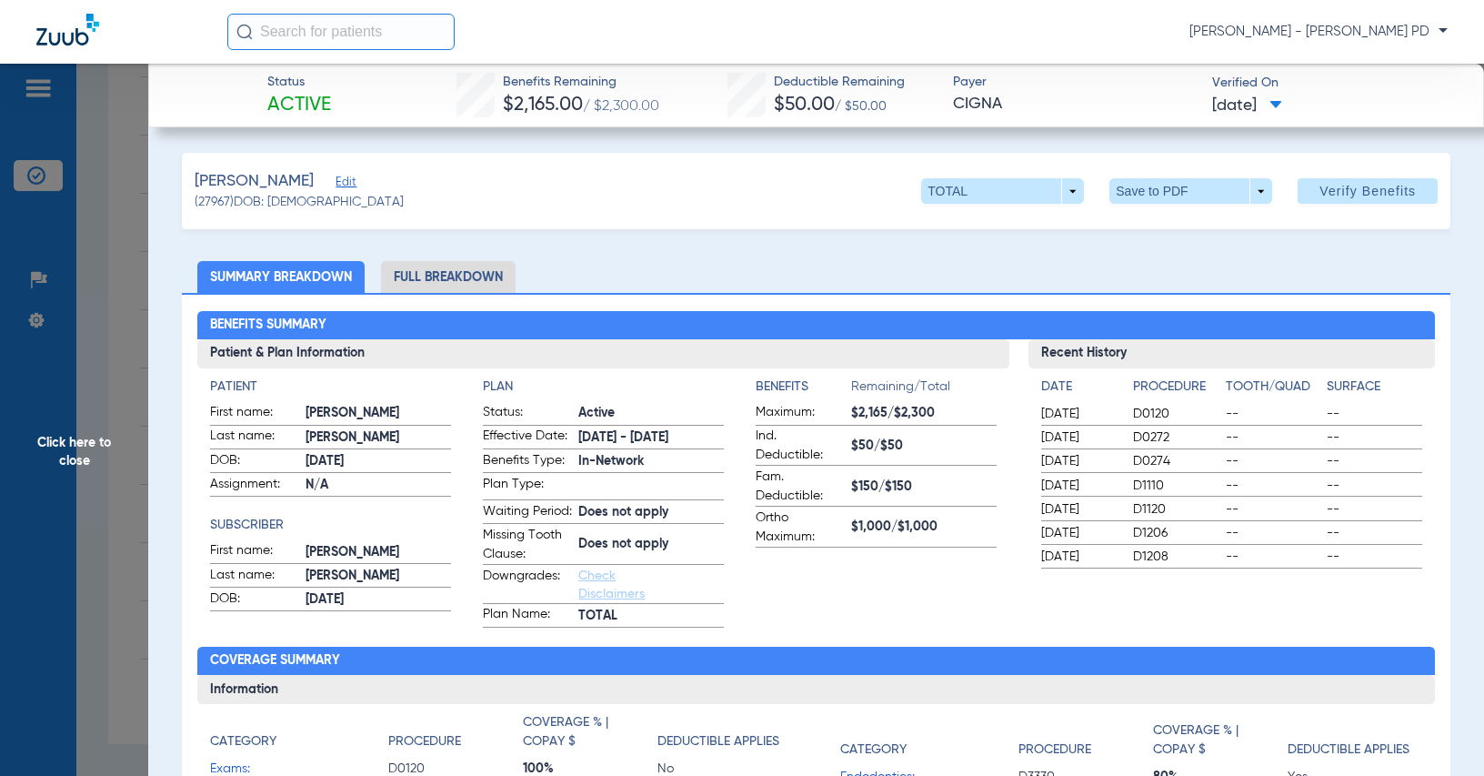
click at [1294, 347] on h3 "Recent History" at bounding box center [1232, 353] width 406 height 29
click at [129, 387] on span "Click here to close" at bounding box center [74, 452] width 148 height 776
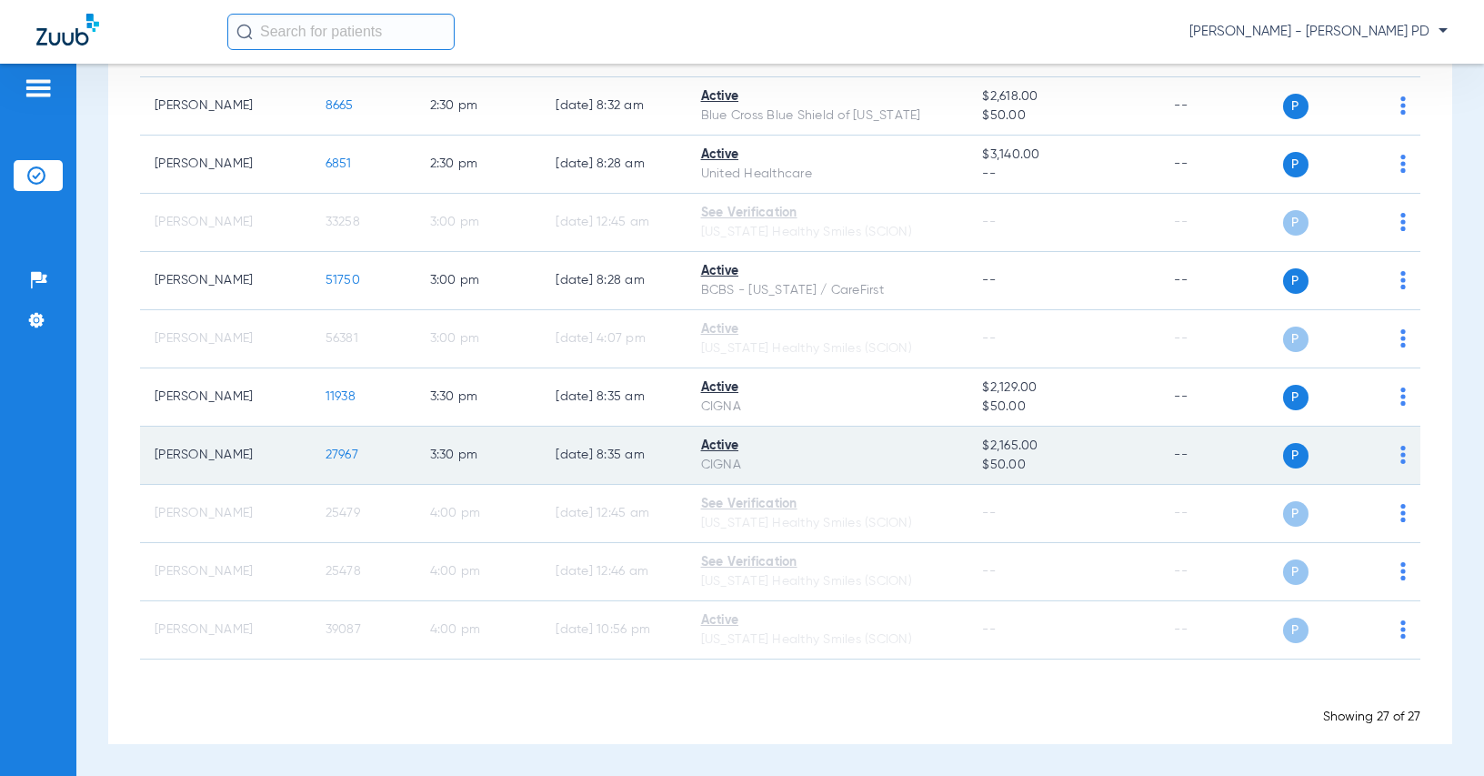
click at [330, 451] on span "27967" at bounding box center [342, 454] width 33 height 13
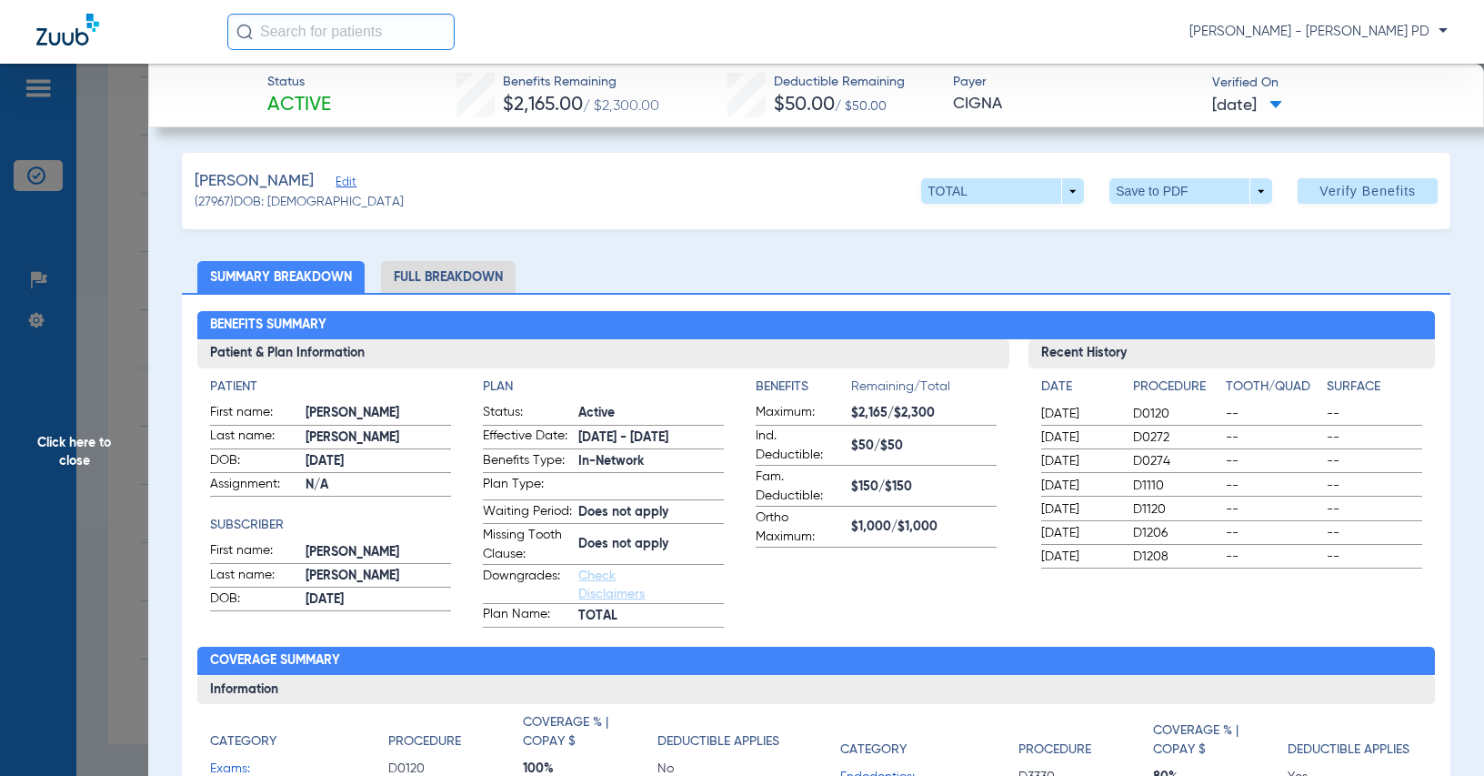
click at [1316, 328] on h2 "Benefits Summary" at bounding box center [815, 325] width 1237 height 29
click at [126, 278] on span "Click here to close" at bounding box center [74, 452] width 148 height 776
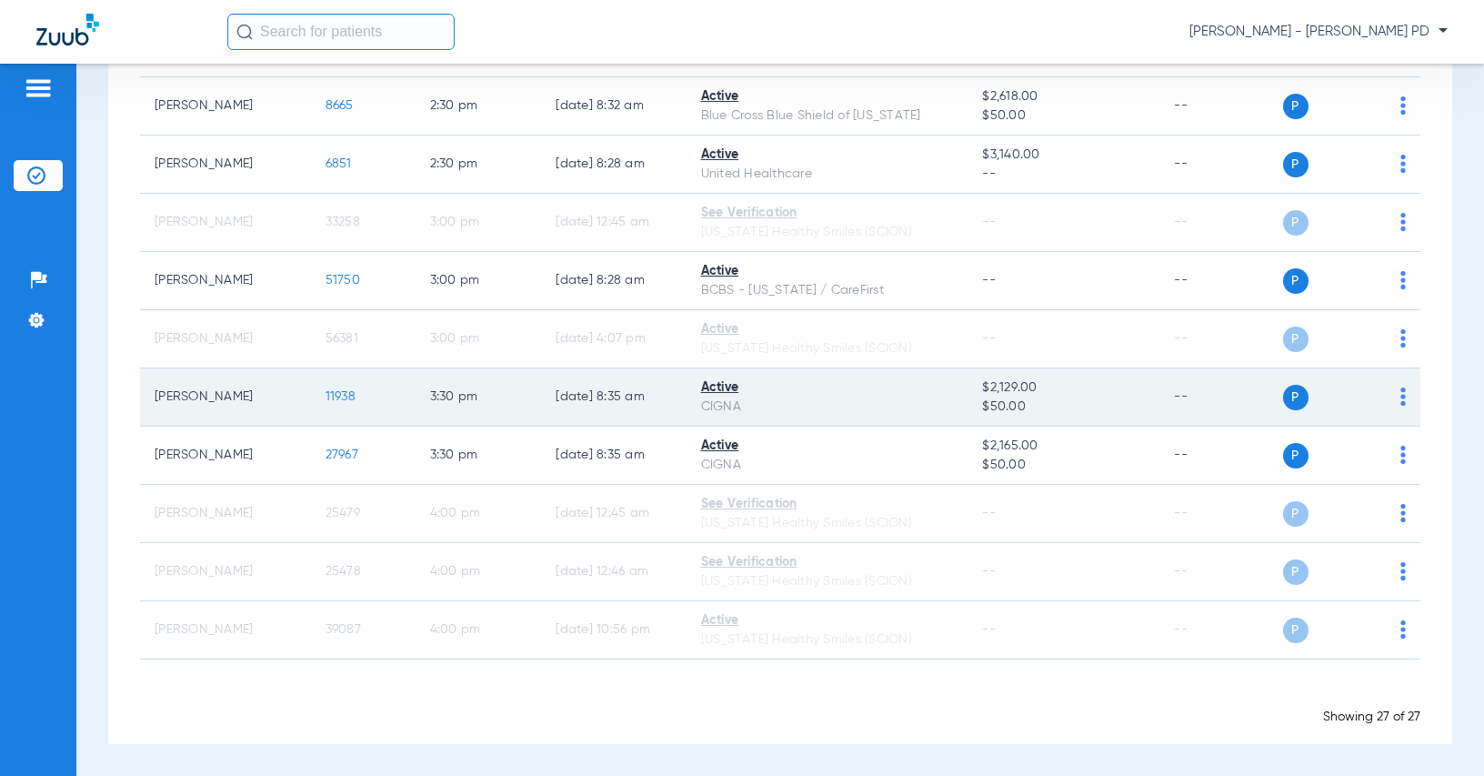
click at [330, 395] on span "11938" at bounding box center [341, 396] width 30 height 13
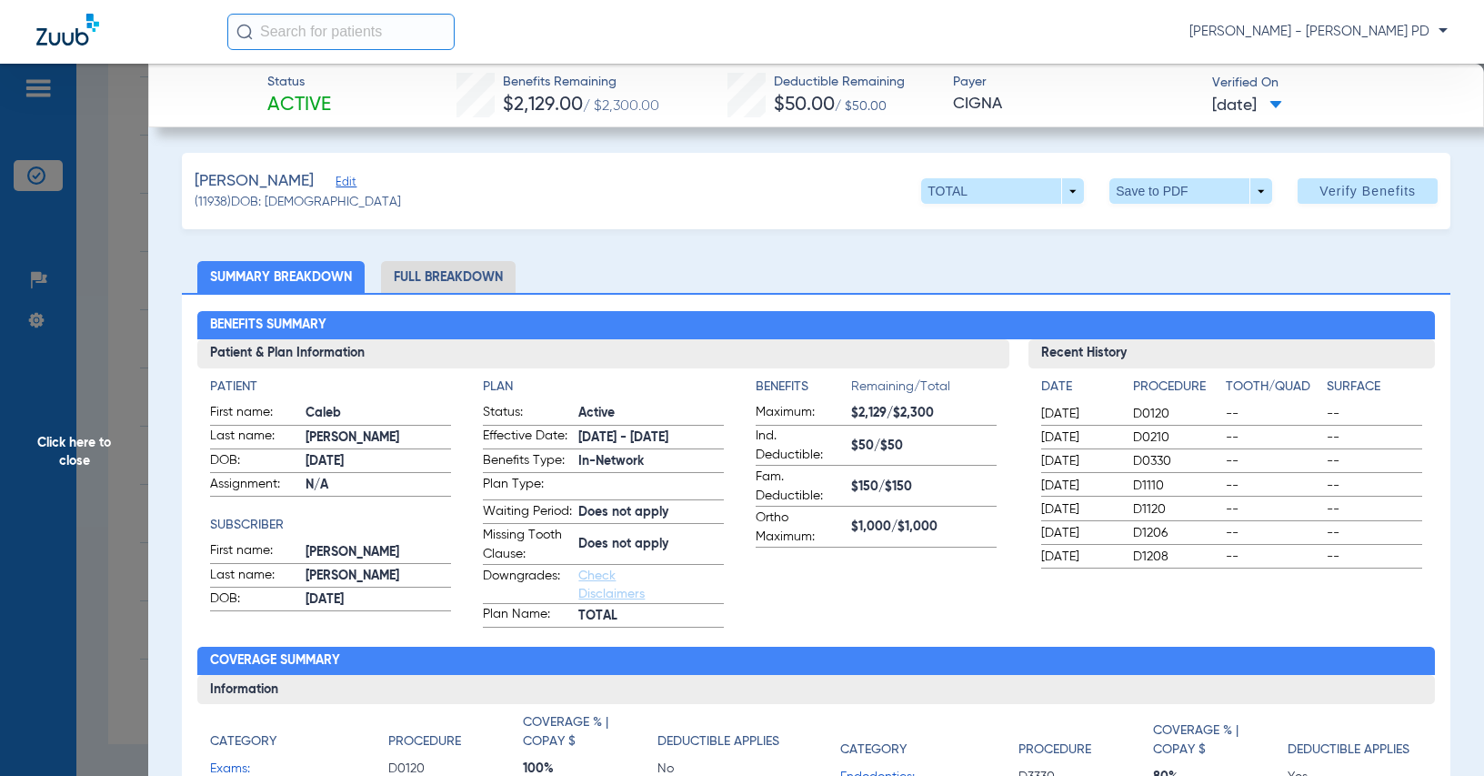
drag, startPoint x: 1304, startPoint y: 230, endPoint x: 516, endPoint y: 219, distance: 788.7
click at [87, 237] on span "Click here to close" at bounding box center [74, 452] width 148 height 776
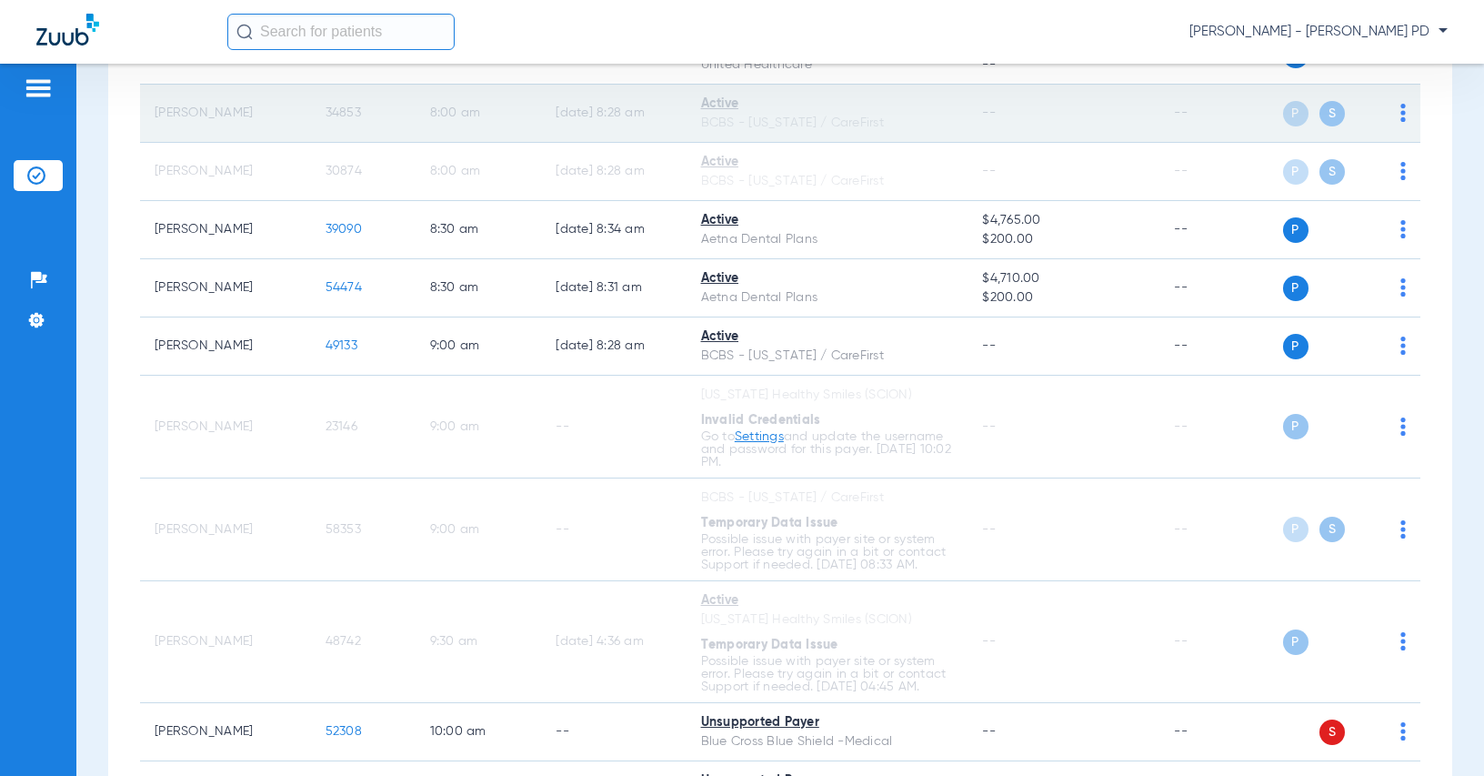
scroll to position [0, 0]
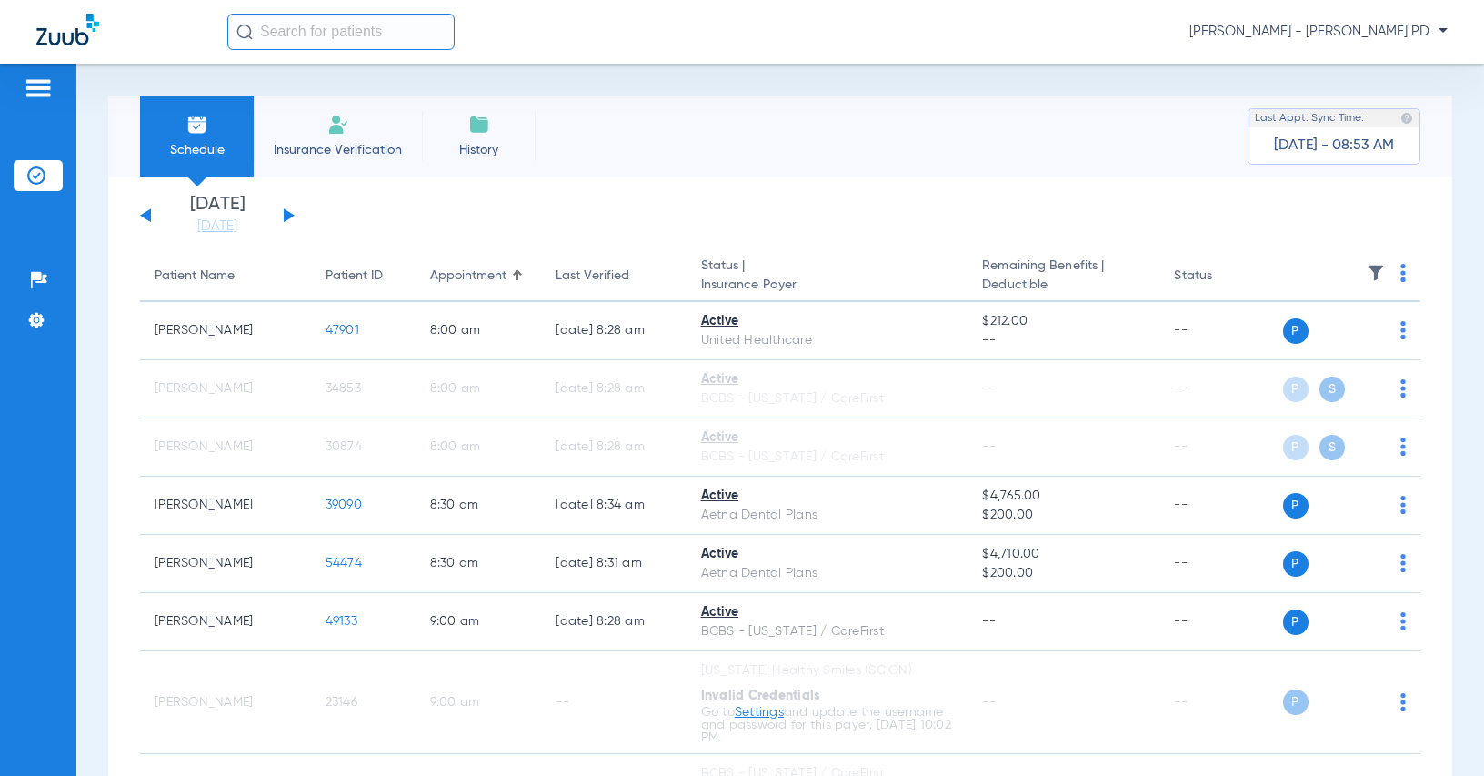
click at [289, 216] on button at bounding box center [289, 215] width 11 height 14
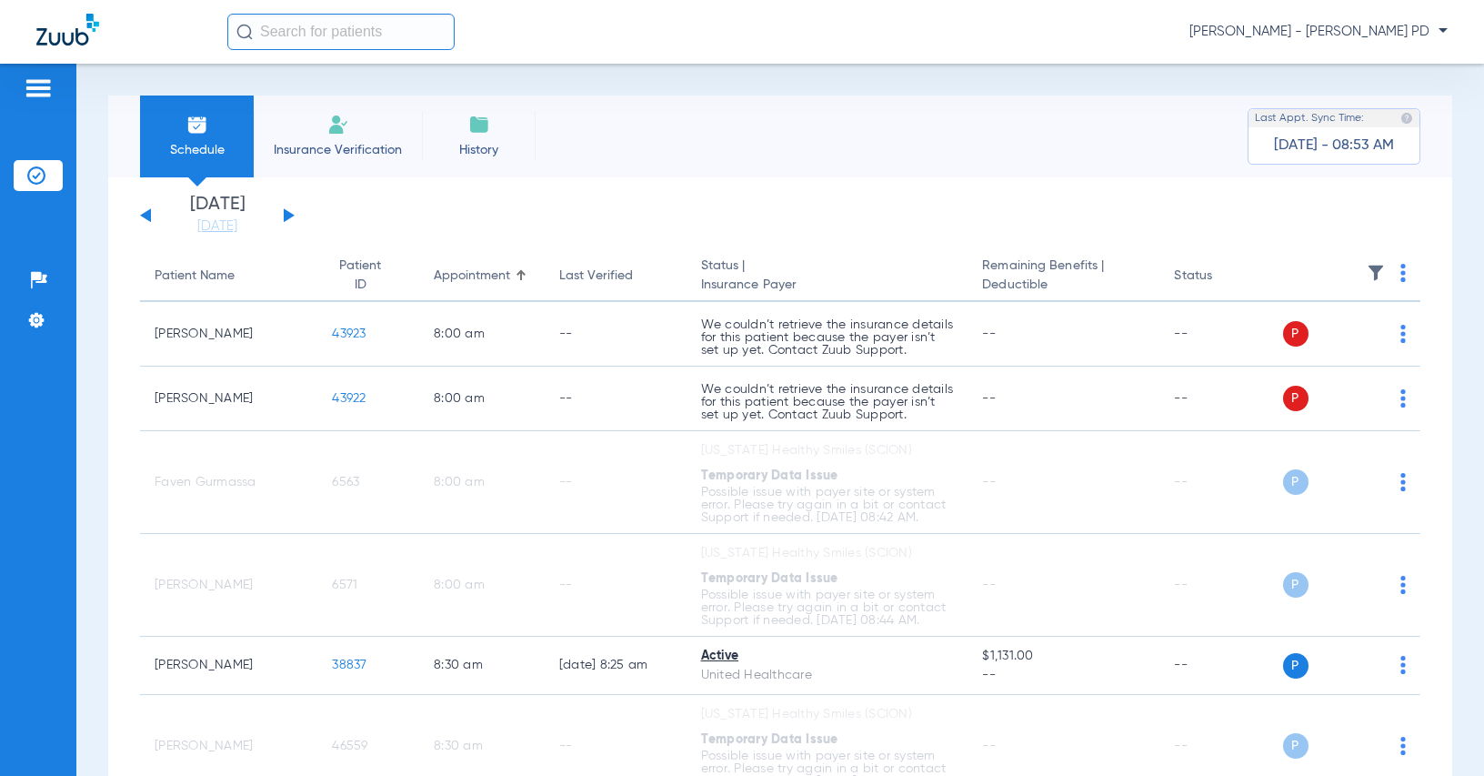
click at [1393, 272] on th at bounding box center [1352, 276] width 138 height 51
click at [1401, 273] on img at bounding box center [1403, 273] width 5 height 18
click at [1316, 348] on span "Verify All" at bounding box center [1320, 344] width 114 height 13
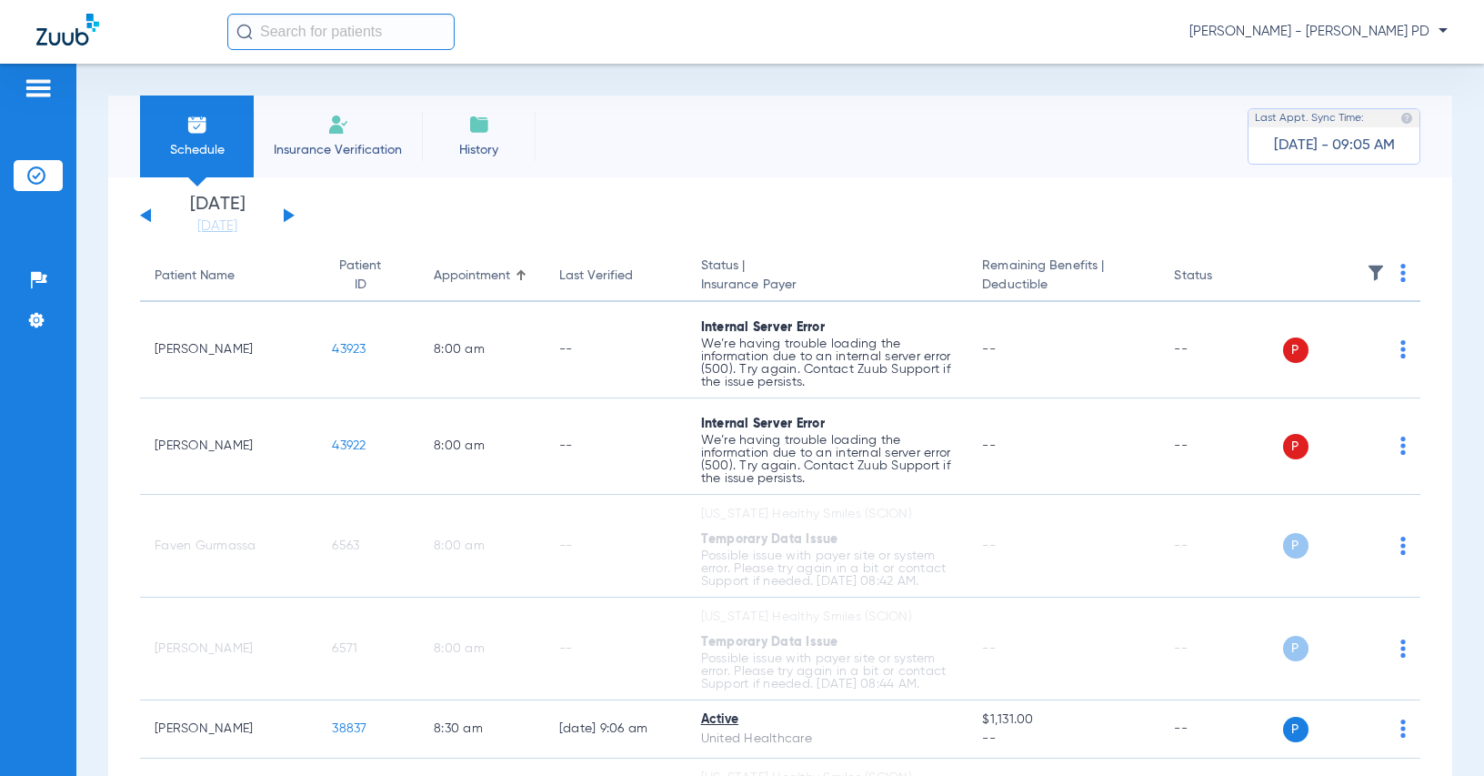
click at [1401, 277] on img at bounding box center [1403, 273] width 5 height 18
click at [1330, 347] on span "Verify All" at bounding box center [1320, 344] width 114 height 13
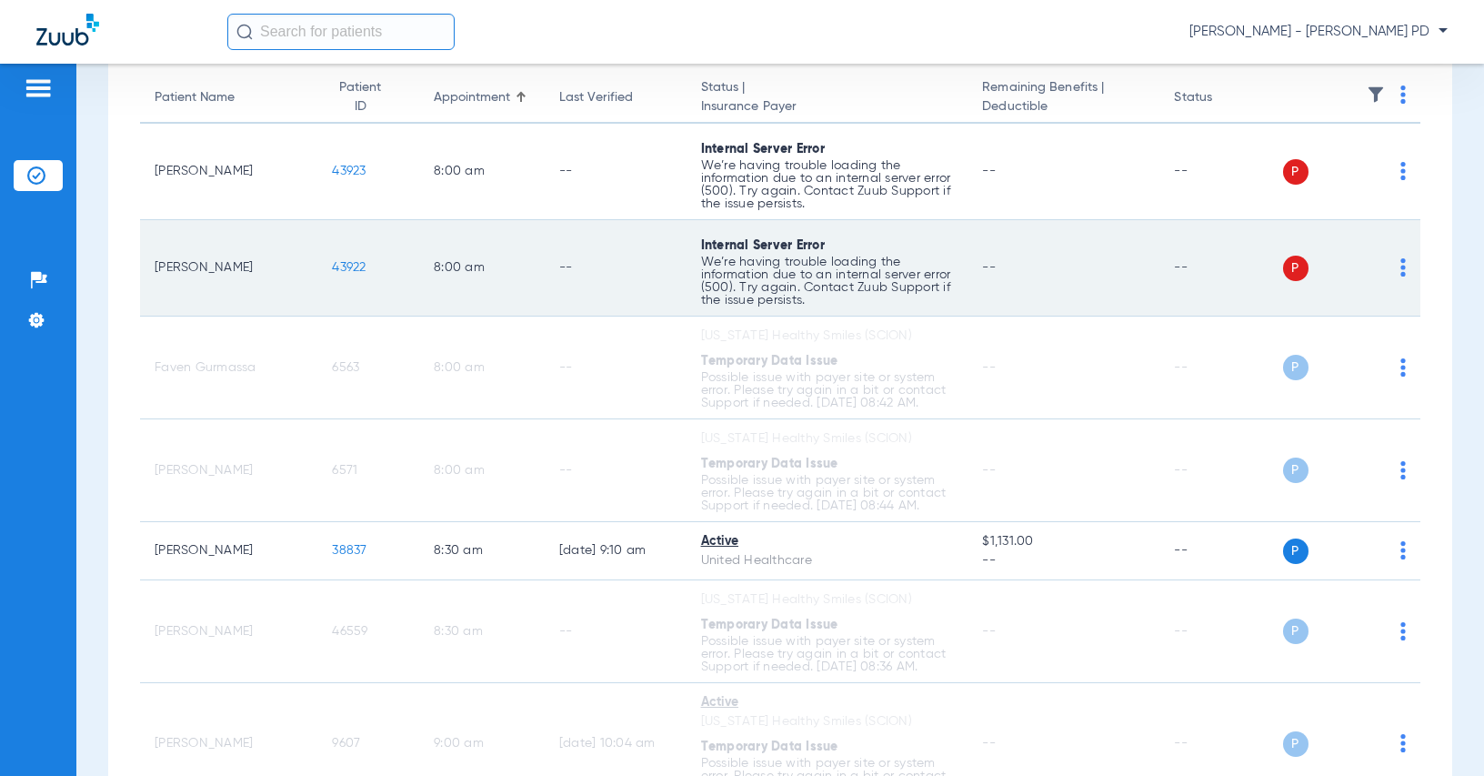
scroll to position [182, 0]
click at [339, 266] on span "43922" at bounding box center [349, 263] width 34 height 13
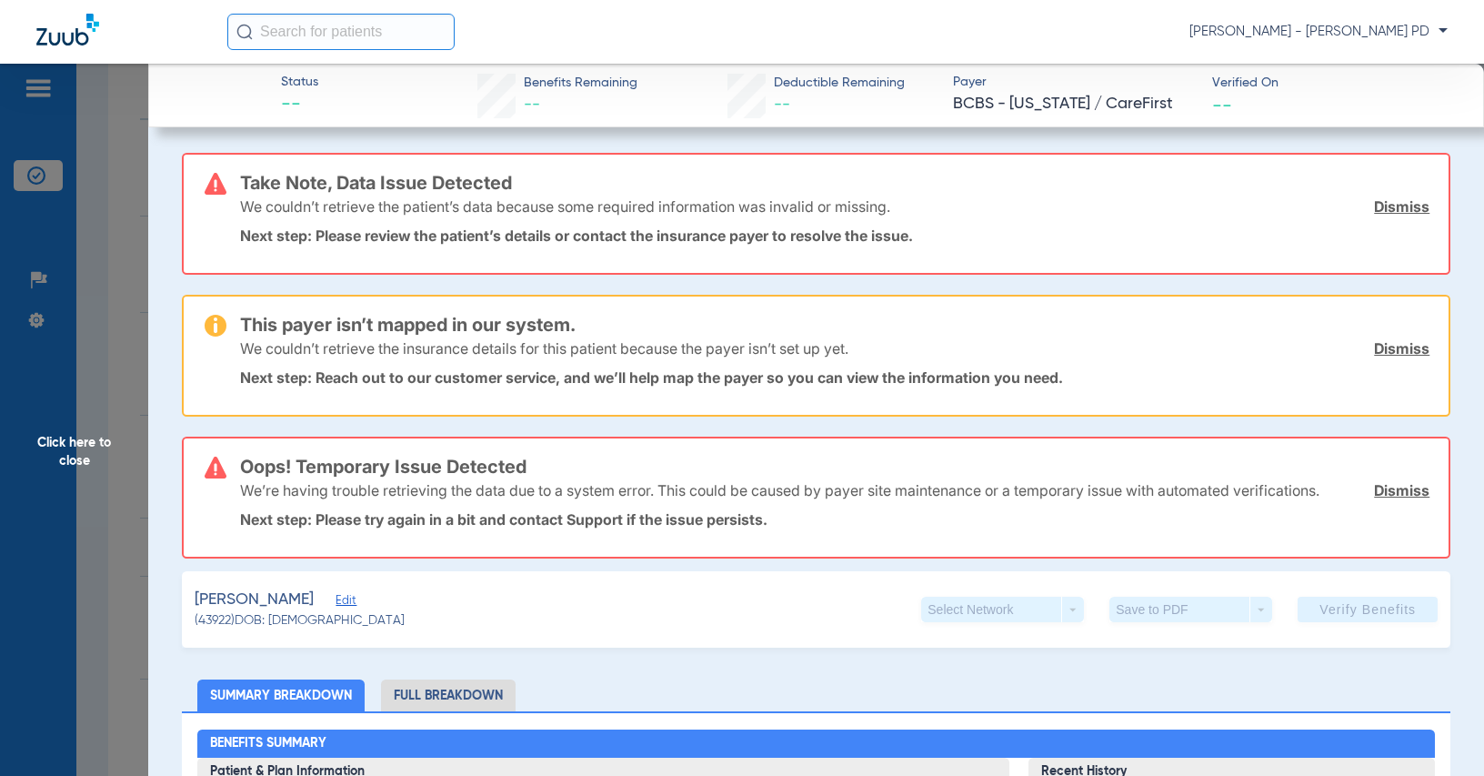
click at [120, 225] on span "Click here to close" at bounding box center [74, 452] width 148 height 776
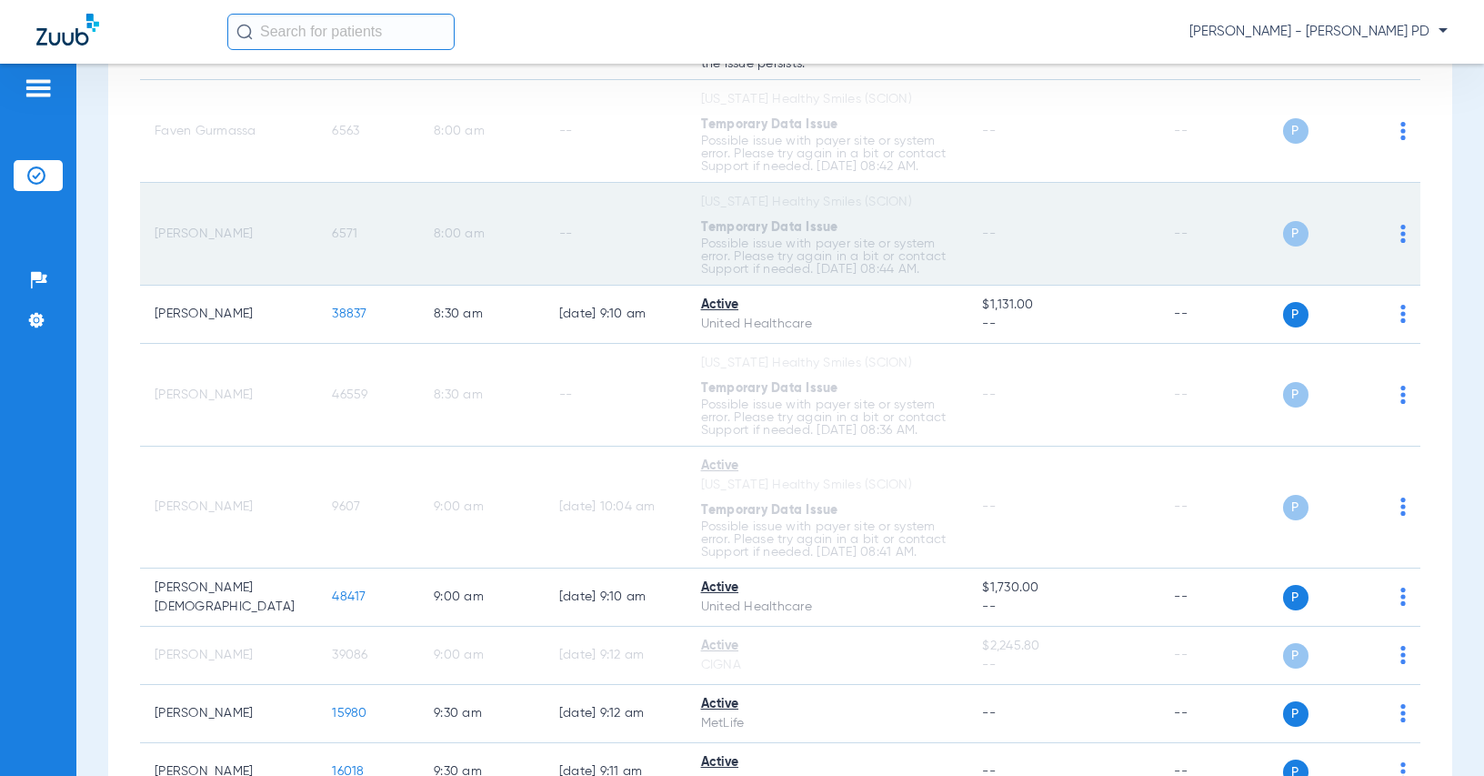
scroll to position [455, 0]
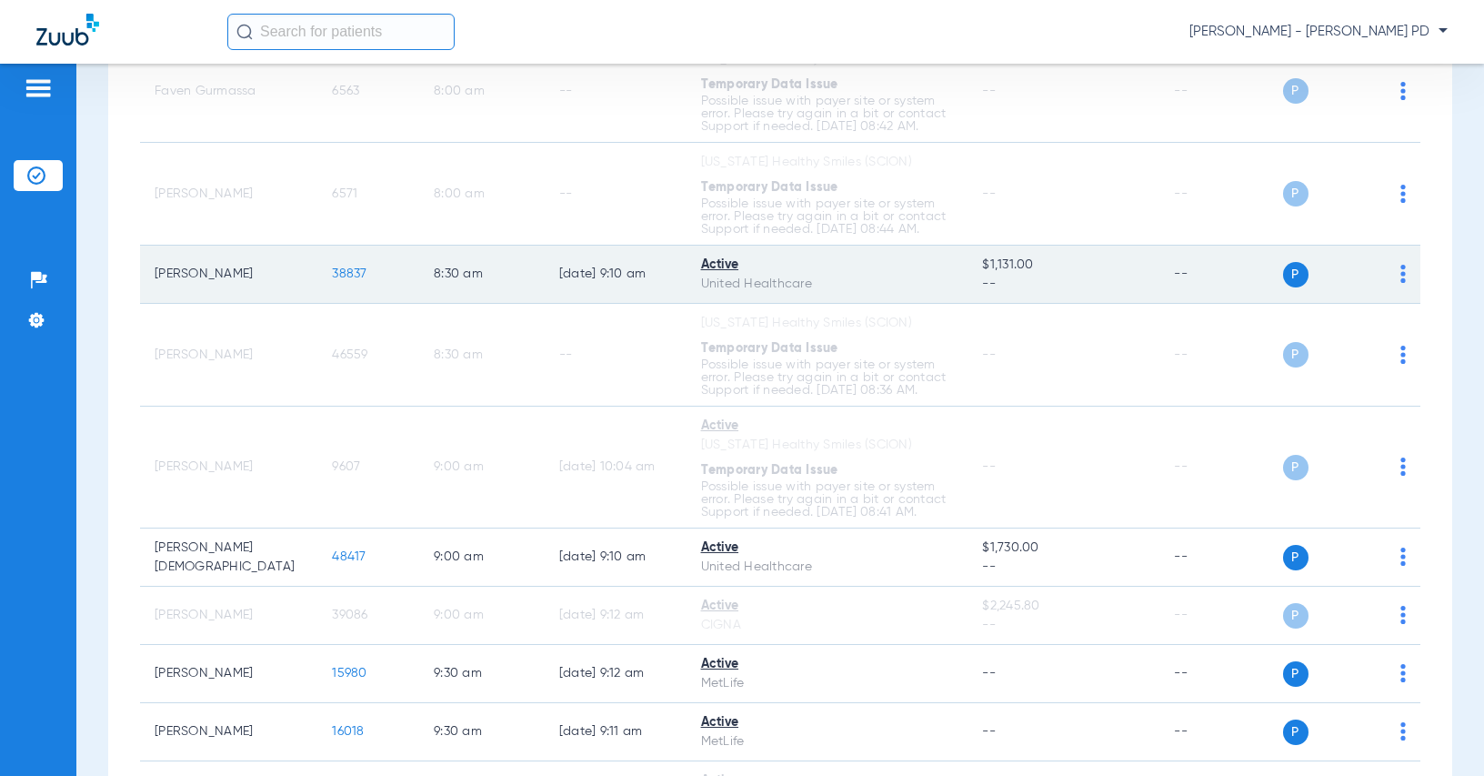
click at [327, 281] on td "38837" at bounding box center [368, 275] width 102 height 58
click at [332, 277] on span "38837" at bounding box center [349, 273] width 35 height 13
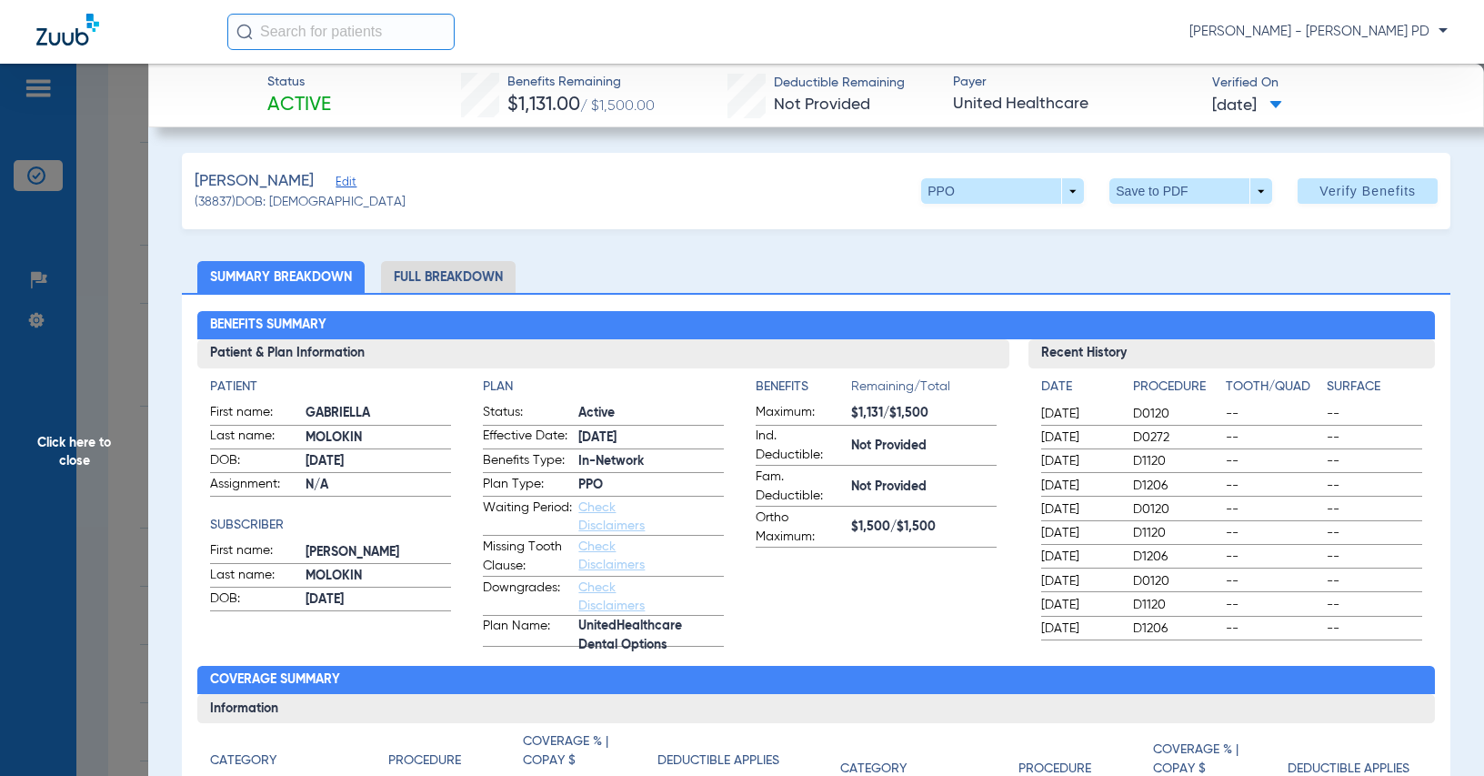
click at [87, 250] on span "Click here to close" at bounding box center [74, 452] width 148 height 776
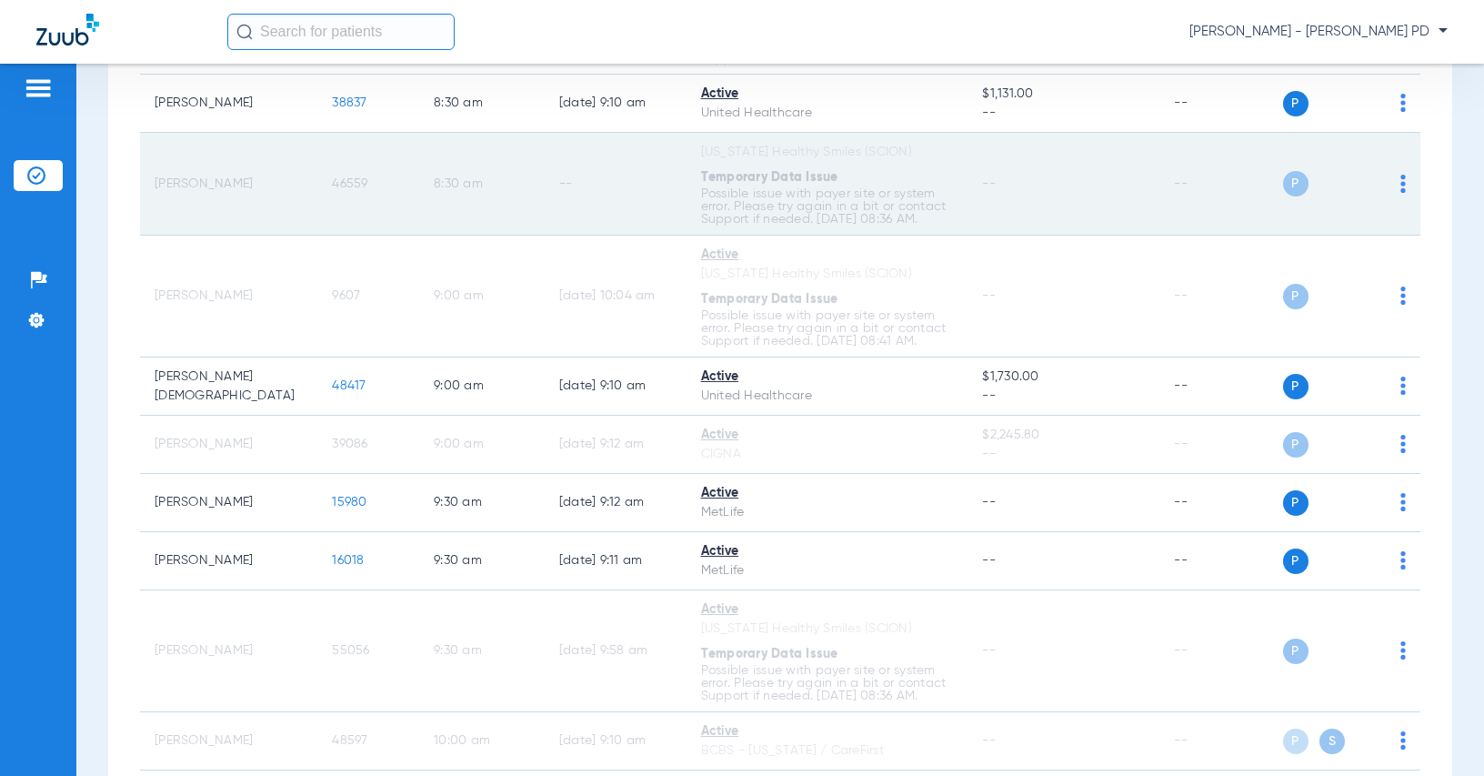
scroll to position [637, 0]
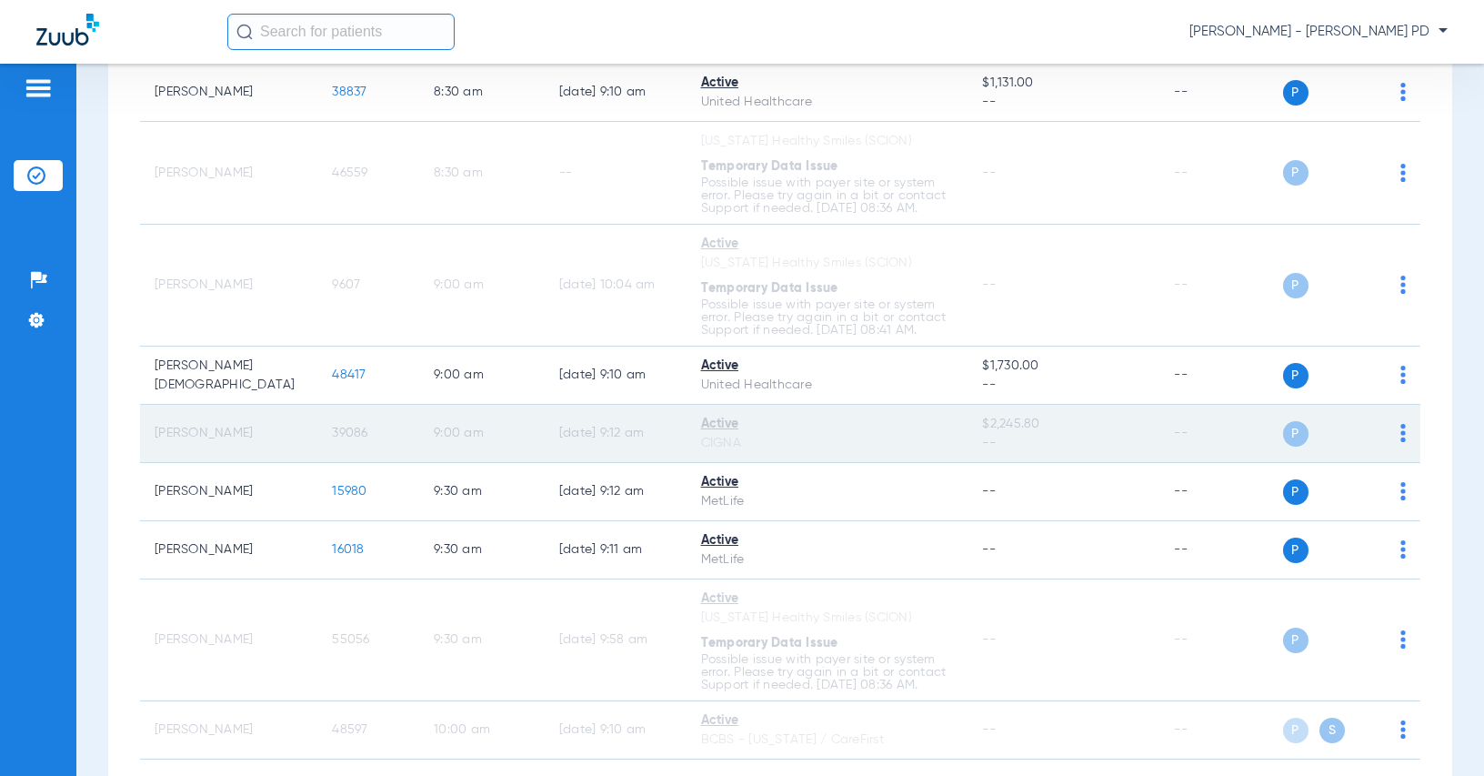
click at [336, 433] on span "39086" at bounding box center [349, 433] width 35 height 13
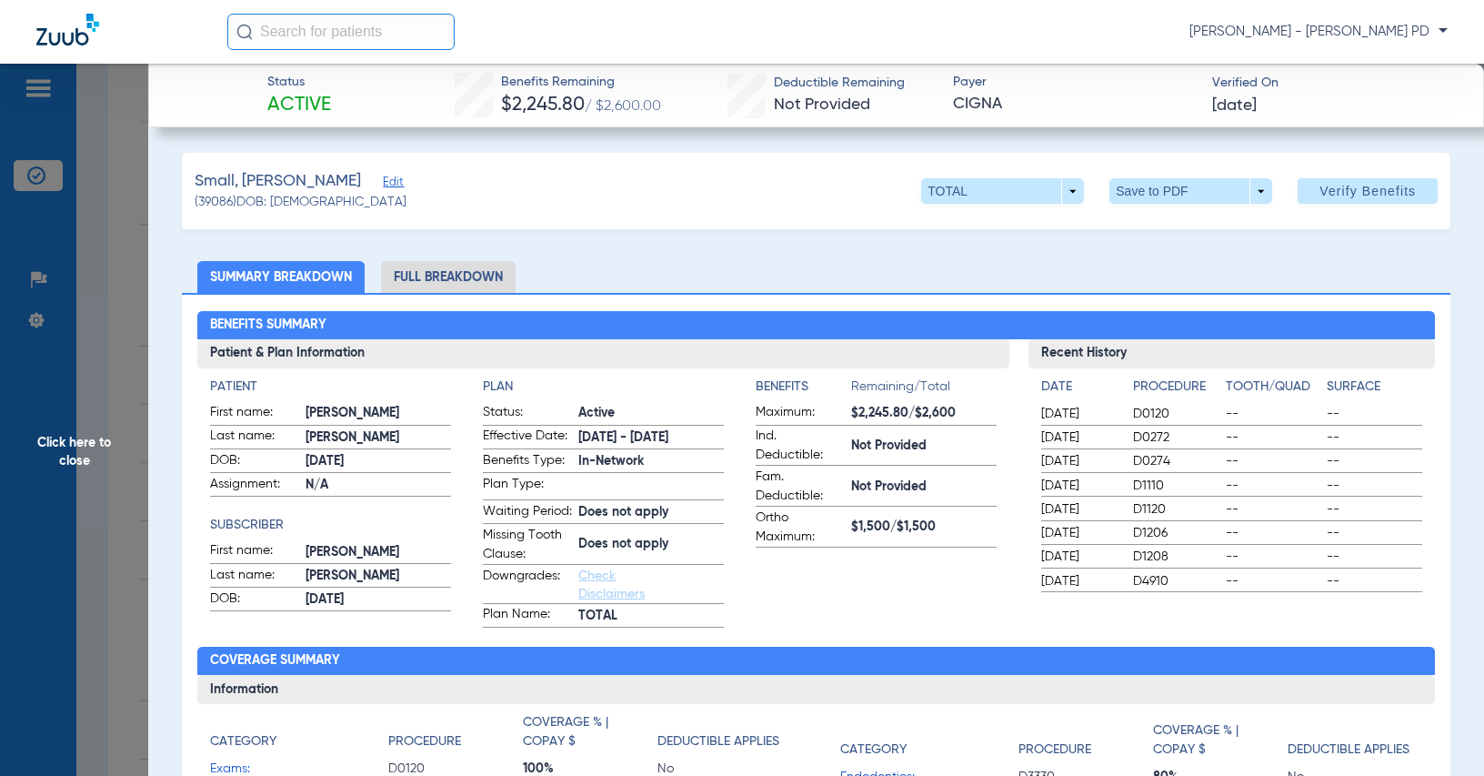
drag, startPoint x: 1276, startPoint y: 322, endPoint x: 1196, endPoint y: 334, distance: 80.9
click at [1276, 322] on h2 "Benefits Summary" at bounding box center [815, 325] width 1237 height 29
drag, startPoint x: 96, startPoint y: 304, endPoint x: 13, endPoint y: 279, distance: 86.3
click at [96, 304] on span "Click here to close" at bounding box center [74, 452] width 148 height 776
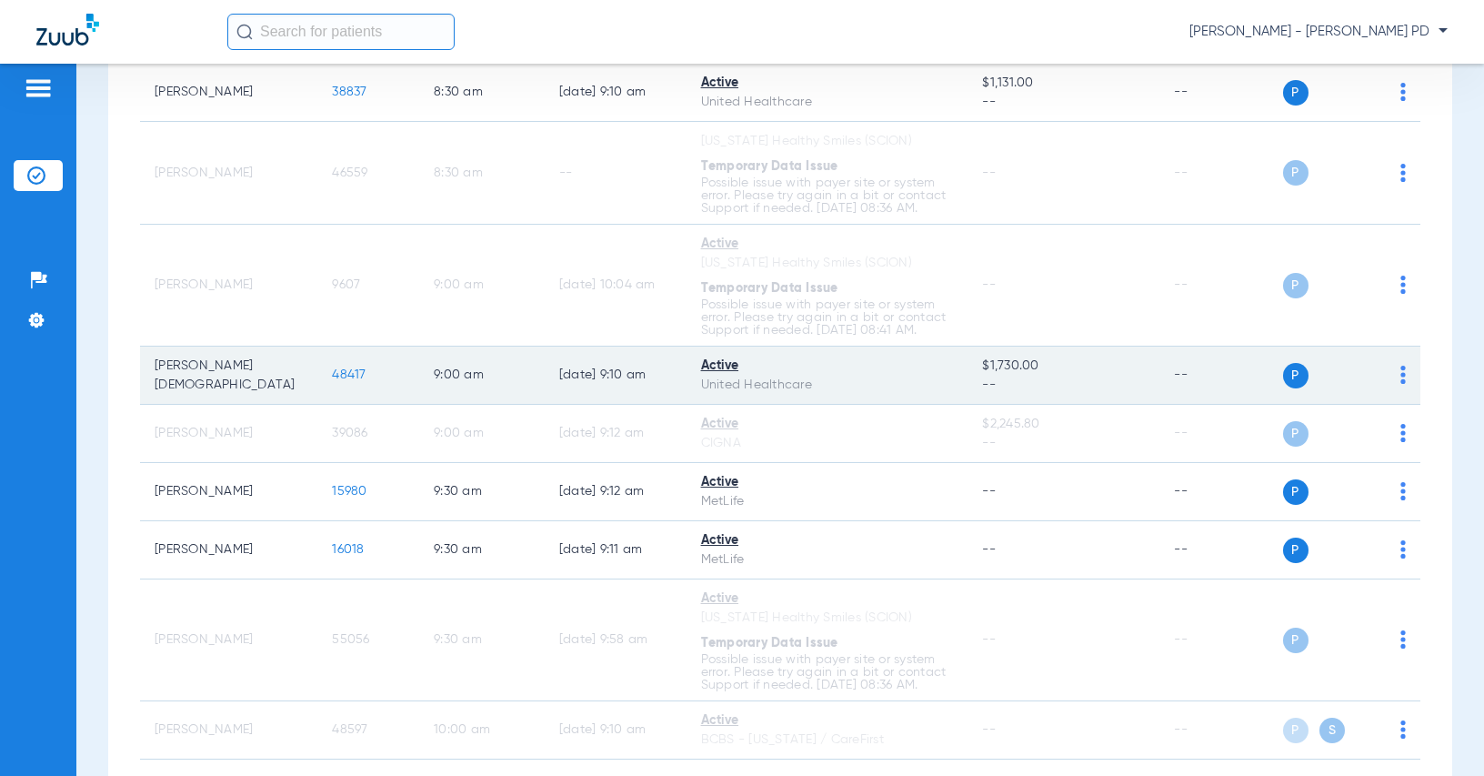
click at [341, 382] on td "48417" at bounding box center [368, 376] width 102 height 58
click at [338, 376] on span "48417" at bounding box center [349, 374] width 34 height 13
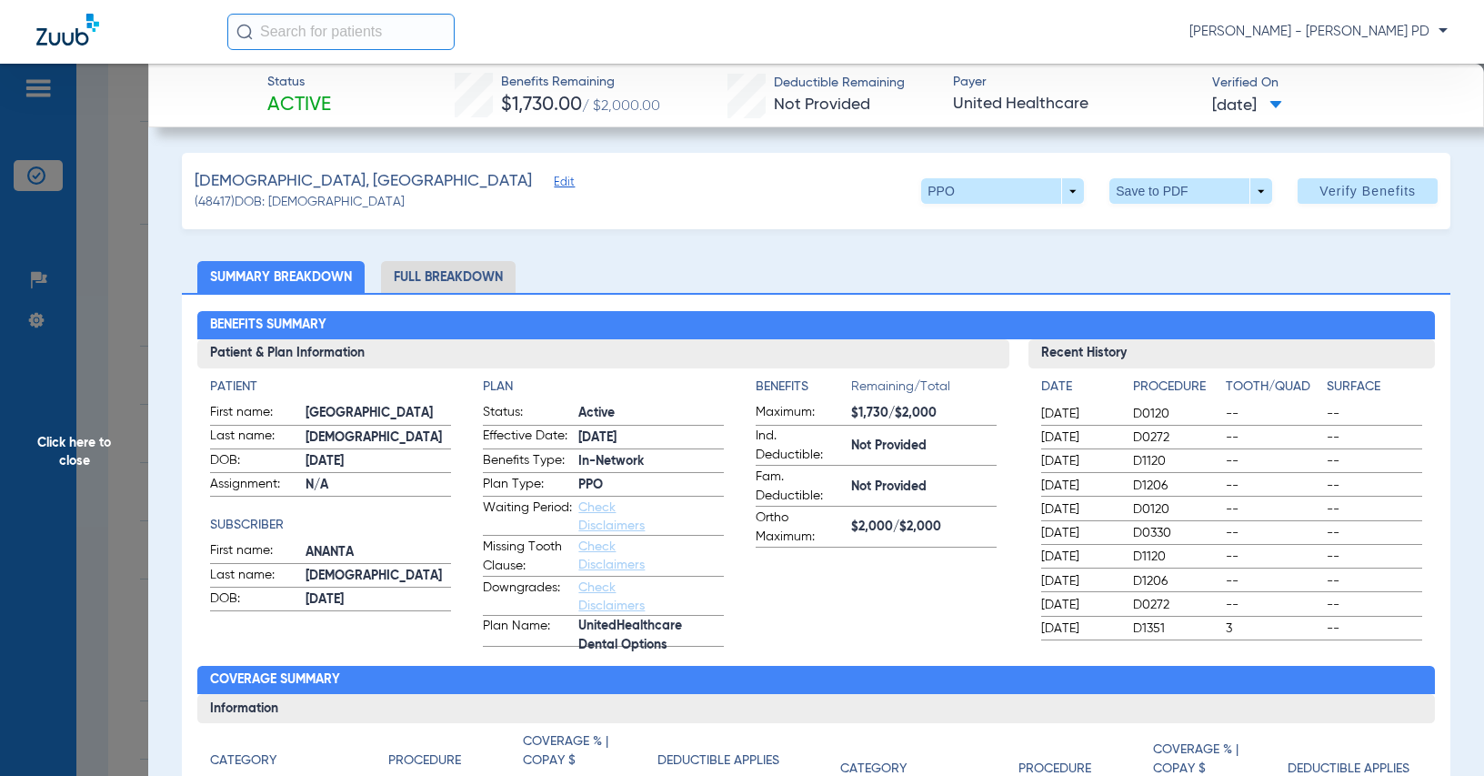
click at [1272, 340] on h3 "Recent History" at bounding box center [1232, 353] width 406 height 29
click at [1299, 311] on h2 "Benefits Summary" at bounding box center [815, 325] width 1237 height 29
click at [98, 192] on span "Click here to close" at bounding box center [74, 452] width 148 height 776
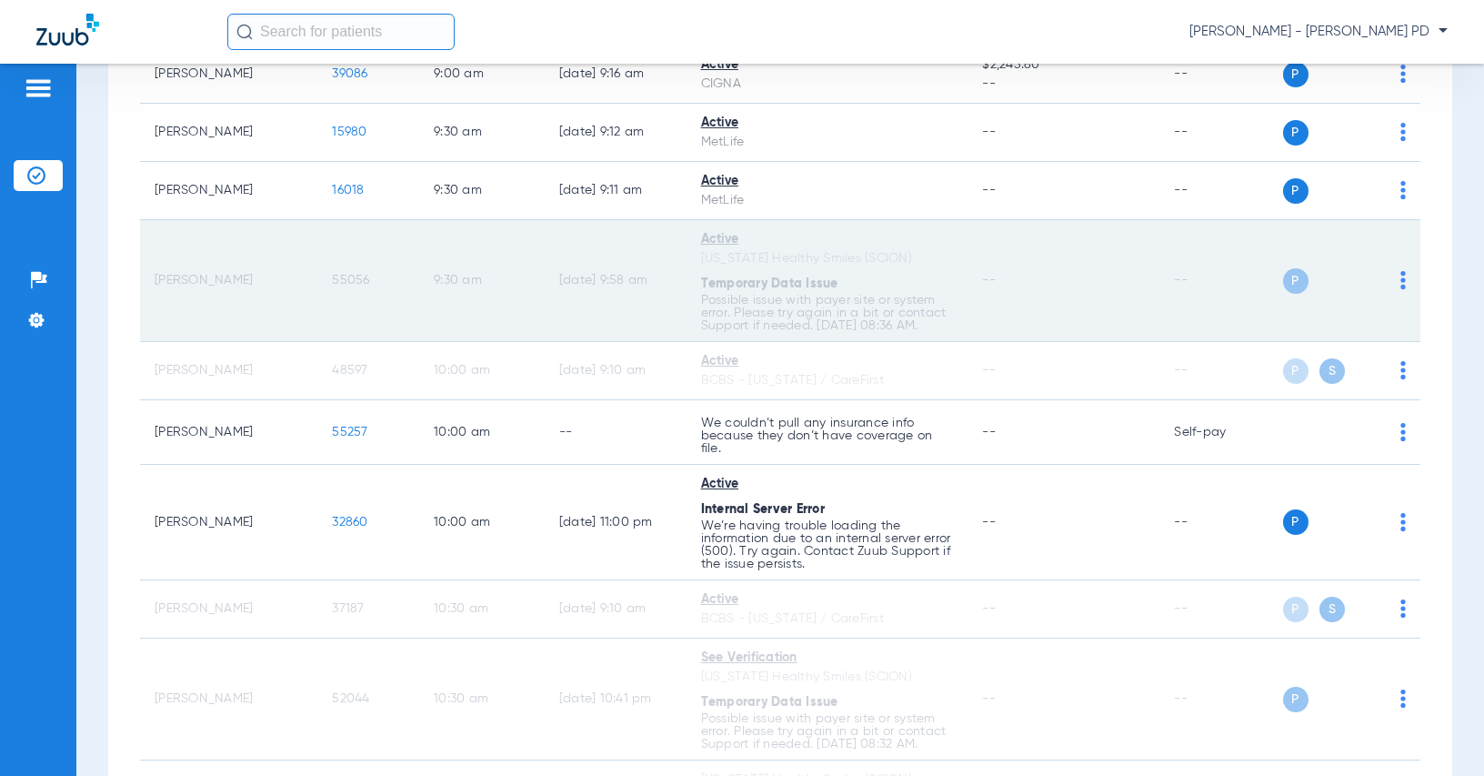
scroll to position [1001, 0]
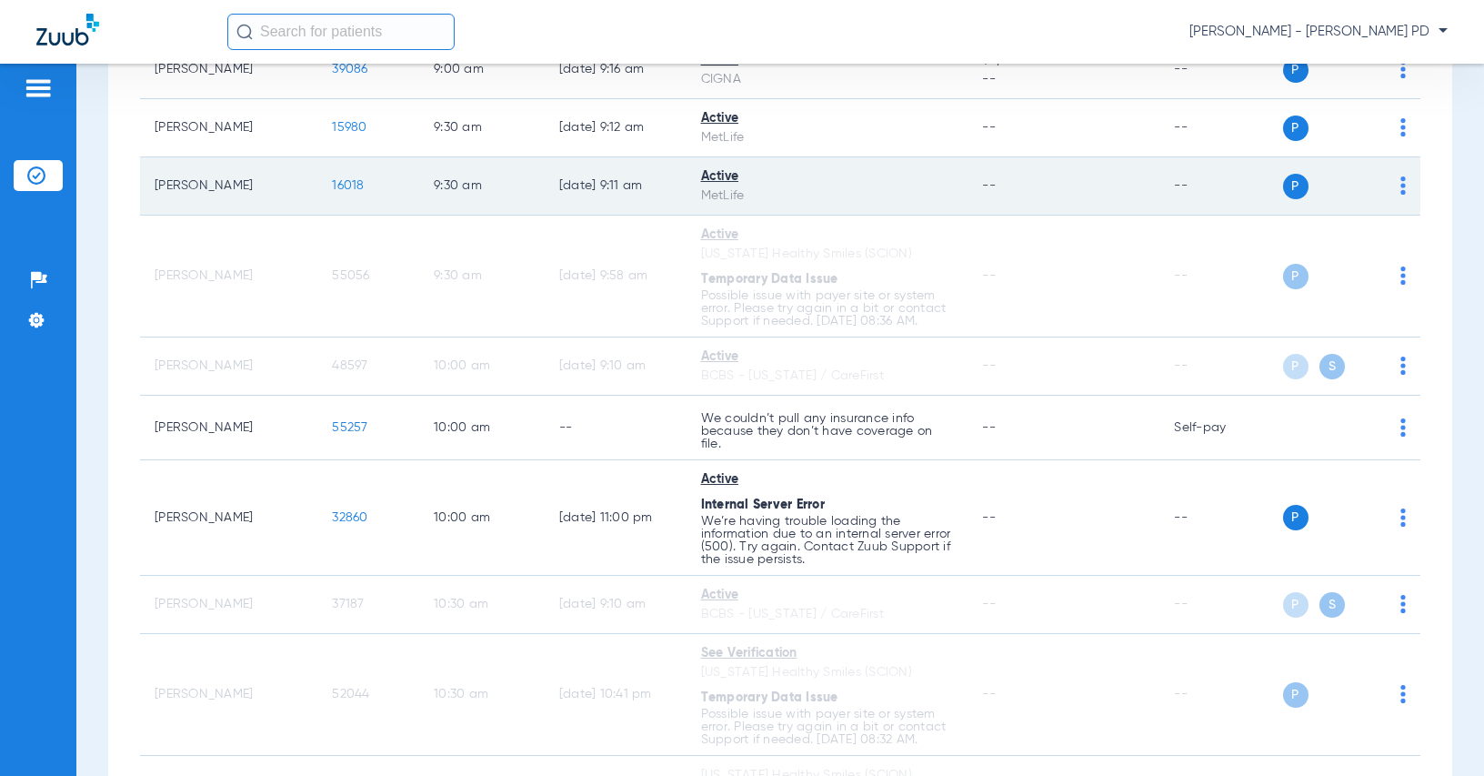
click at [342, 181] on span "16018" at bounding box center [348, 185] width 32 height 13
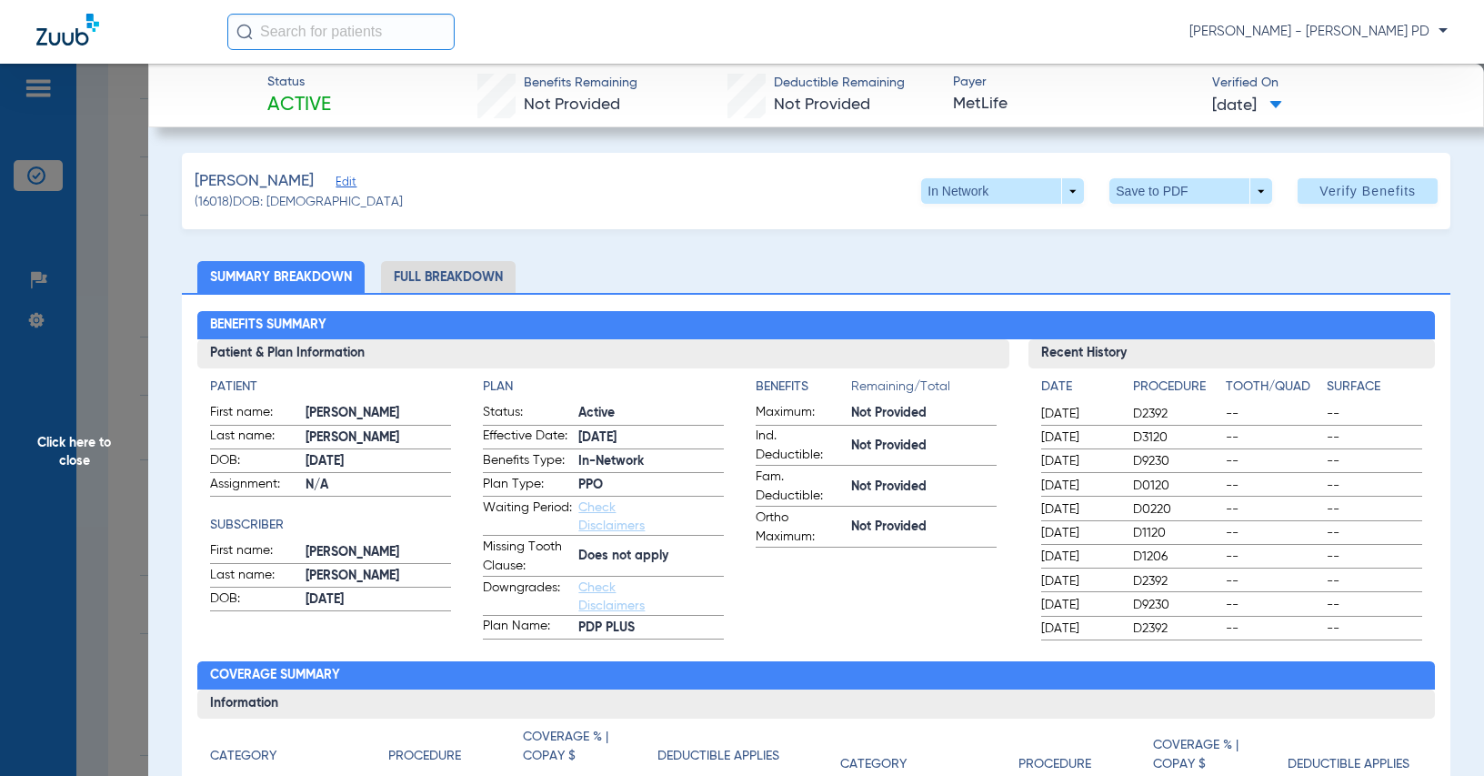
click at [1313, 288] on ul "Summary Breakdown Full Breakdown" at bounding box center [816, 277] width 1269 height 32
click at [82, 298] on span "Click here to close" at bounding box center [74, 452] width 148 height 776
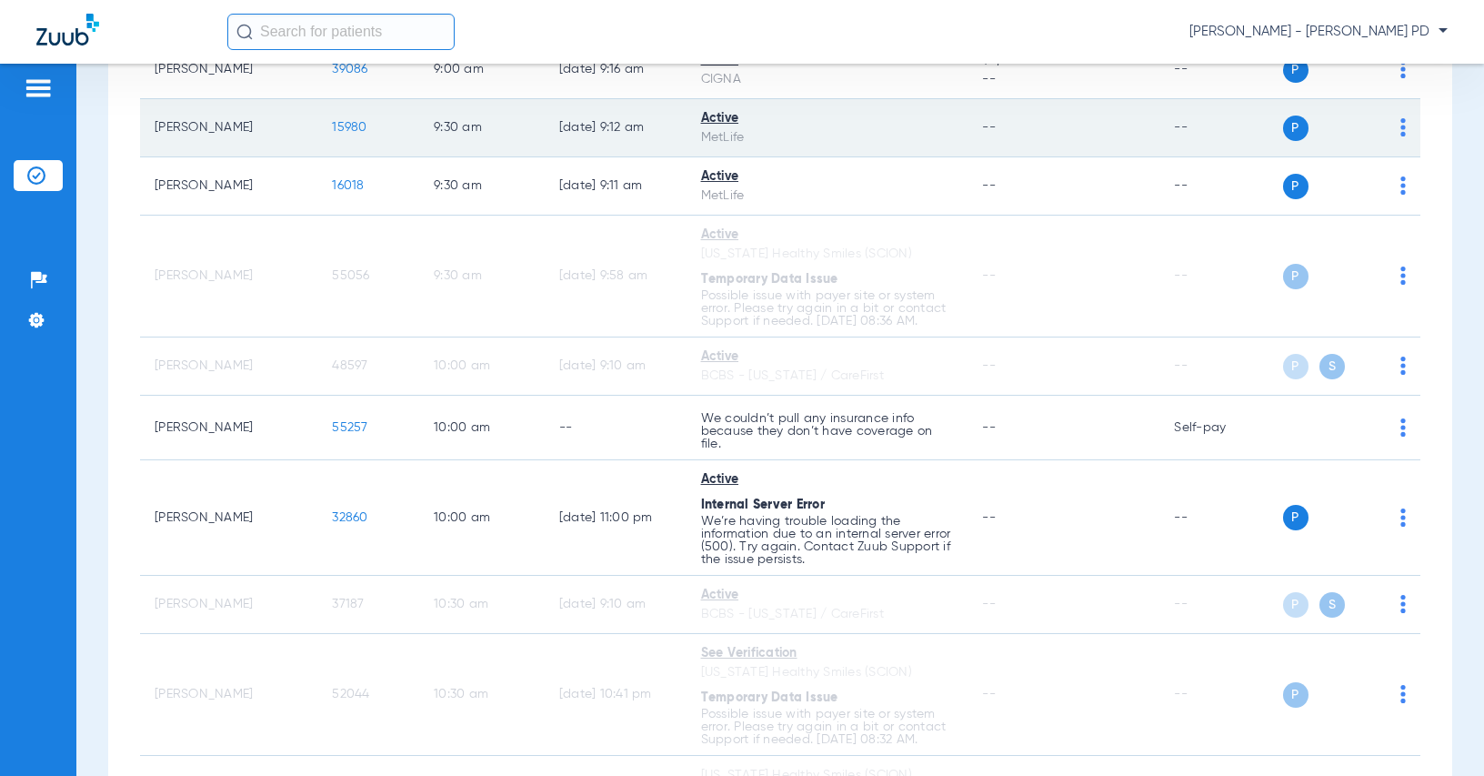
click at [332, 125] on span "15980" at bounding box center [349, 127] width 35 height 13
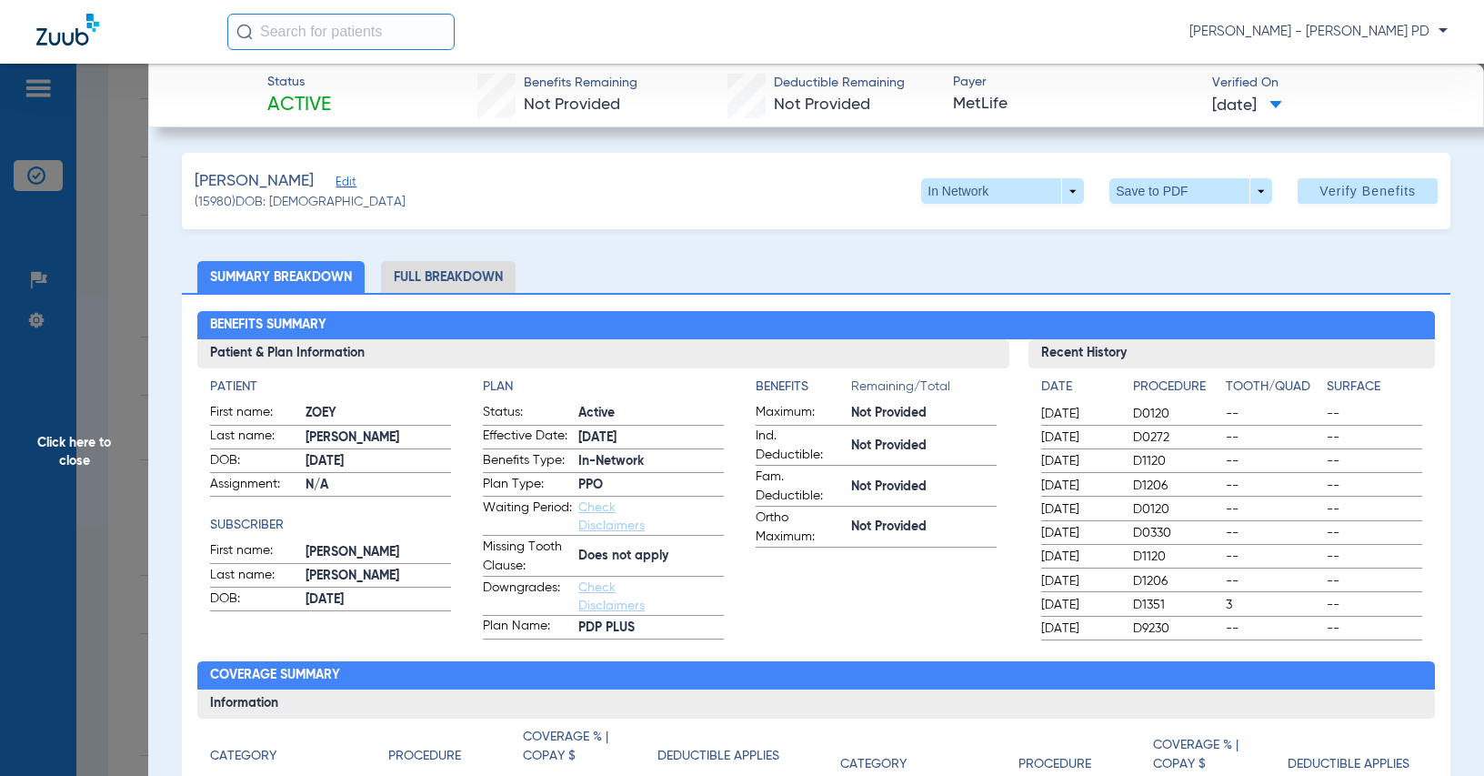
click at [1306, 388] on h4 "Tooth/Quad" at bounding box center [1273, 386] width 95 height 19
click at [117, 282] on span "Click here to close" at bounding box center [74, 452] width 148 height 776
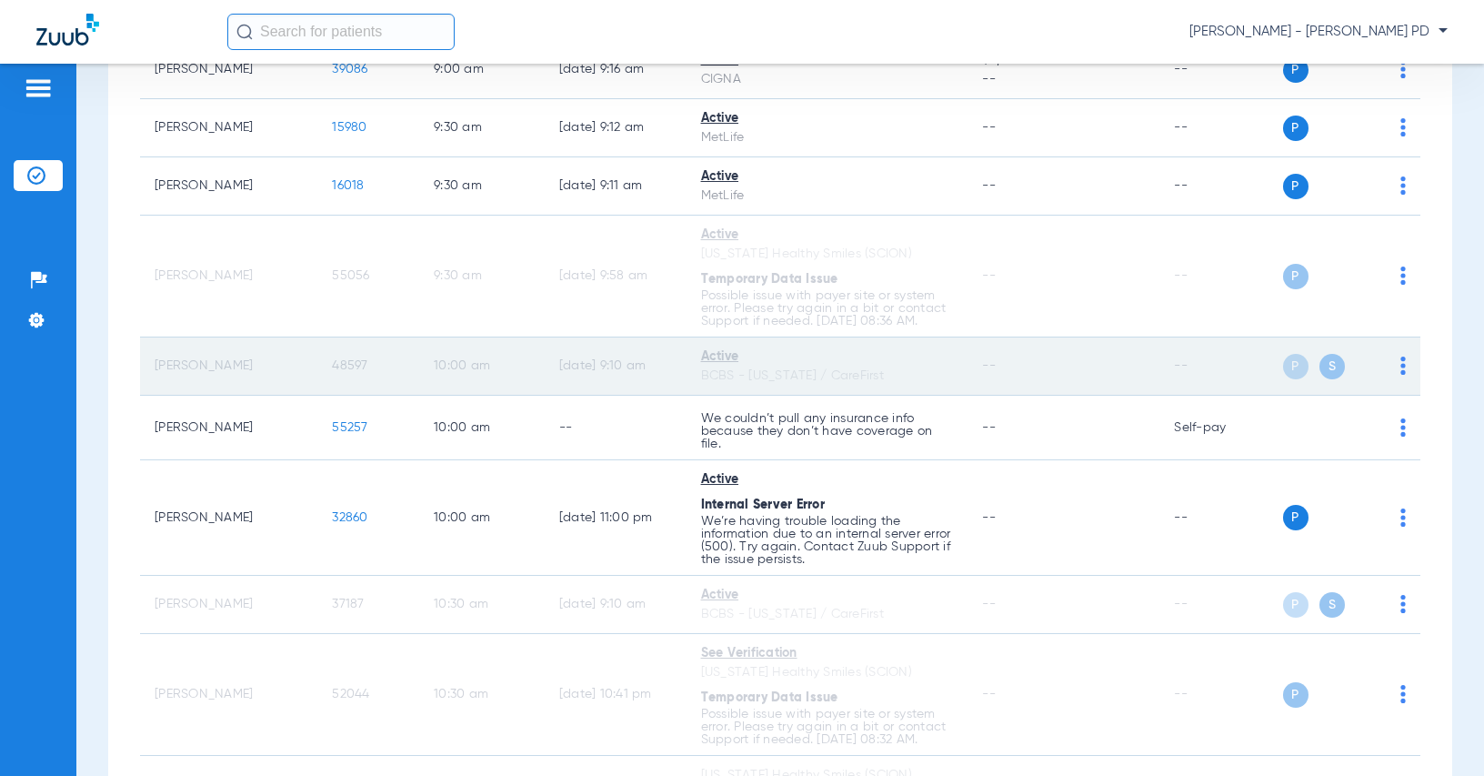
click at [337, 364] on span "48597" at bounding box center [349, 365] width 35 height 13
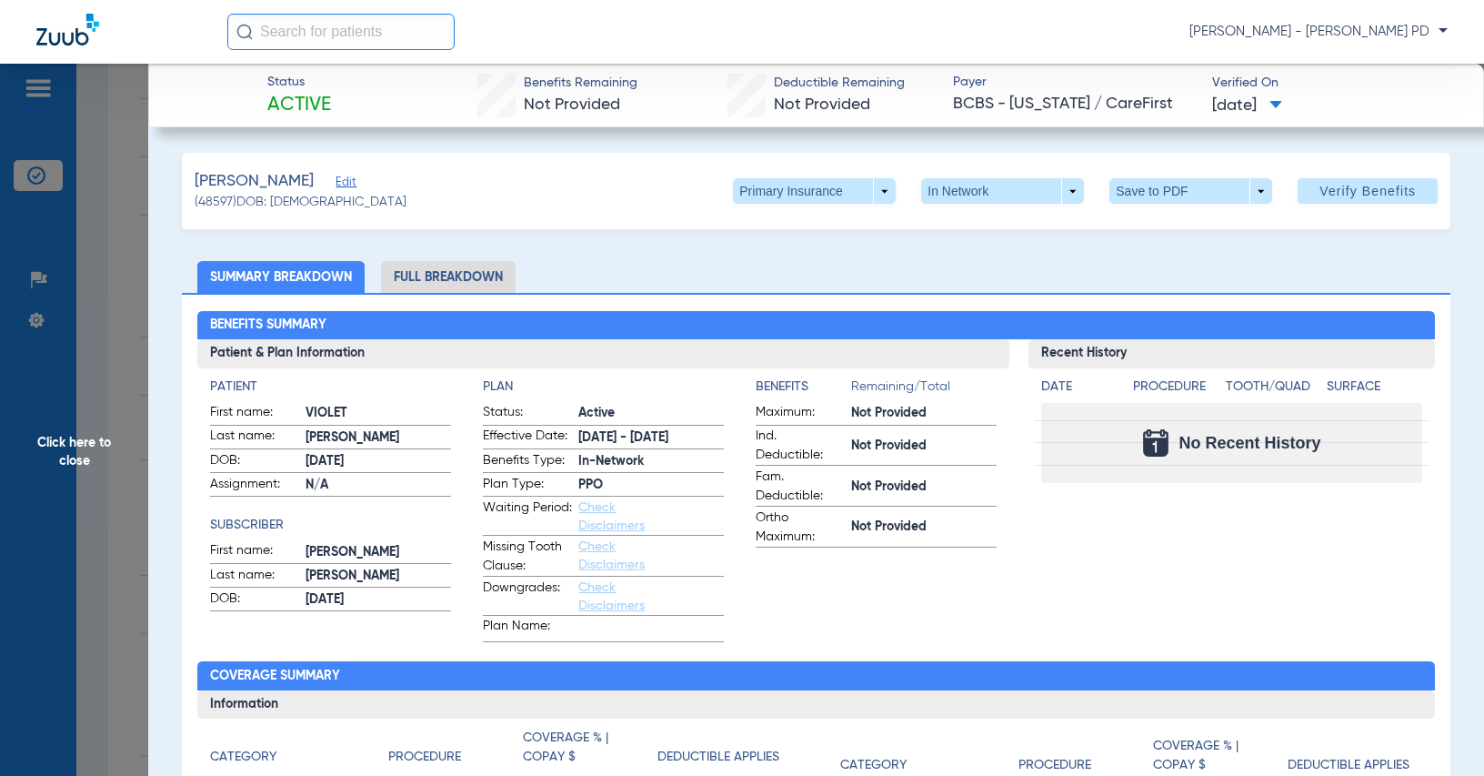
click at [90, 270] on span "Click here to close" at bounding box center [74, 452] width 148 height 776
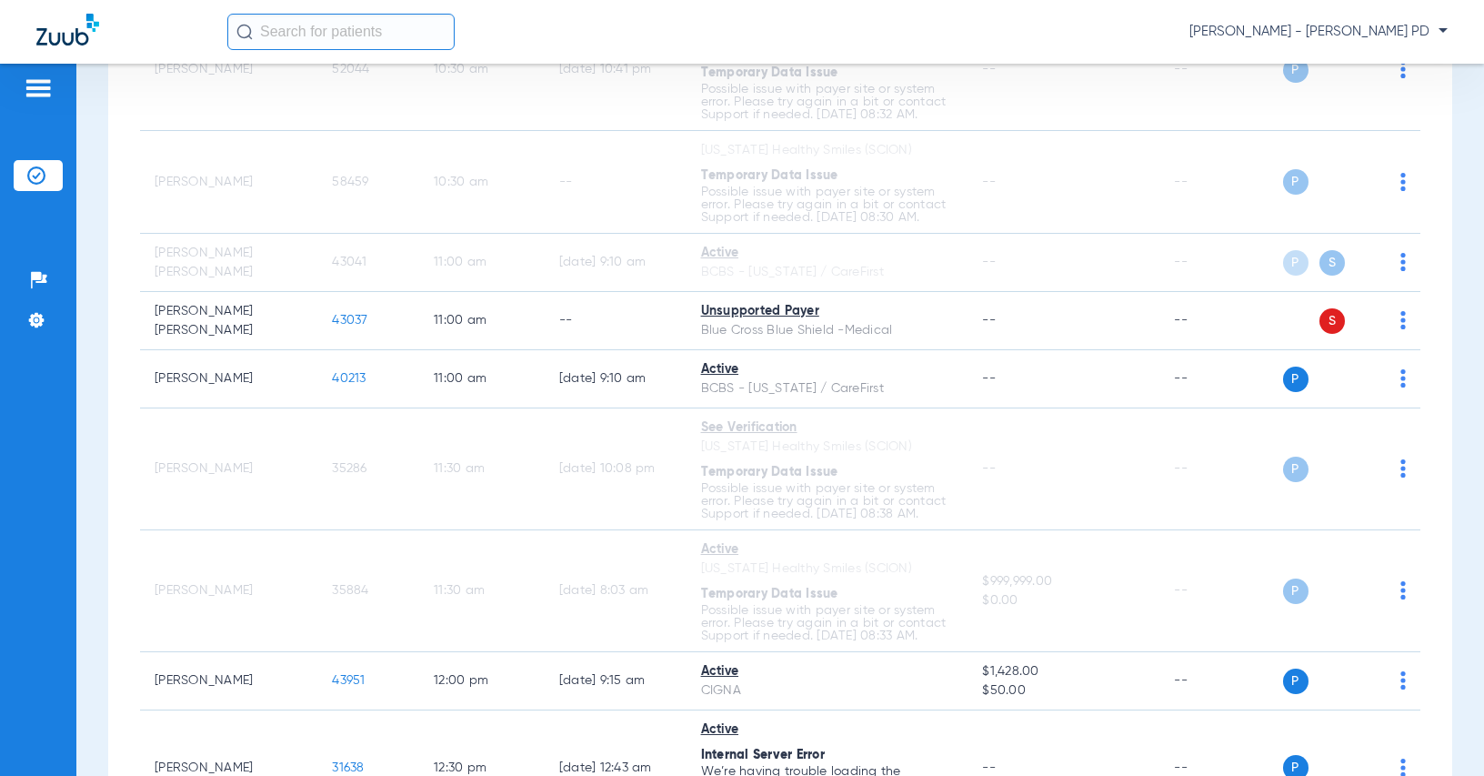
scroll to position [1637, 0]
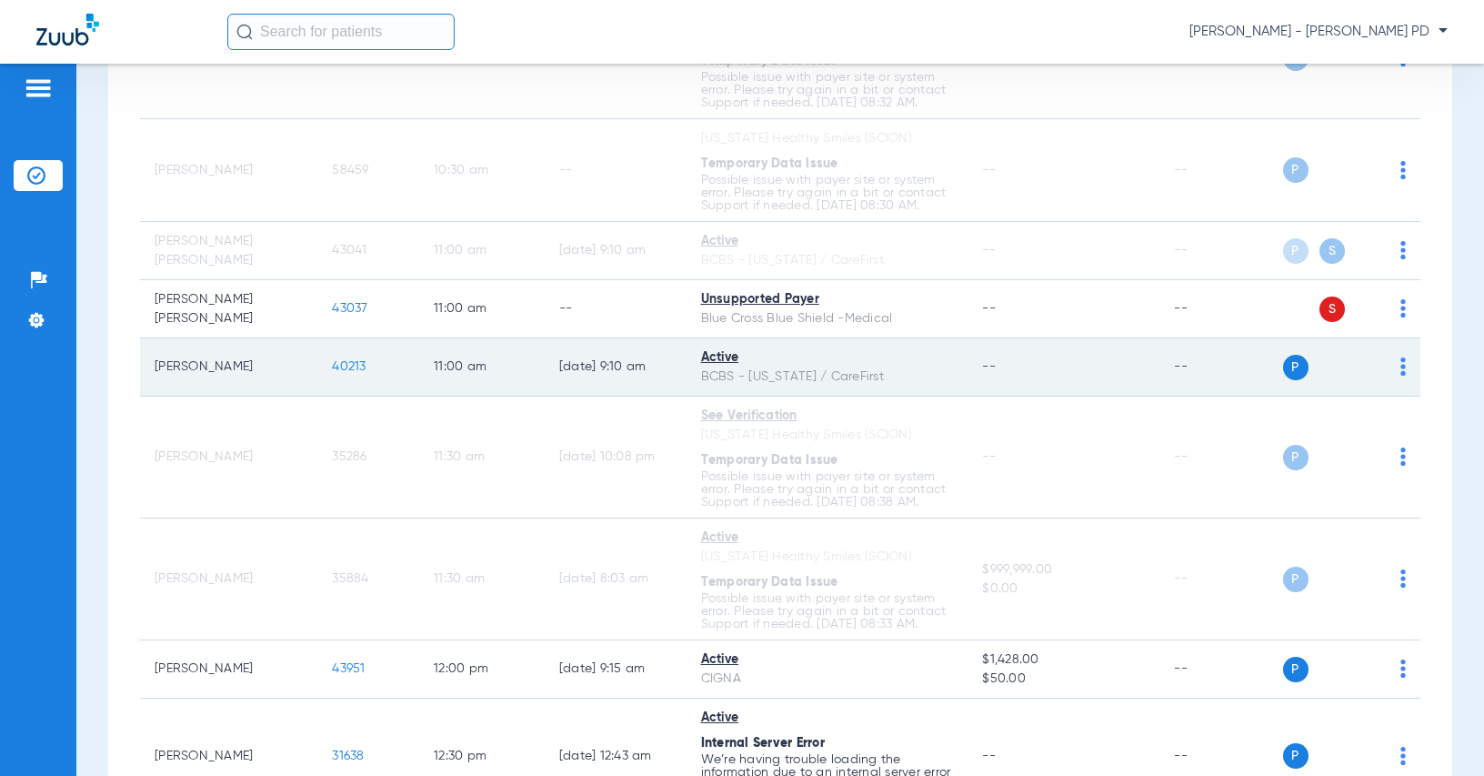
click at [332, 364] on span "40213" at bounding box center [349, 366] width 34 height 13
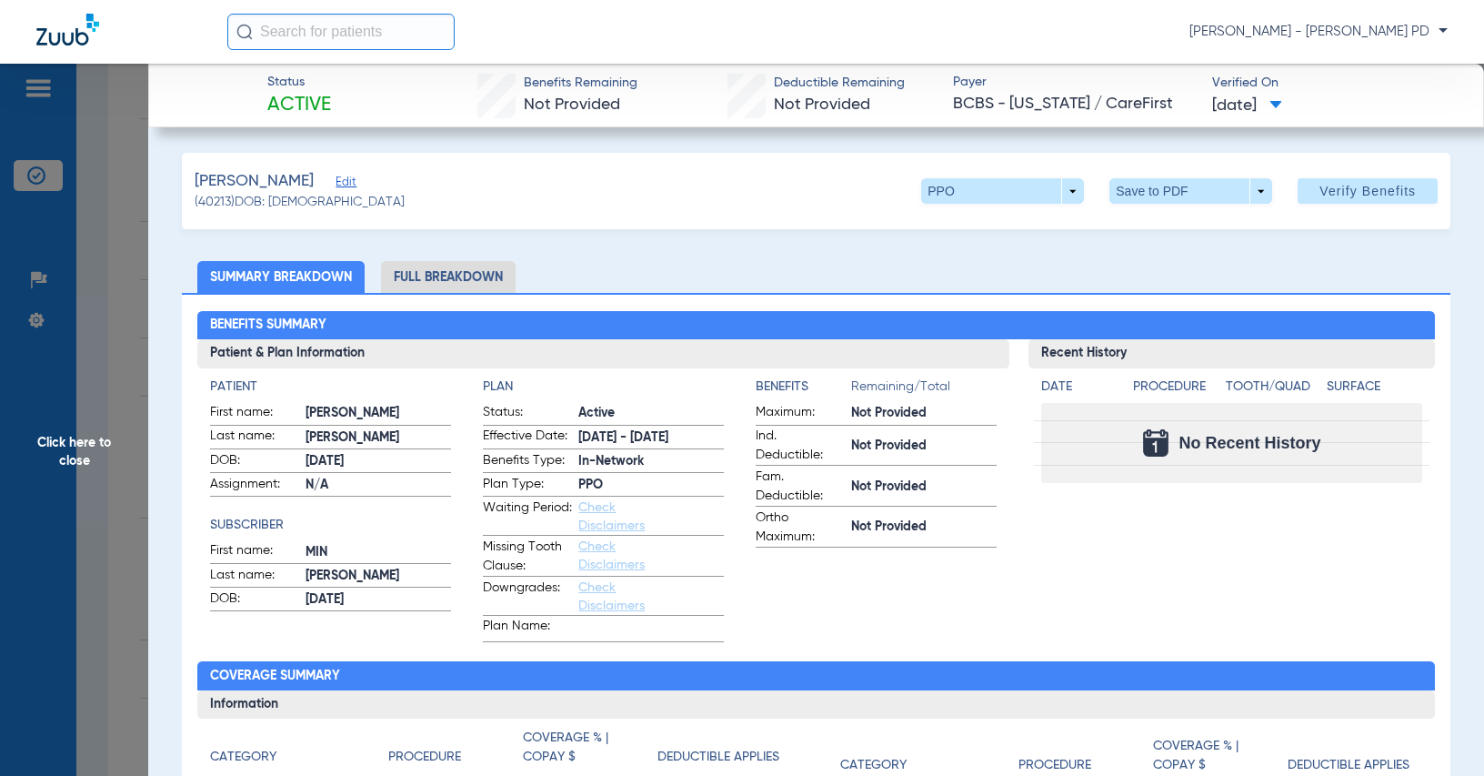
click at [1434, 369] on div "Benefits Summary Patient & Plan Information Patient First name: [PERSON_NAME] L…" at bounding box center [816, 652] width 1269 height 719
click at [95, 291] on span "Click here to close" at bounding box center [74, 452] width 148 height 776
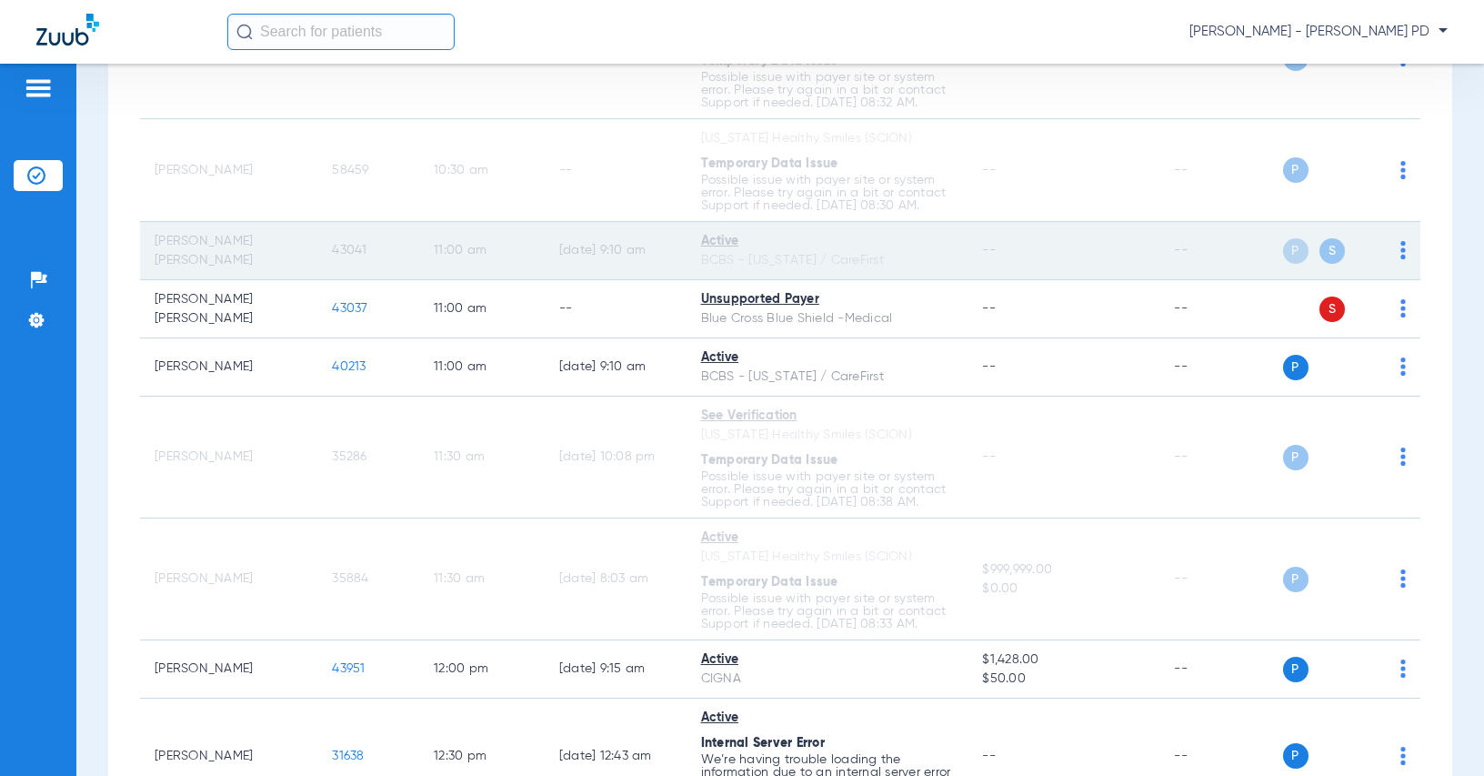
click at [342, 256] on span "43041" at bounding box center [349, 250] width 35 height 13
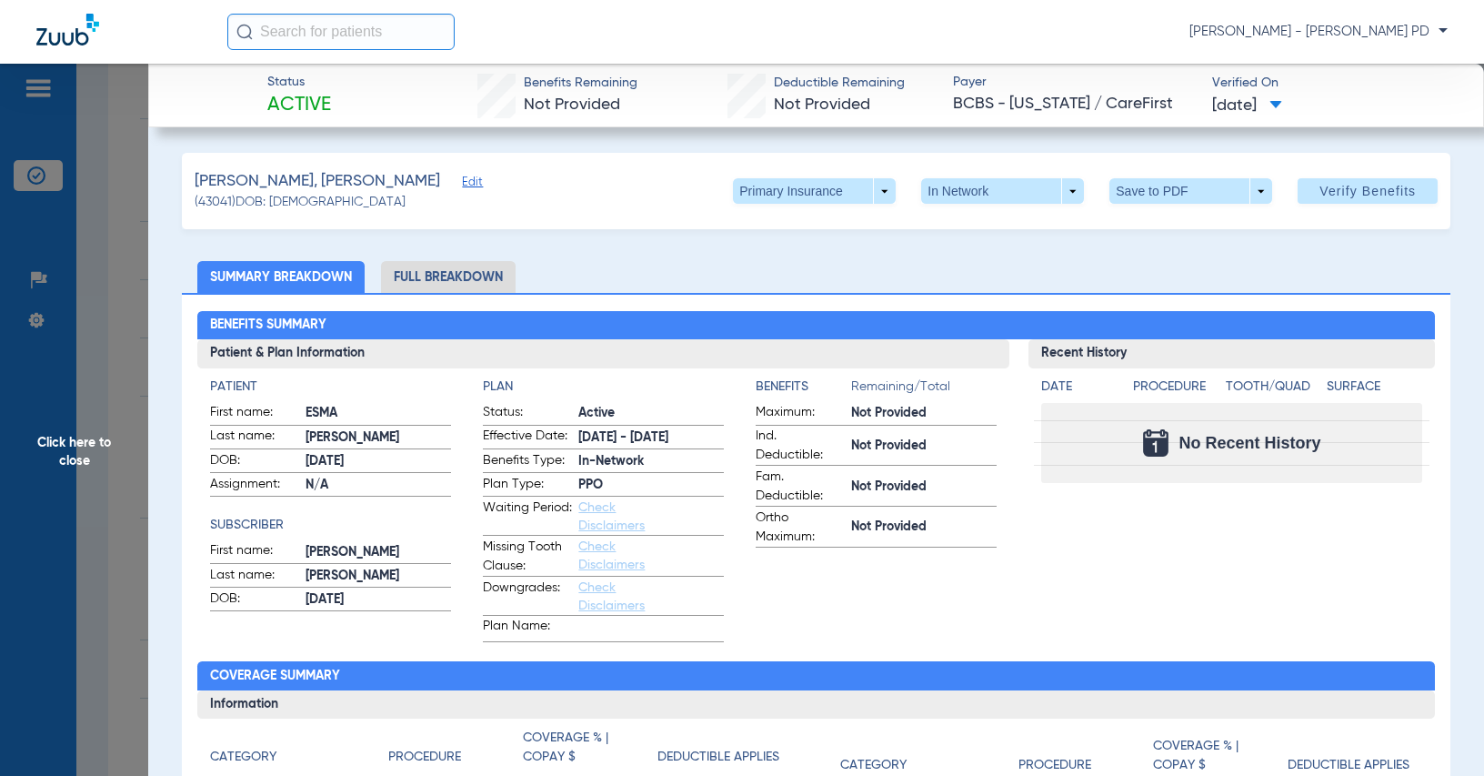
click at [1365, 287] on ul "Summary Breakdown Full Breakdown" at bounding box center [816, 277] width 1269 height 32
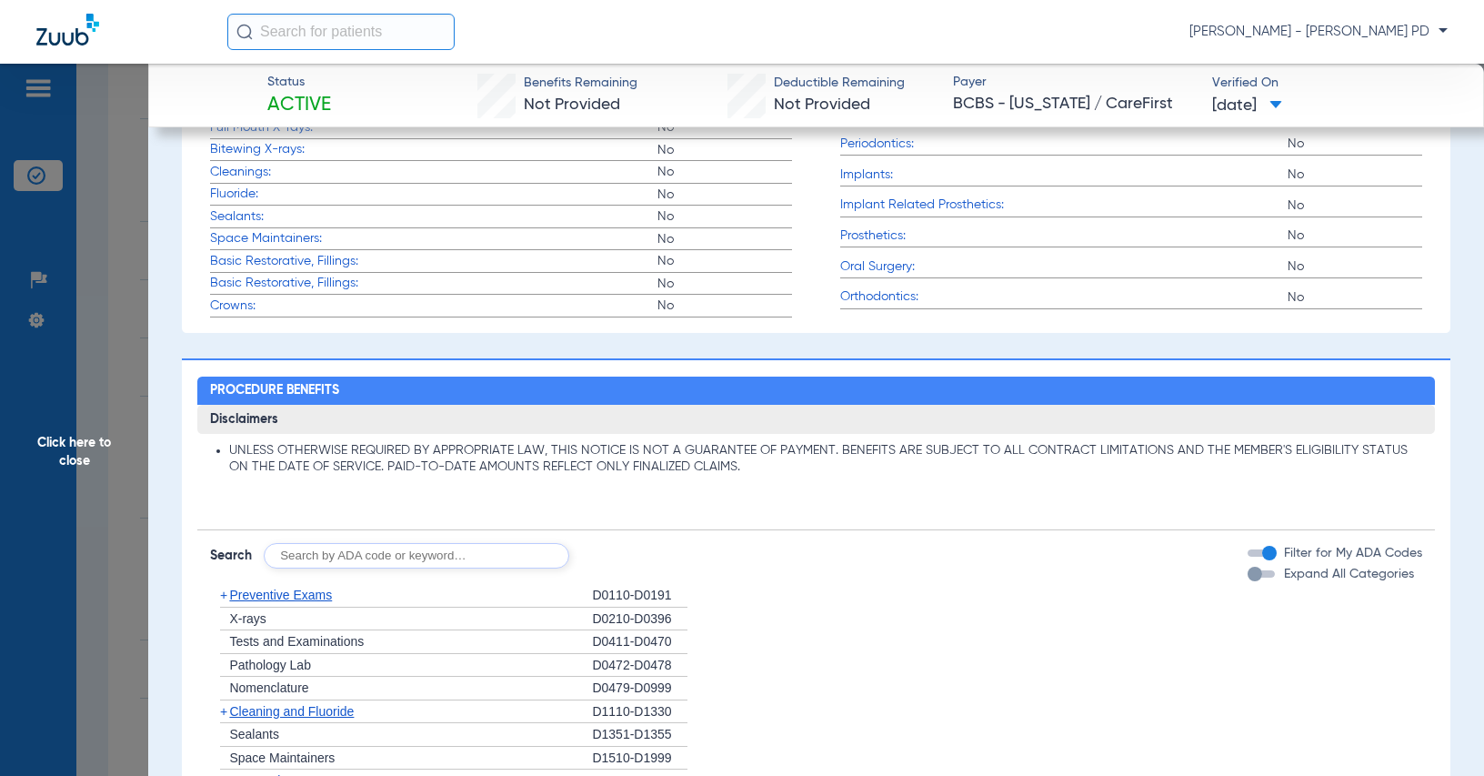
click at [90, 347] on span "Click here to close" at bounding box center [74, 452] width 148 height 776
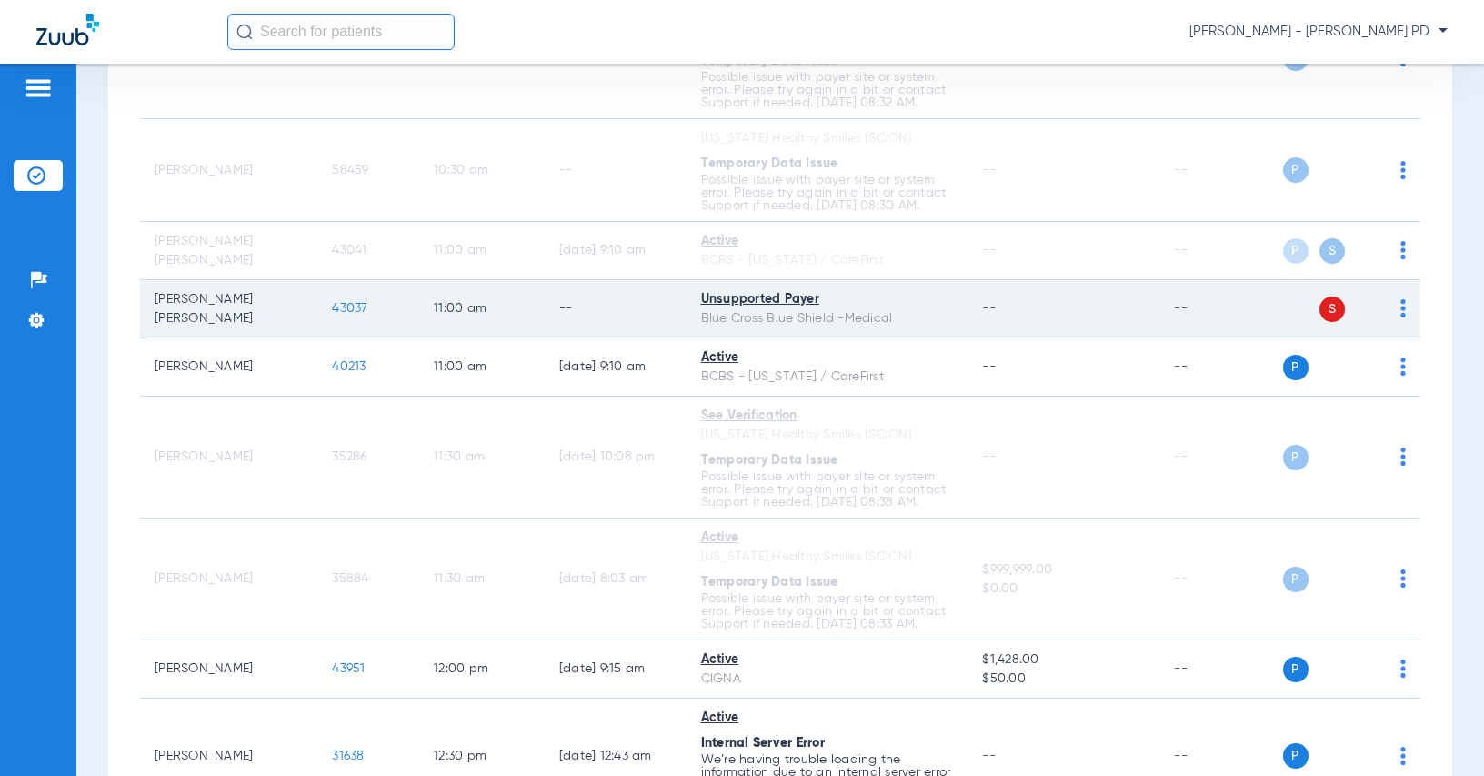
click at [332, 305] on span "43037" at bounding box center [349, 308] width 35 height 13
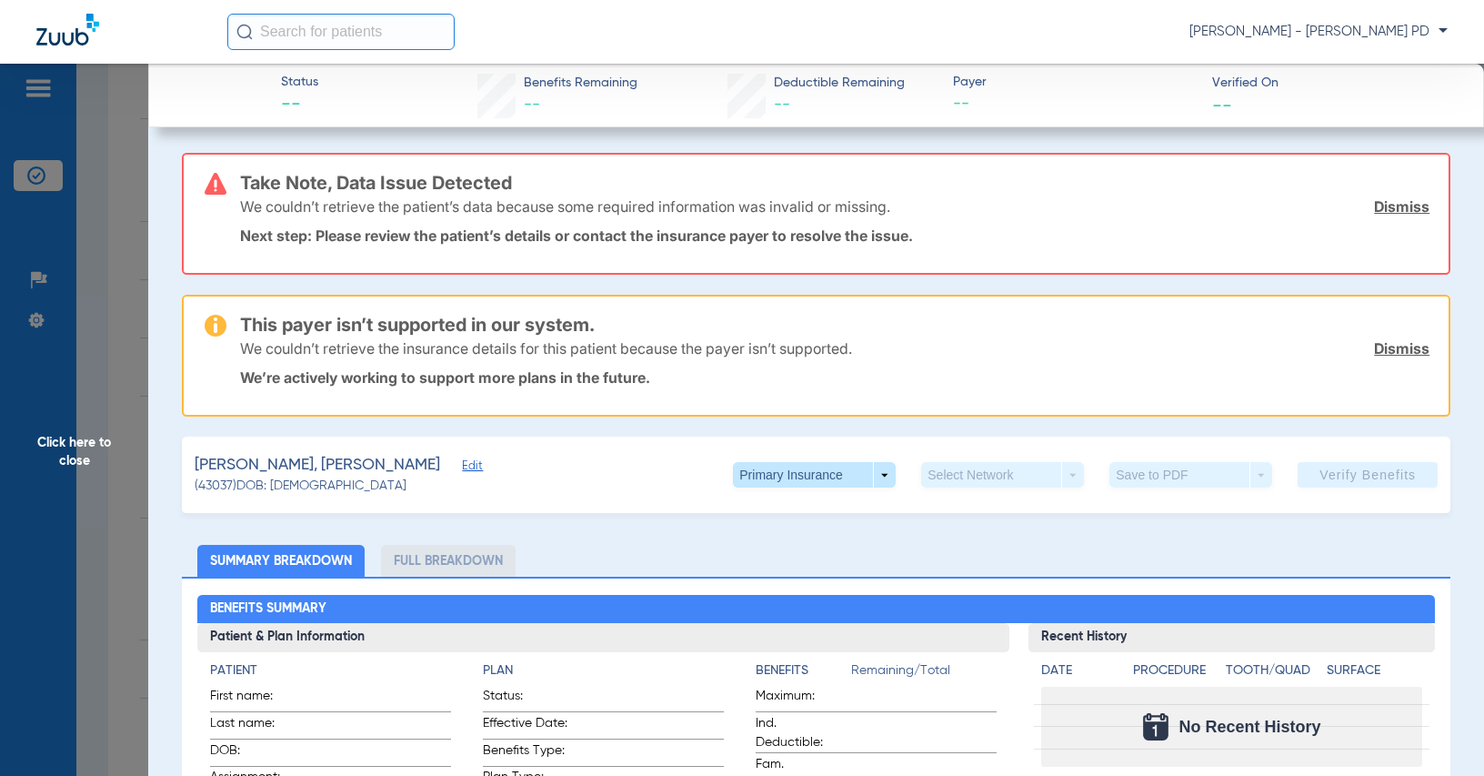
click at [113, 356] on span "Click here to close" at bounding box center [74, 452] width 148 height 776
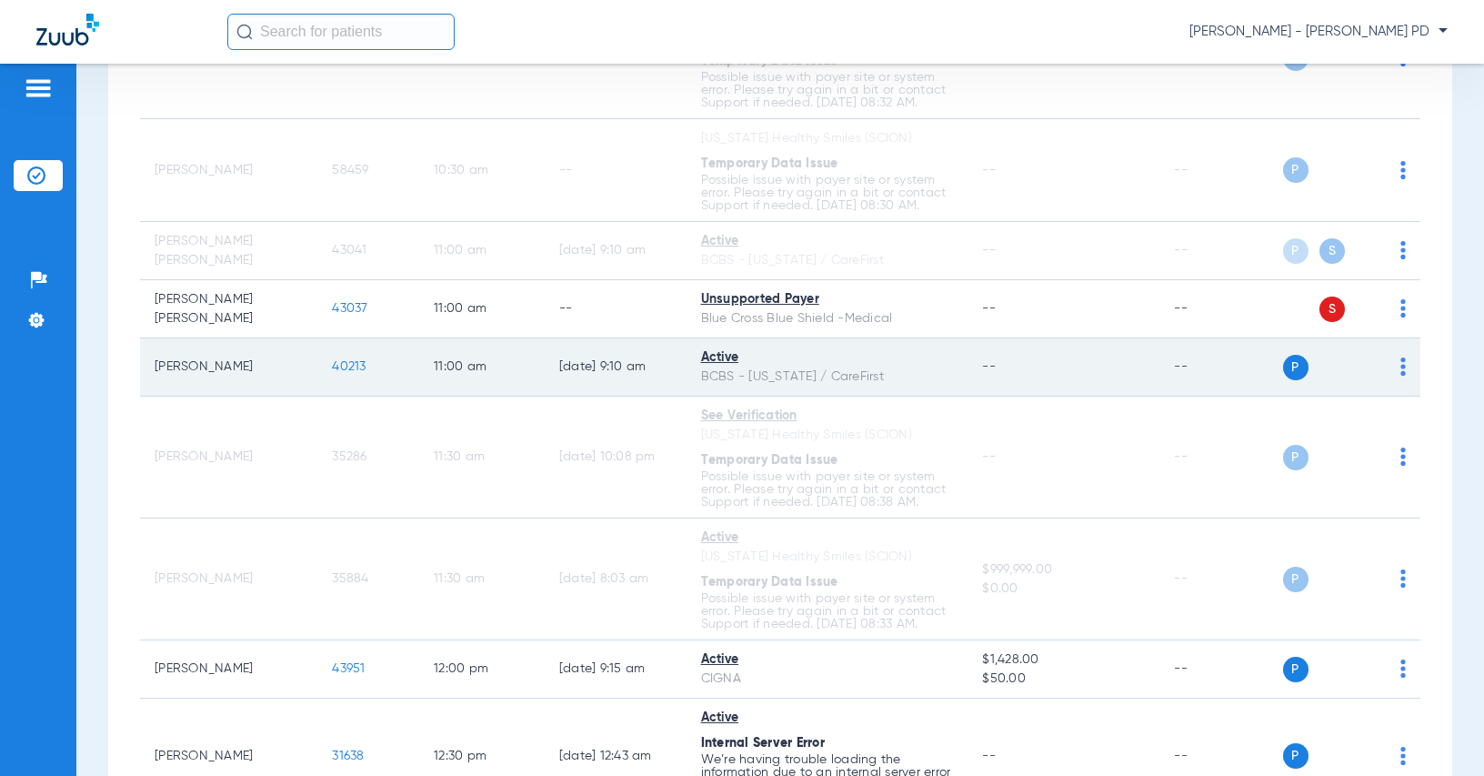
click at [338, 364] on span "40213" at bounding box center [349, 366] width 34 height 13
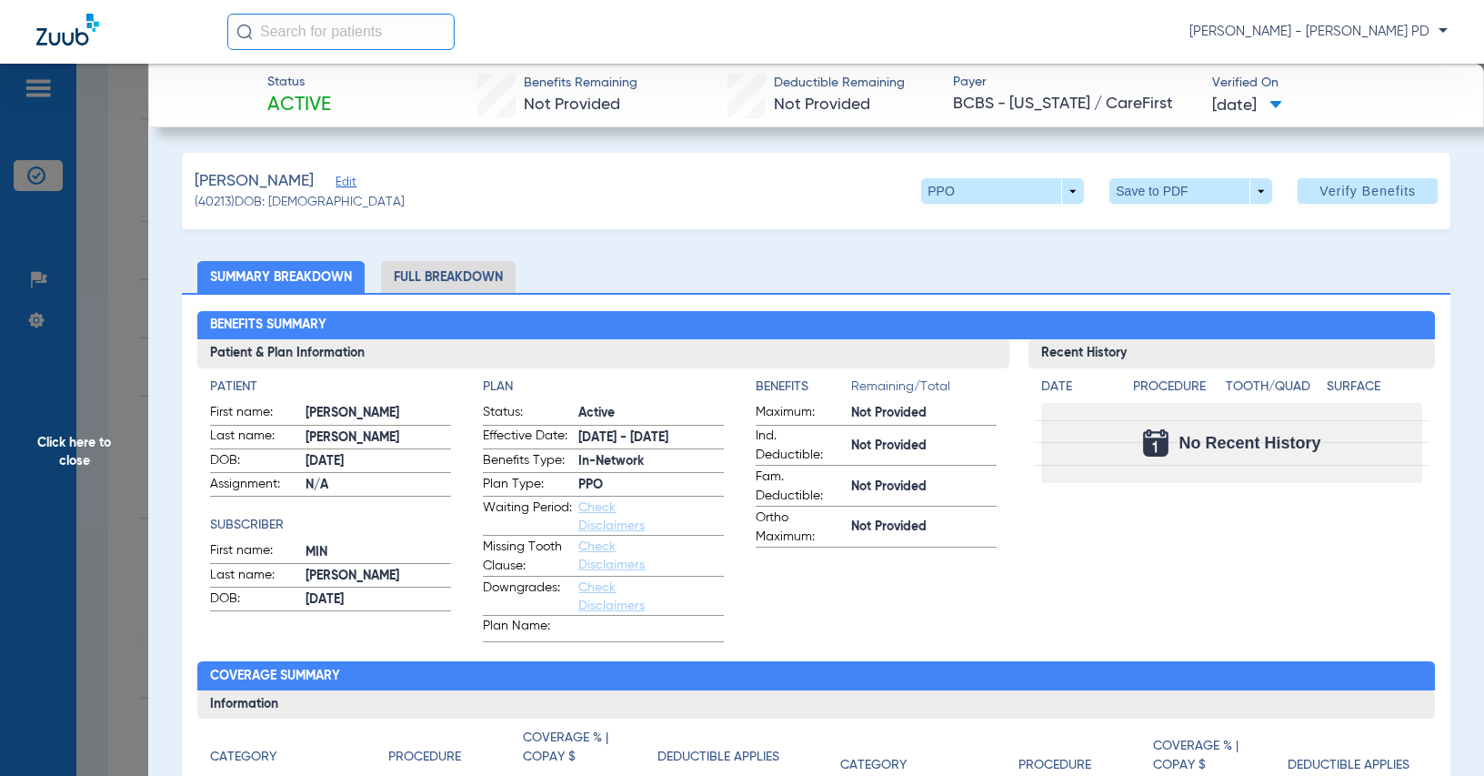
drag, startPoint x: 1278, startPoint y: 374, endPoint x: 623, endPoint y: 376, distance: 654.9
click at [1279, 374] on div "Date Procedure Tooth/Quad Surface No Recent History" at bounding box center [1232, 426] width 406 height 116
click at [92, 288] on span "Click here to close" at bounding box center [74, 452] width 148 height 776
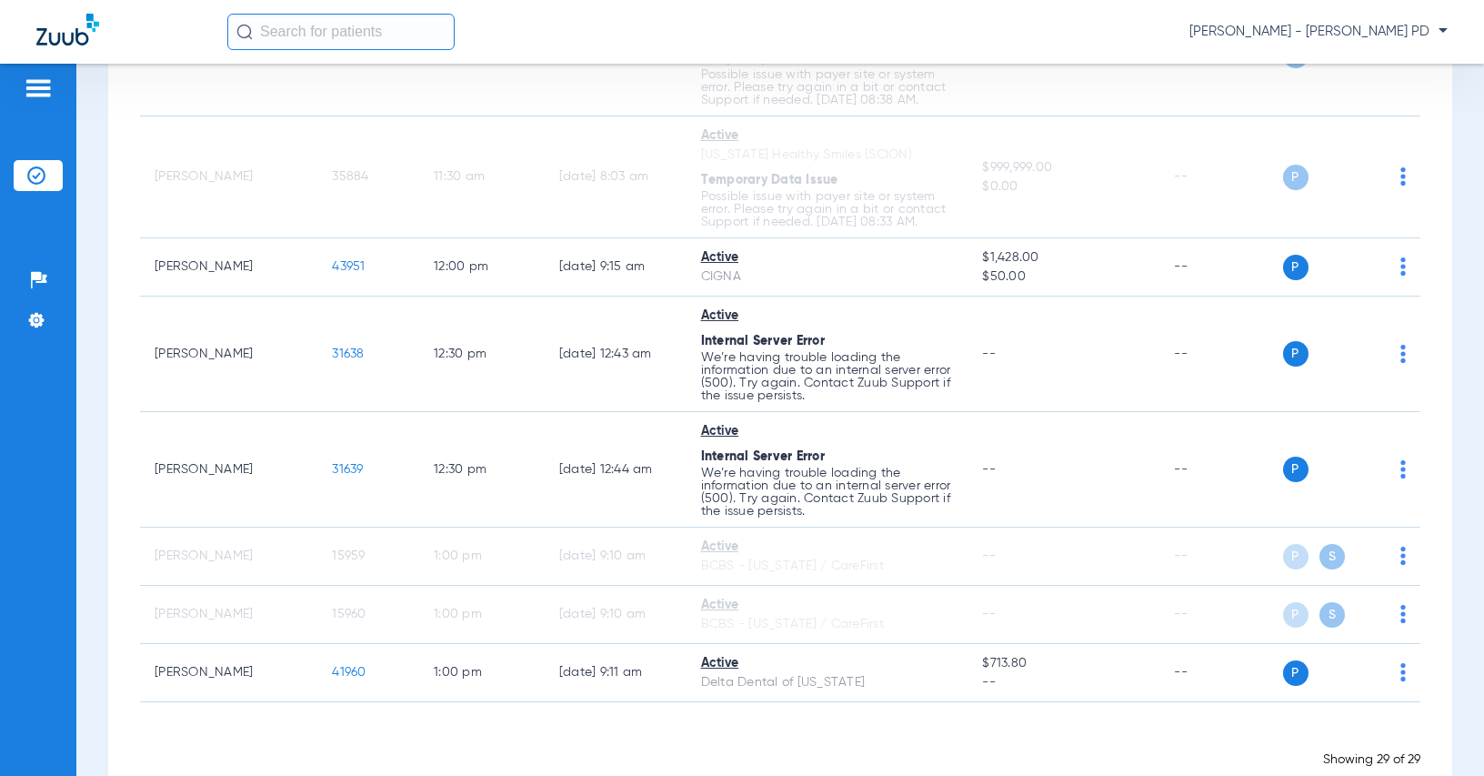
scroll to position [2082, 0]
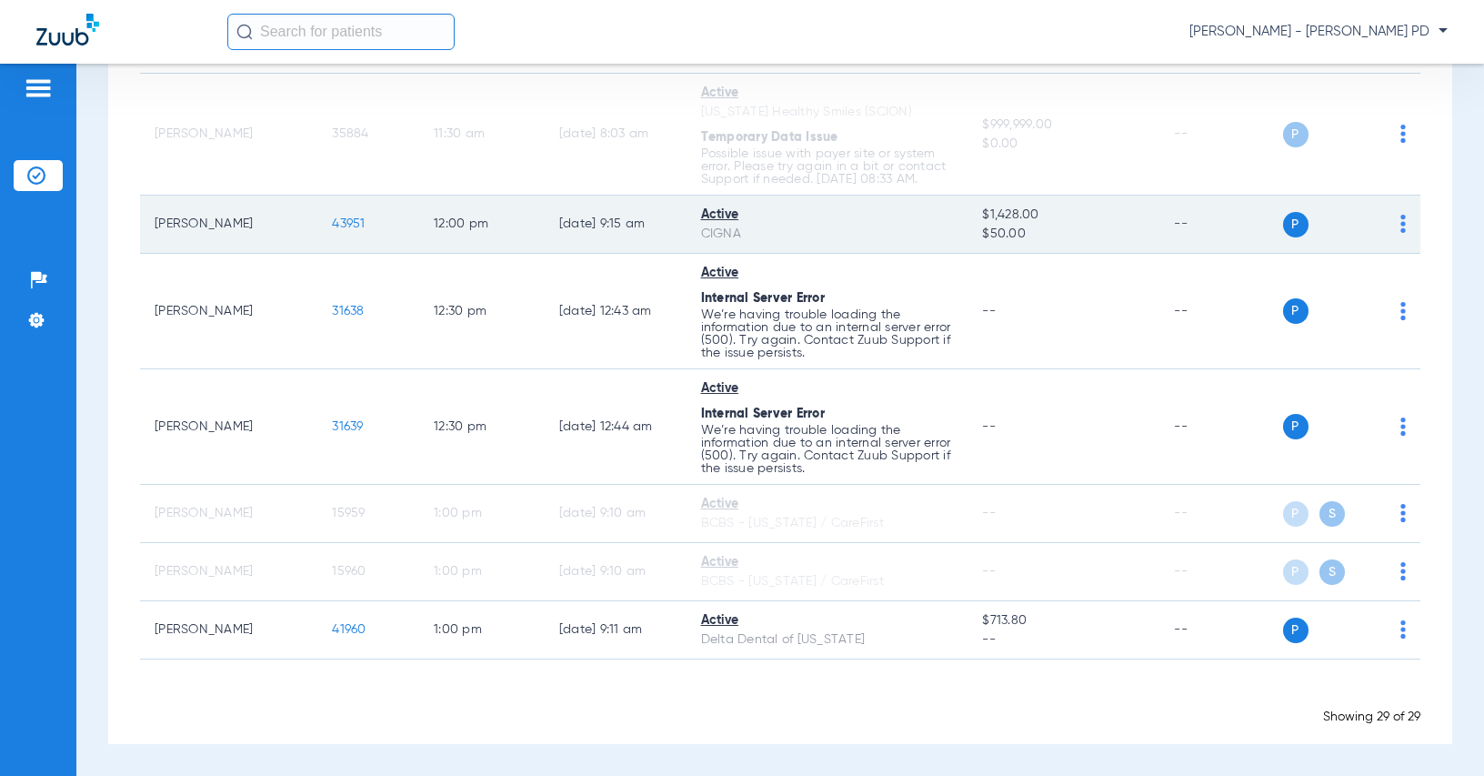
click at [332, 226] on span "43951" at bounding box center [348, 223] width 33 height 13
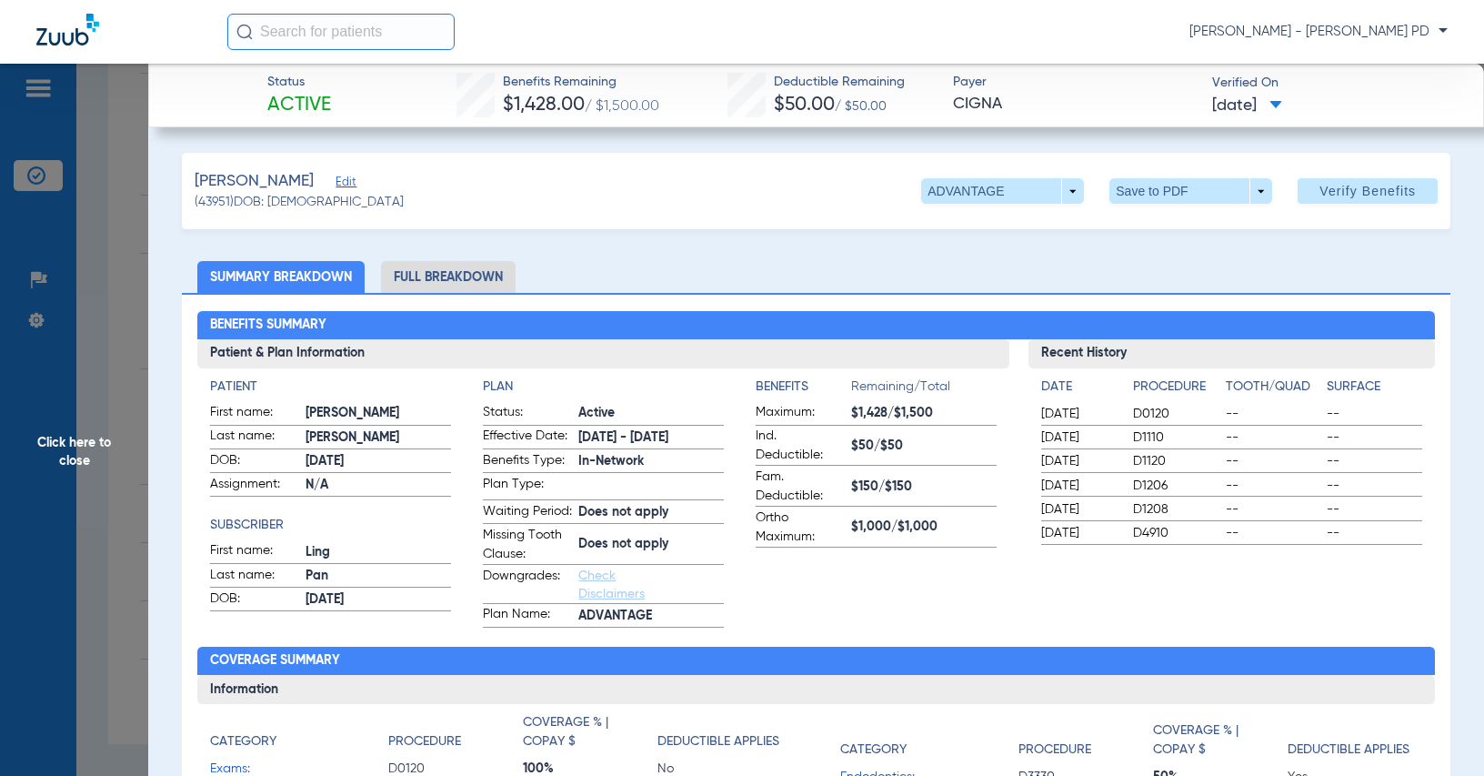
click at [1322, 344] on h3 "Recent History" at bounding box center [1232, 353] width 406 height 29
click at [53, 277] on span "Click here to close" at bounding box center [74, 452] width 148 height 776
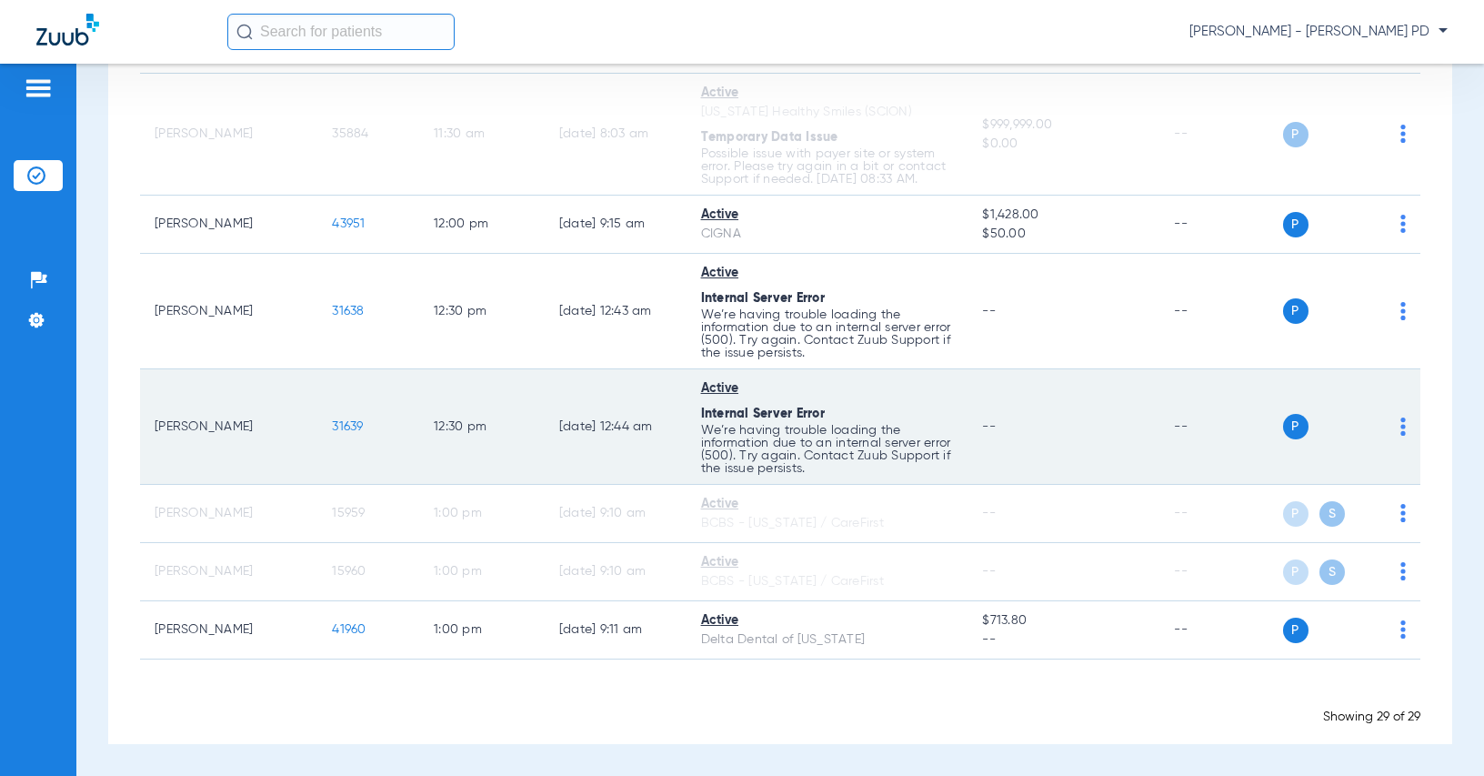
click at [332, 427] on span "31639" at bounding box center [347, 426] width 31 height 13
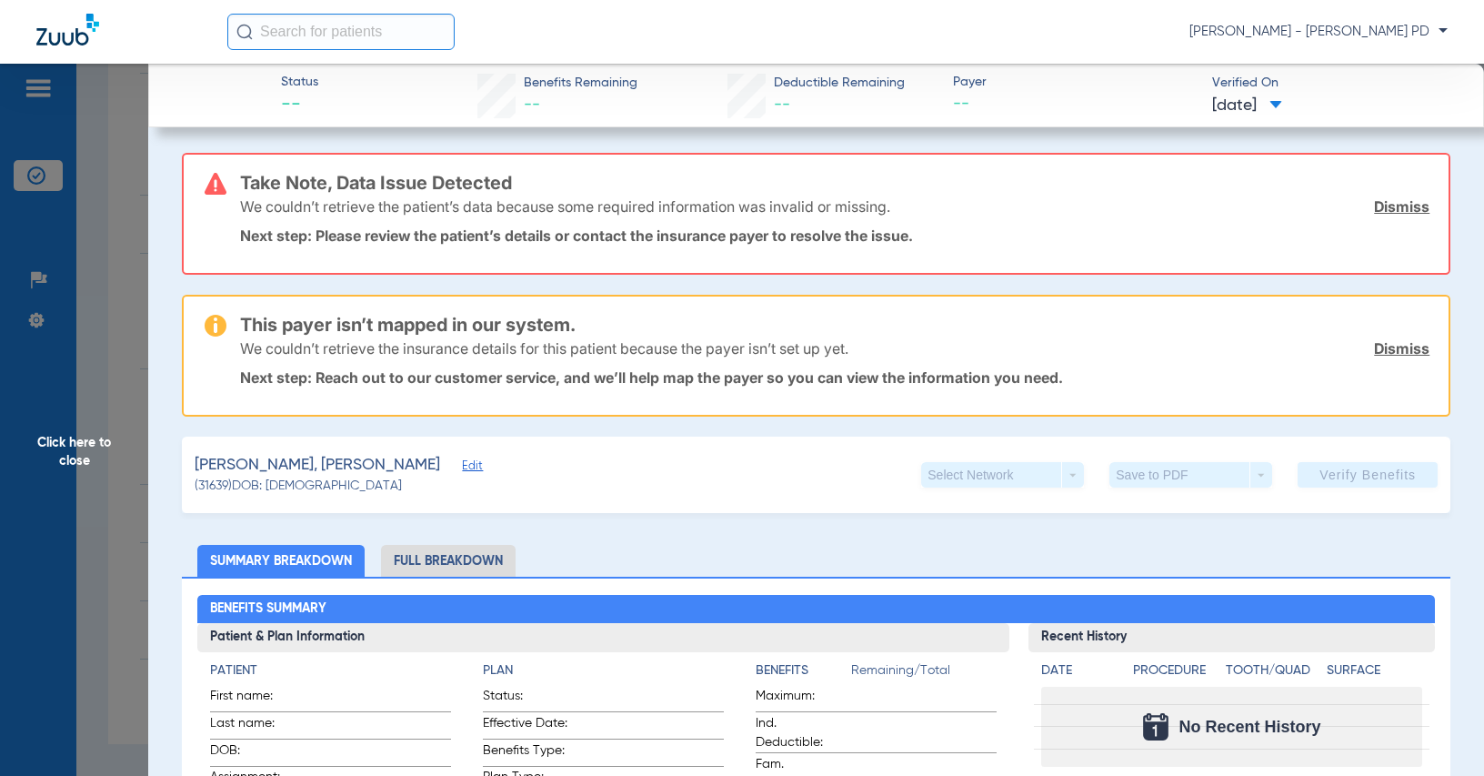
click at [131, 445] on span "Click here to close" at bounding box center [74, 452] width 148 height 776
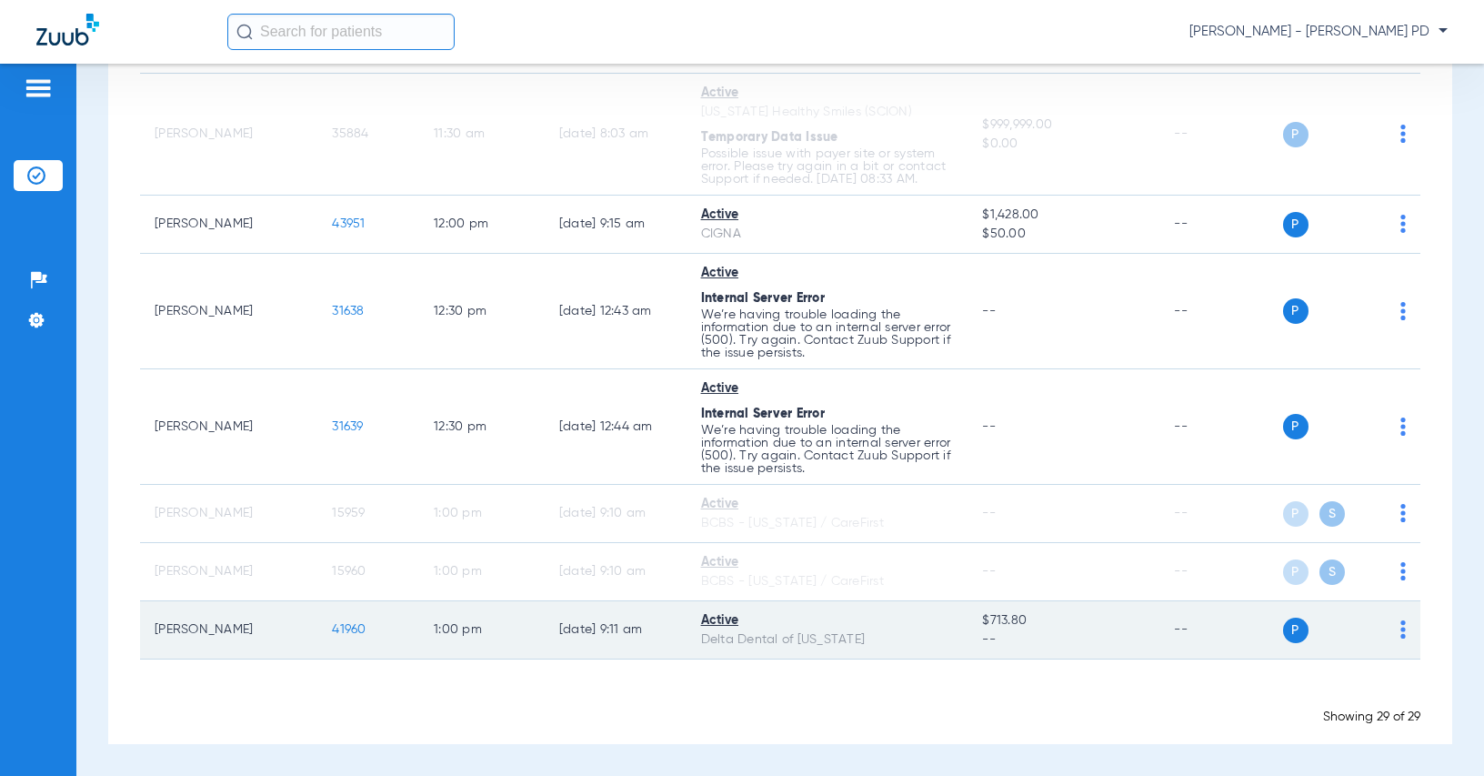
click at [339, 626] on span "41960" at bounding box center [349, 629] width 34 height 13
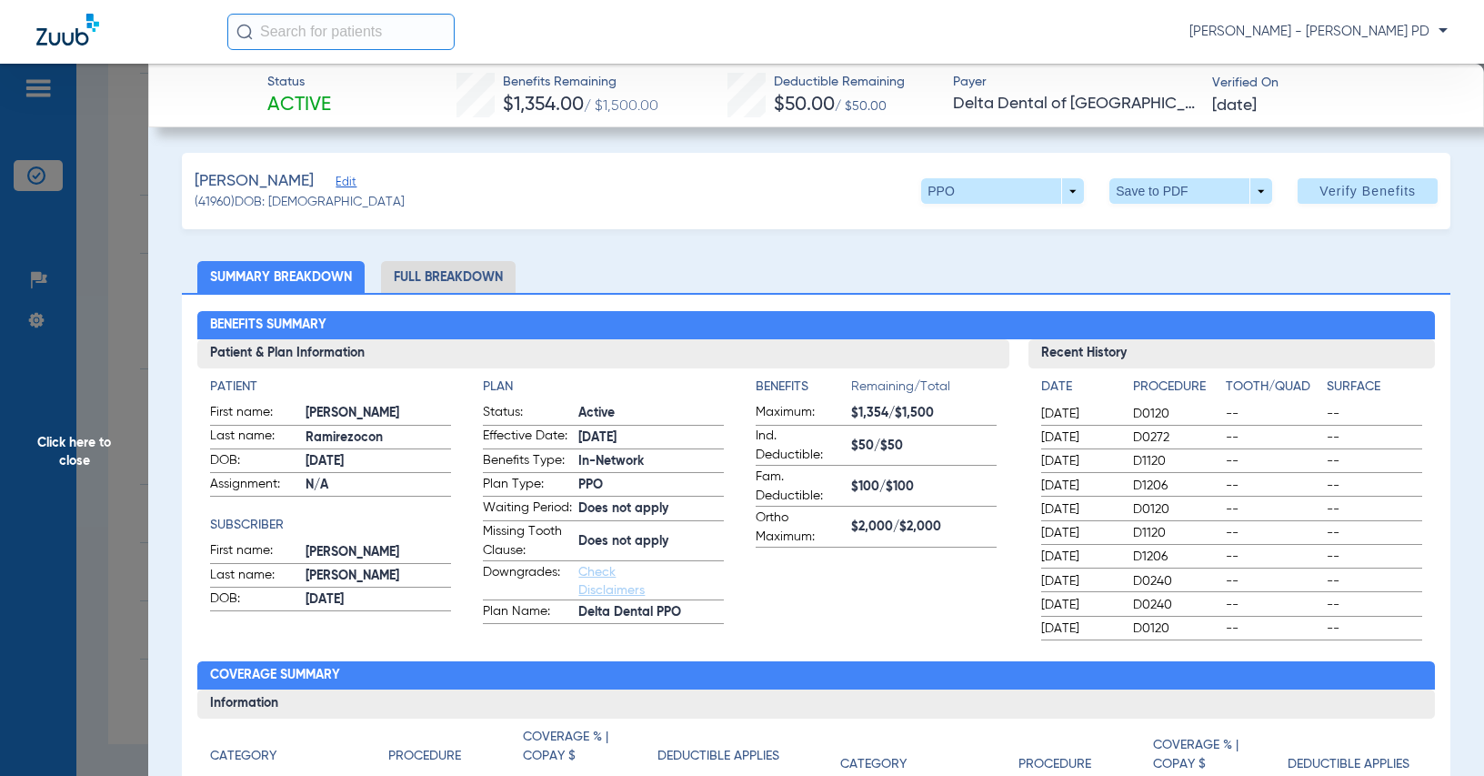
click at [112, 313] on span "Click here to close" at bounding box center [74, 452] width 148 height 776
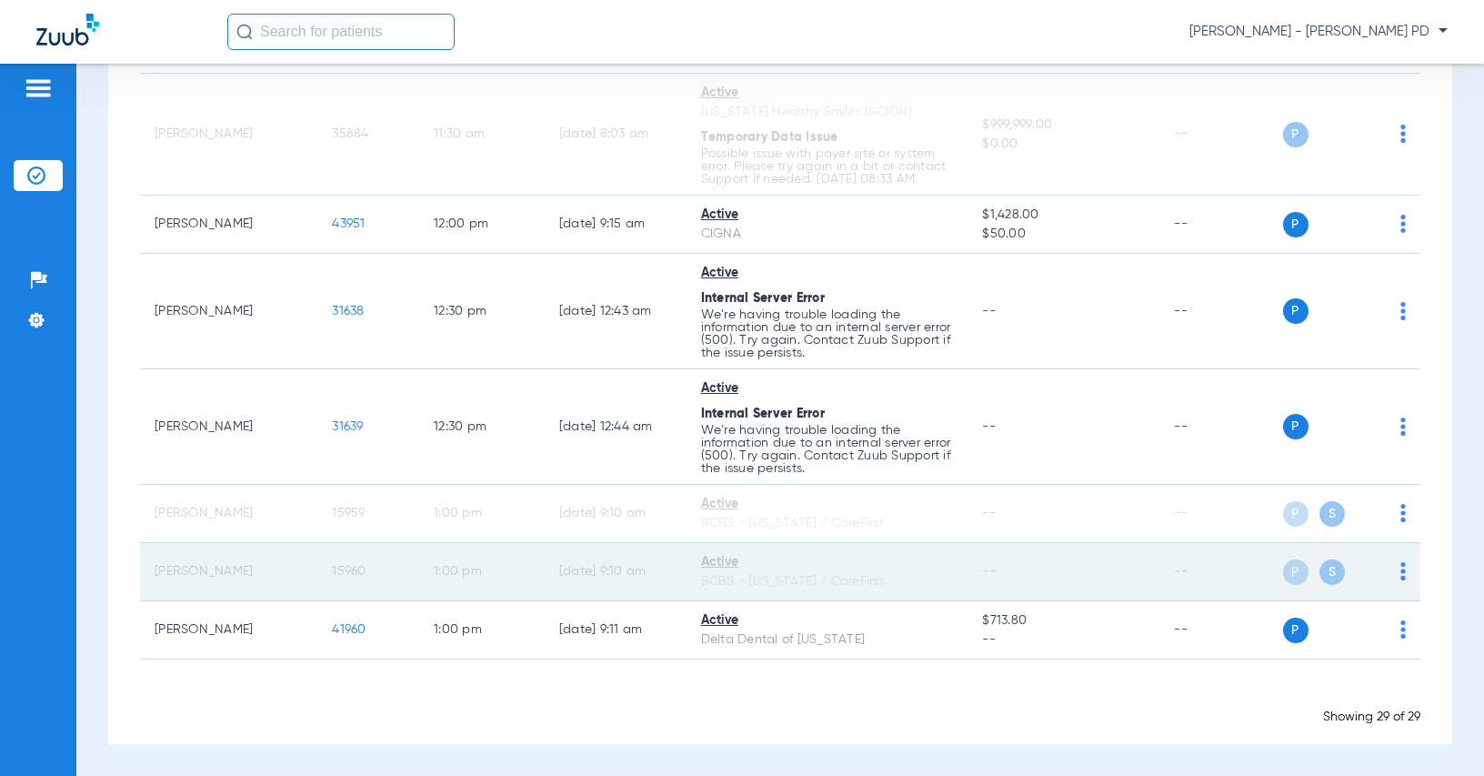
click at [332, 574] on span "15960" at bounding box center [349, 571] width 34 height 13
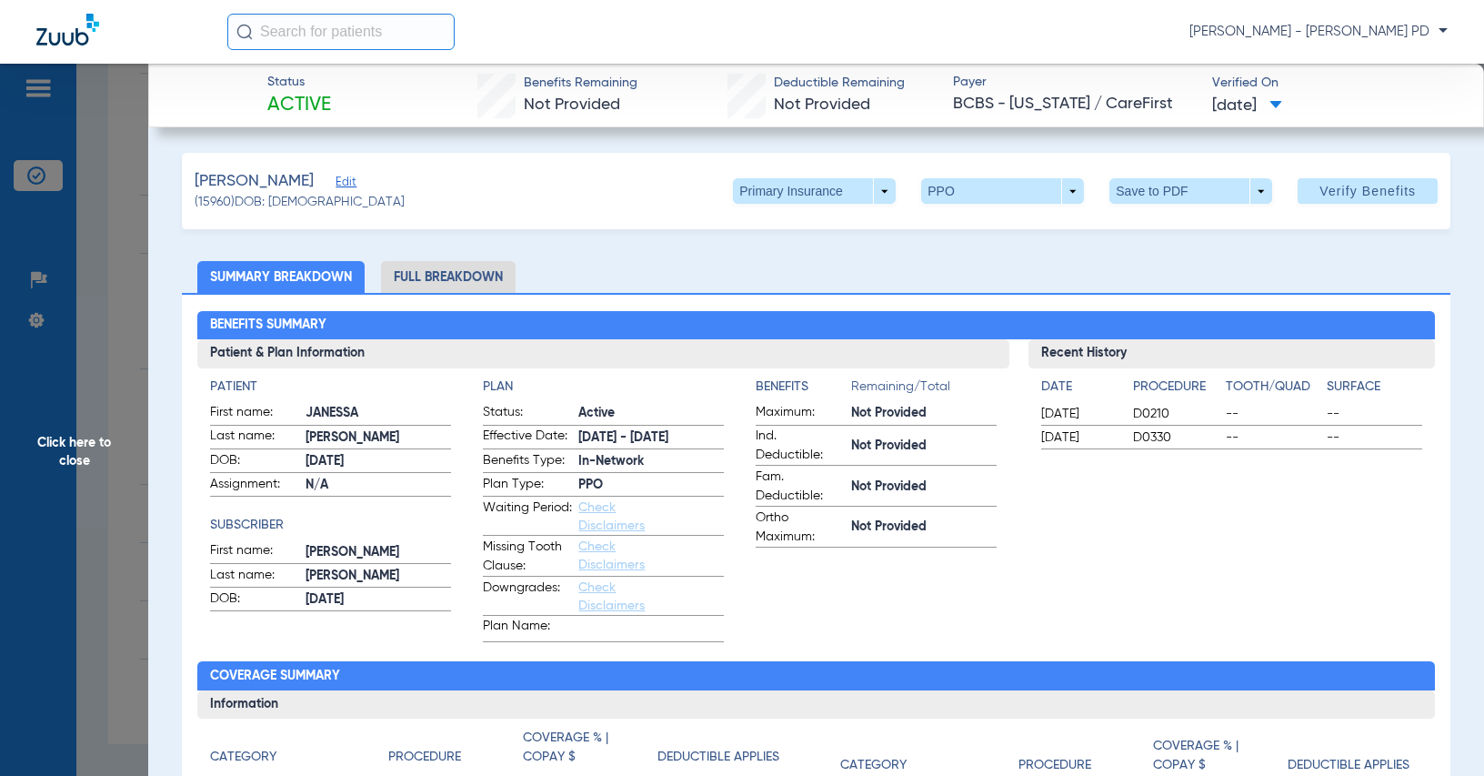
drag, startPoint x: 1373, startPoint y: 389, endPoint x: 1349, endPoint y: 394, distance: 25.0
click at [1373, 389] on h4 "Surface" at bounding box center [1374, 386] width 95 height 19
click at [115, 337] on span "Click here to close" at bounding box center [74, 452] width 148 height 776
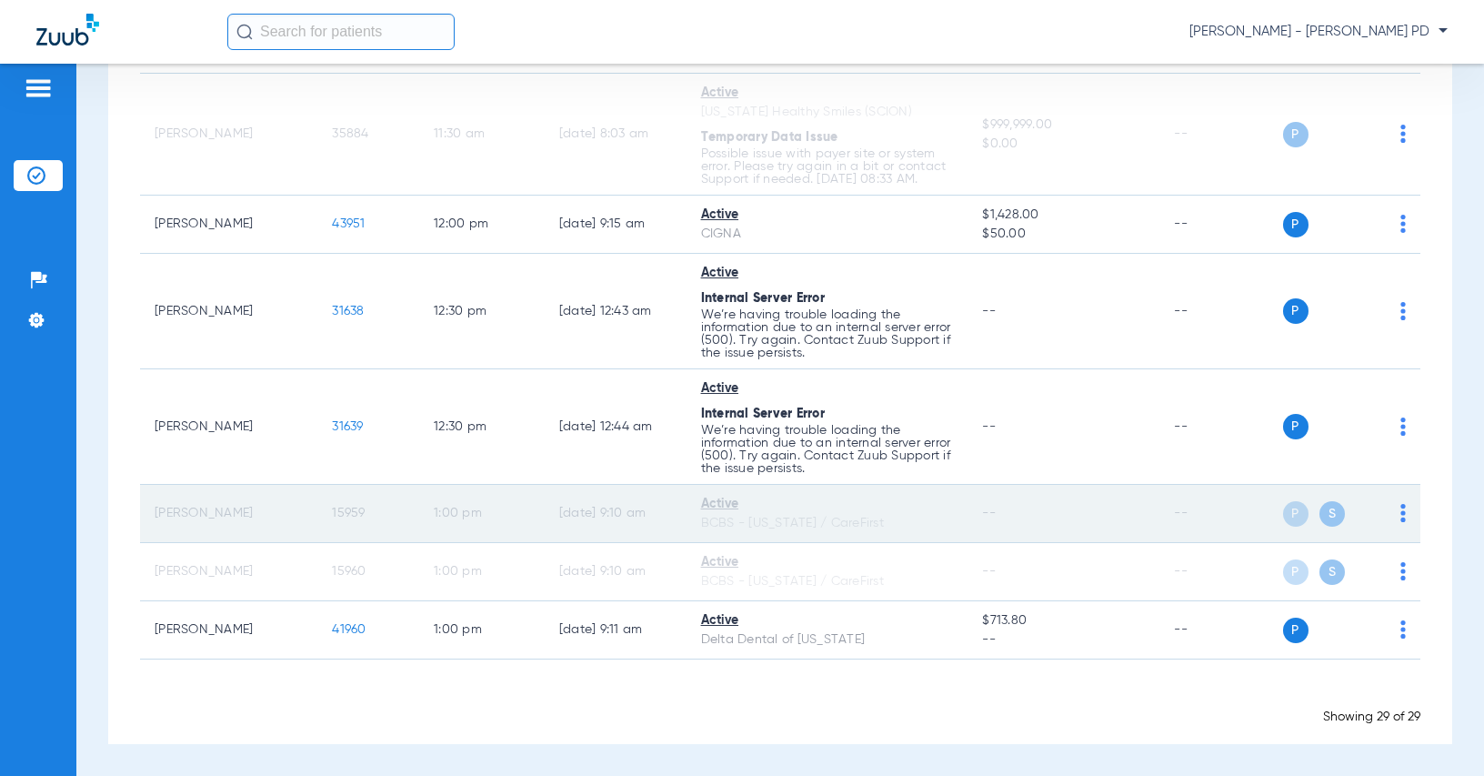
click at [346, 510] on span "15959" at bounding box center [348, 513] width 33 height 13
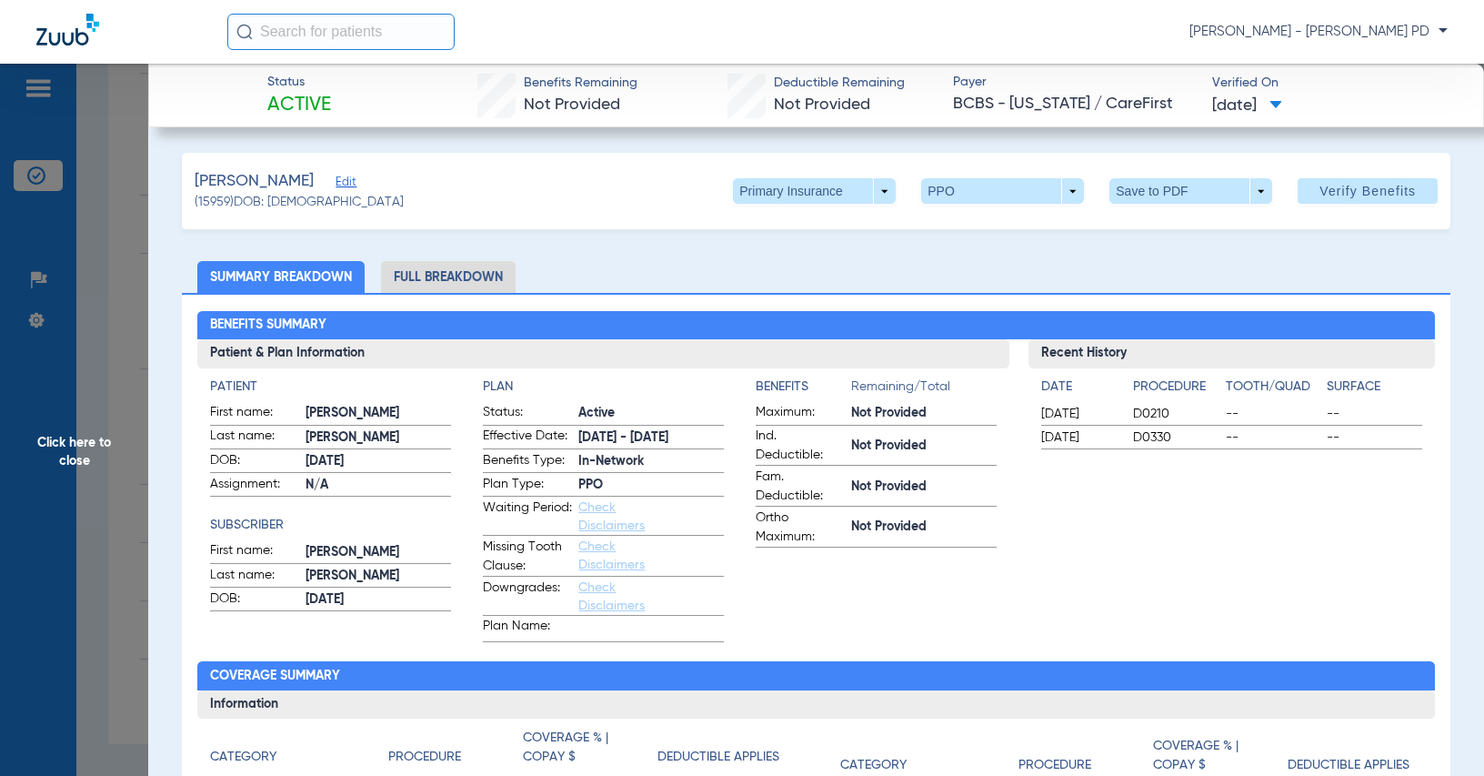
drag, startPoint x: 1392, startPoint y: 443, endPoint x: 1292, endPoint y: 143, distance: 316.1
click at [1391, 428] on span "--" at bounding box center [1374, 437] width 95 height 18
